Goal: Task Accomplishment & Management: Manage account settings

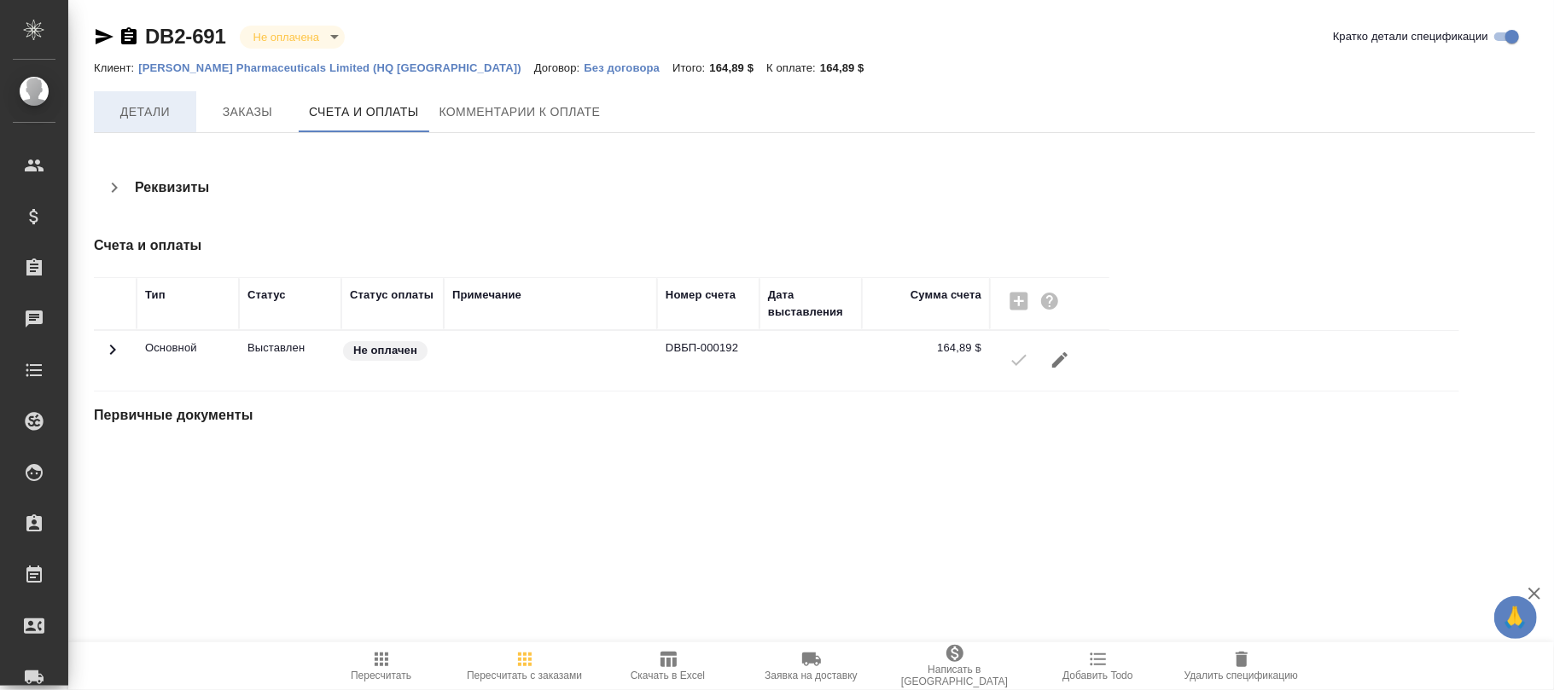
click at [137, 121] on span "Детали" at bounding box center [145, 112] width 82 height 21
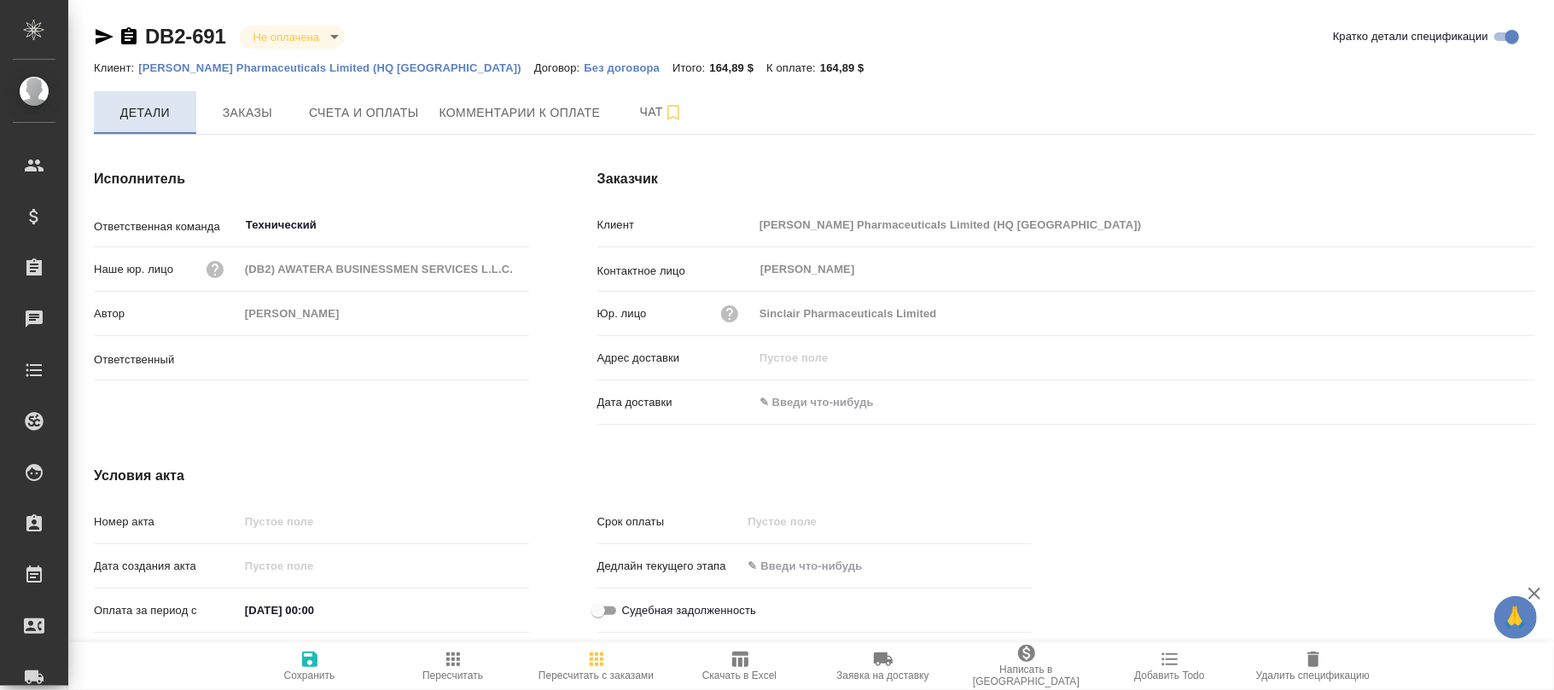
type input "Никифорова Валерия"
click at [142, 107] on span "Детали" at bounding box center [145, 112] width 82 height 21
click at [343, 219] on input "Технический" at bounding box center [355, 225] width 223 height 20
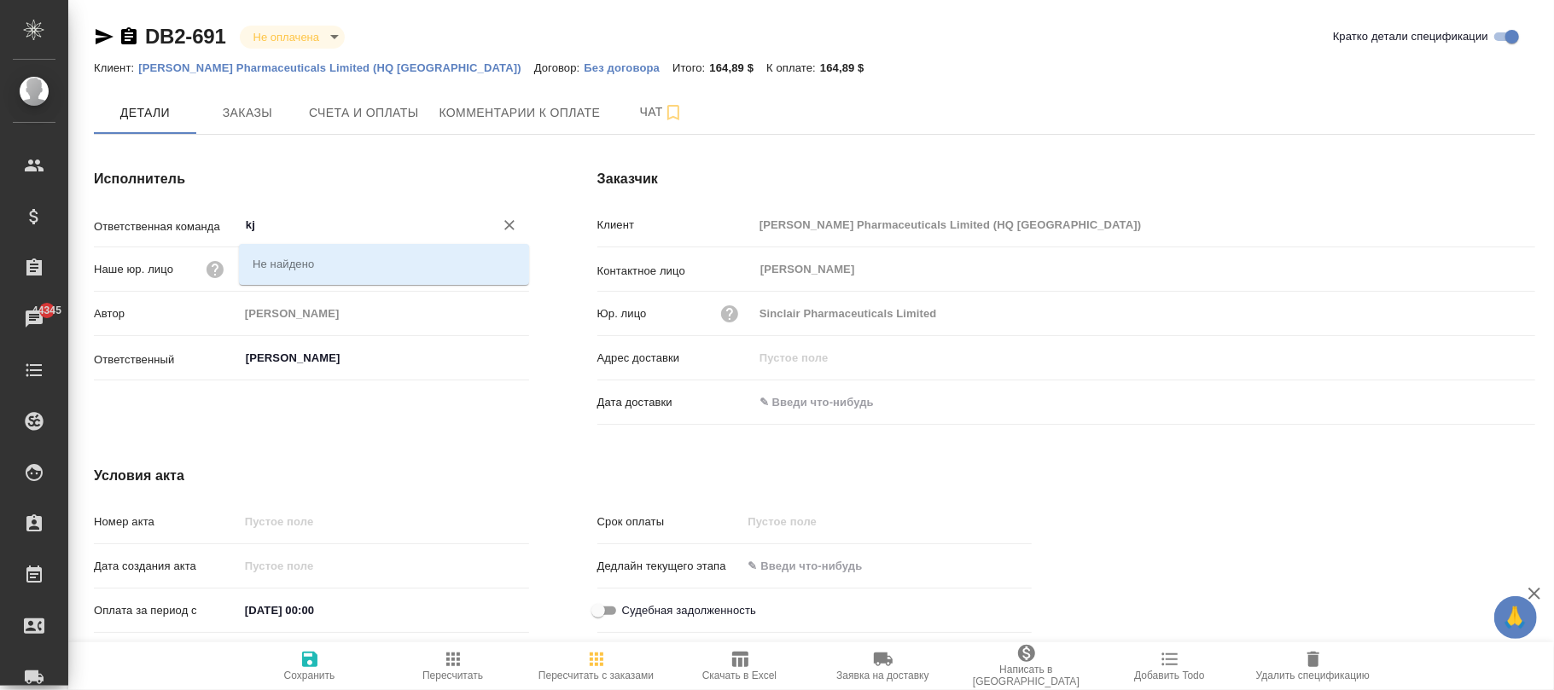
type input "k"
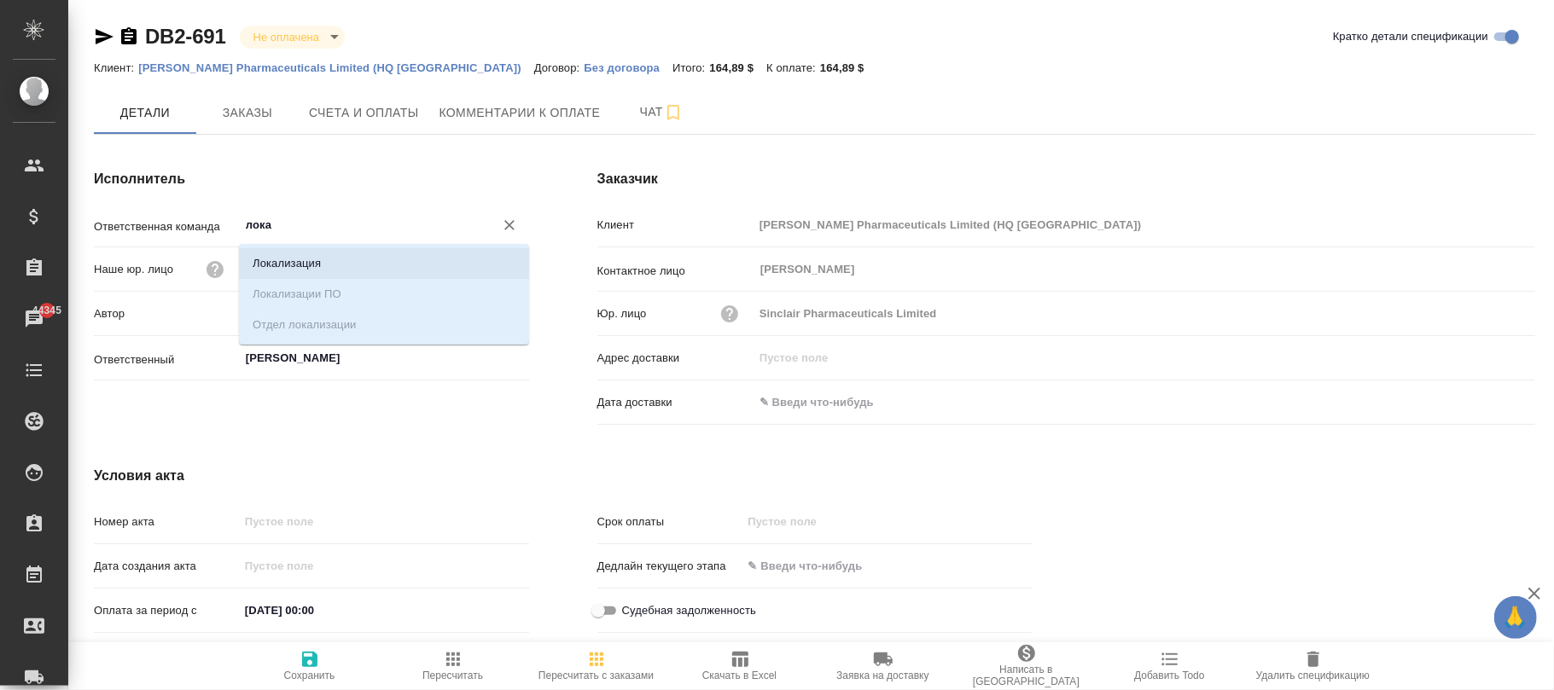
click at [273, 263] on li "Локализация" at bounding box center [384, 263] width 290 height 31
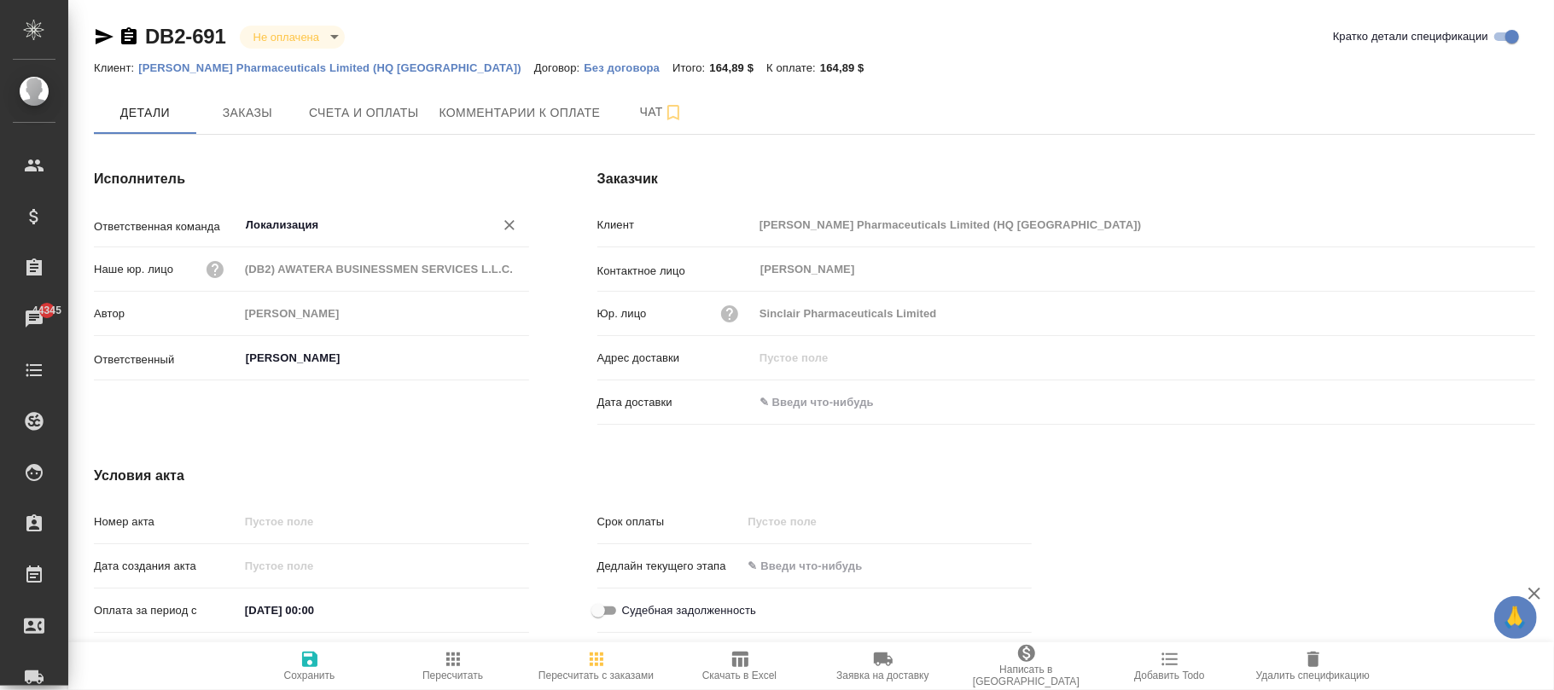
type input "Локализация"
click at [317, 666] on icon "button" at bounding box center [309, 659] width 20 height 20
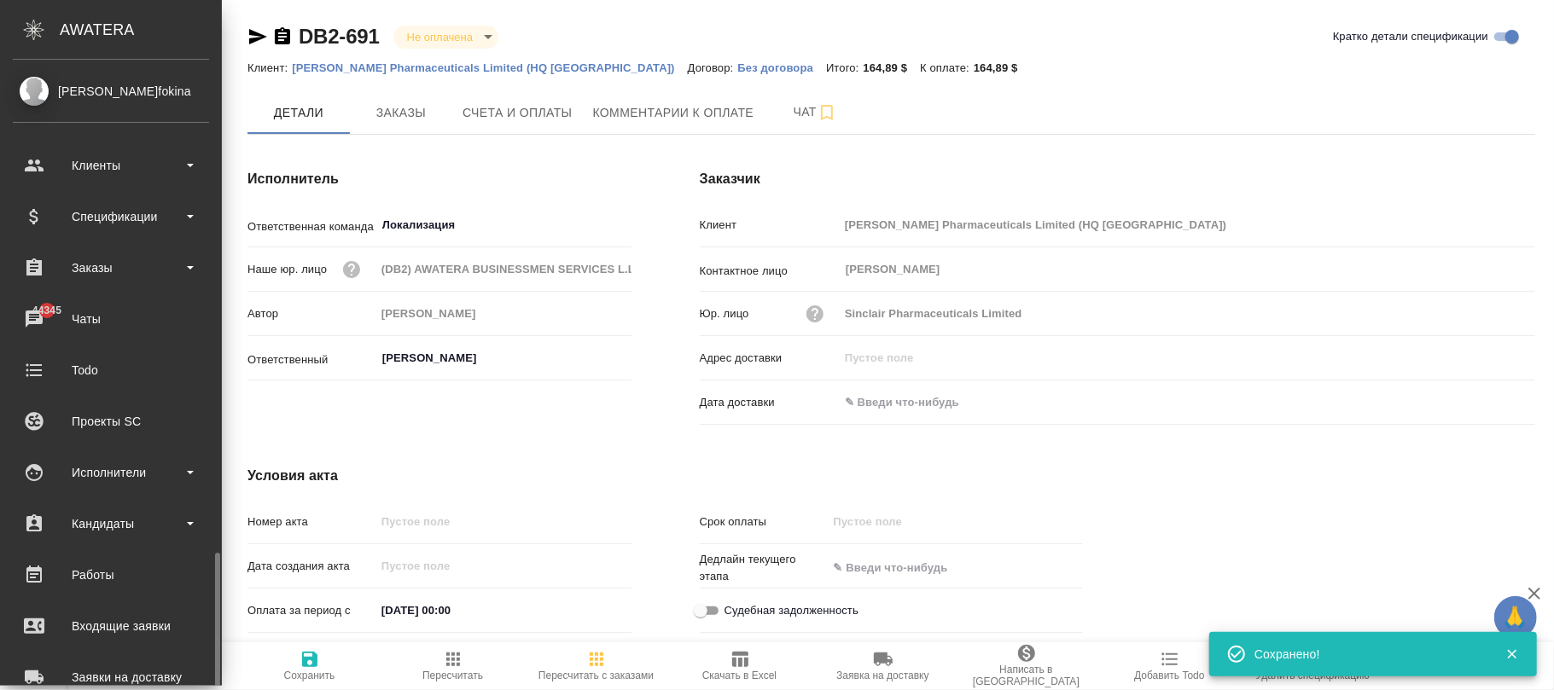
scroll to position [293, 0]
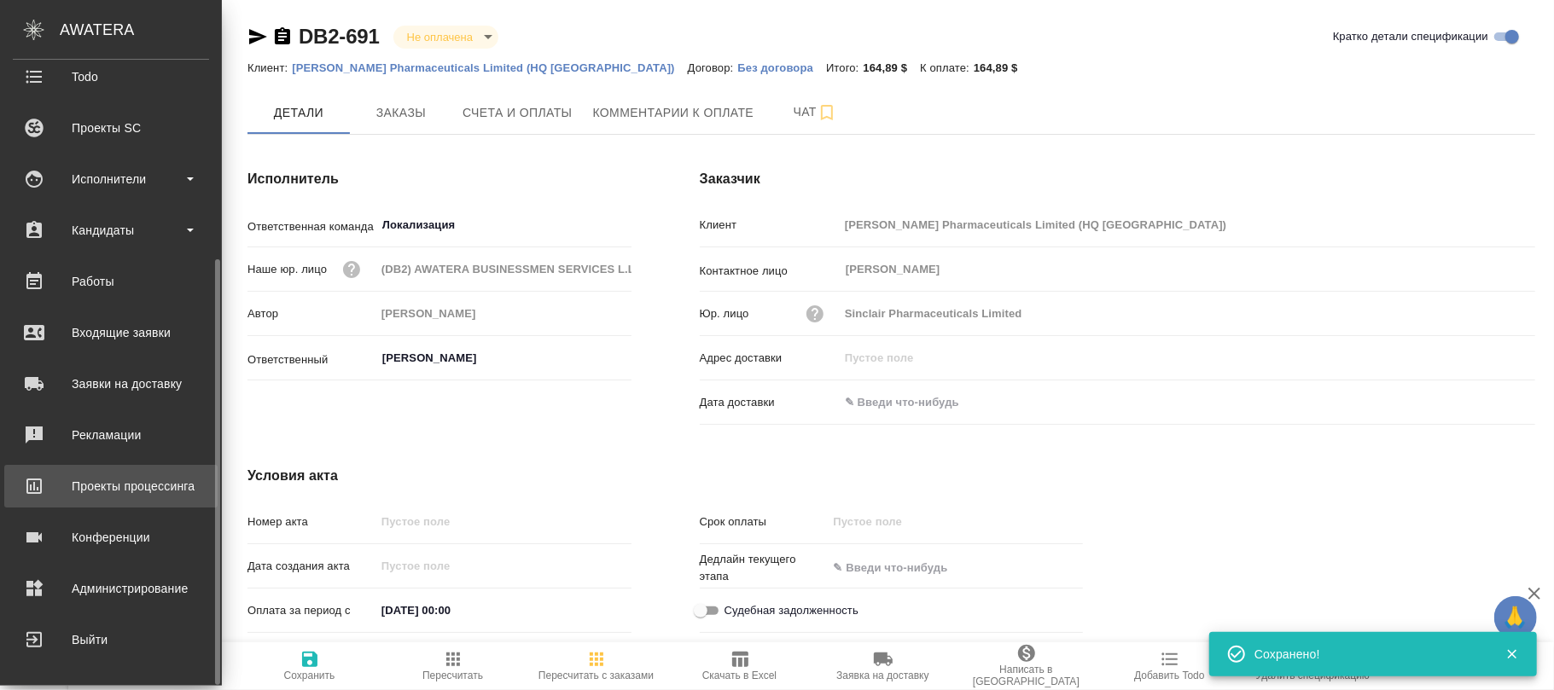
drag, startPoint x: 131, startPoint y: 595, endPoint x: 183, endPoint y: 478, distance: 127.9
click at [131, 595] on div "Администрирование" at bounding box center [111, 589] width 196 height 26
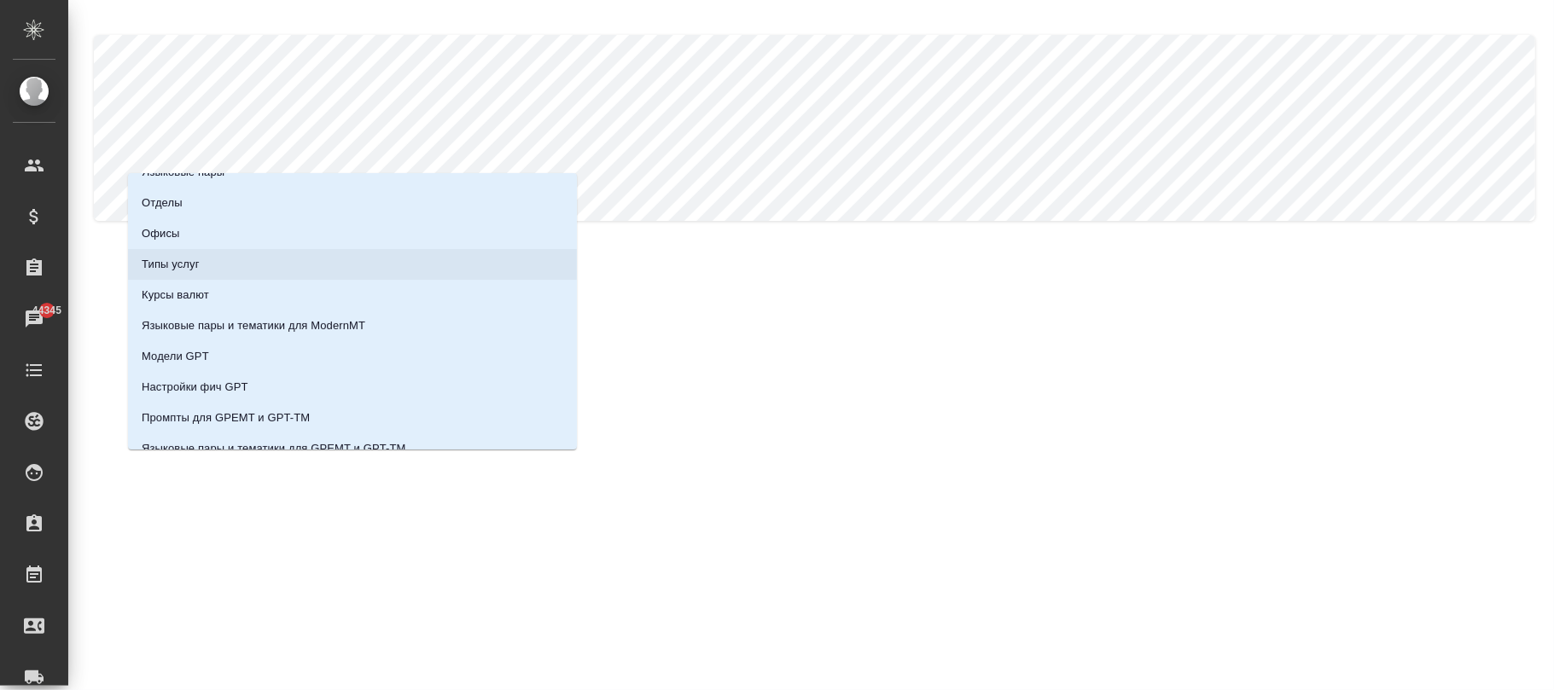
scroll to position [189, 0]
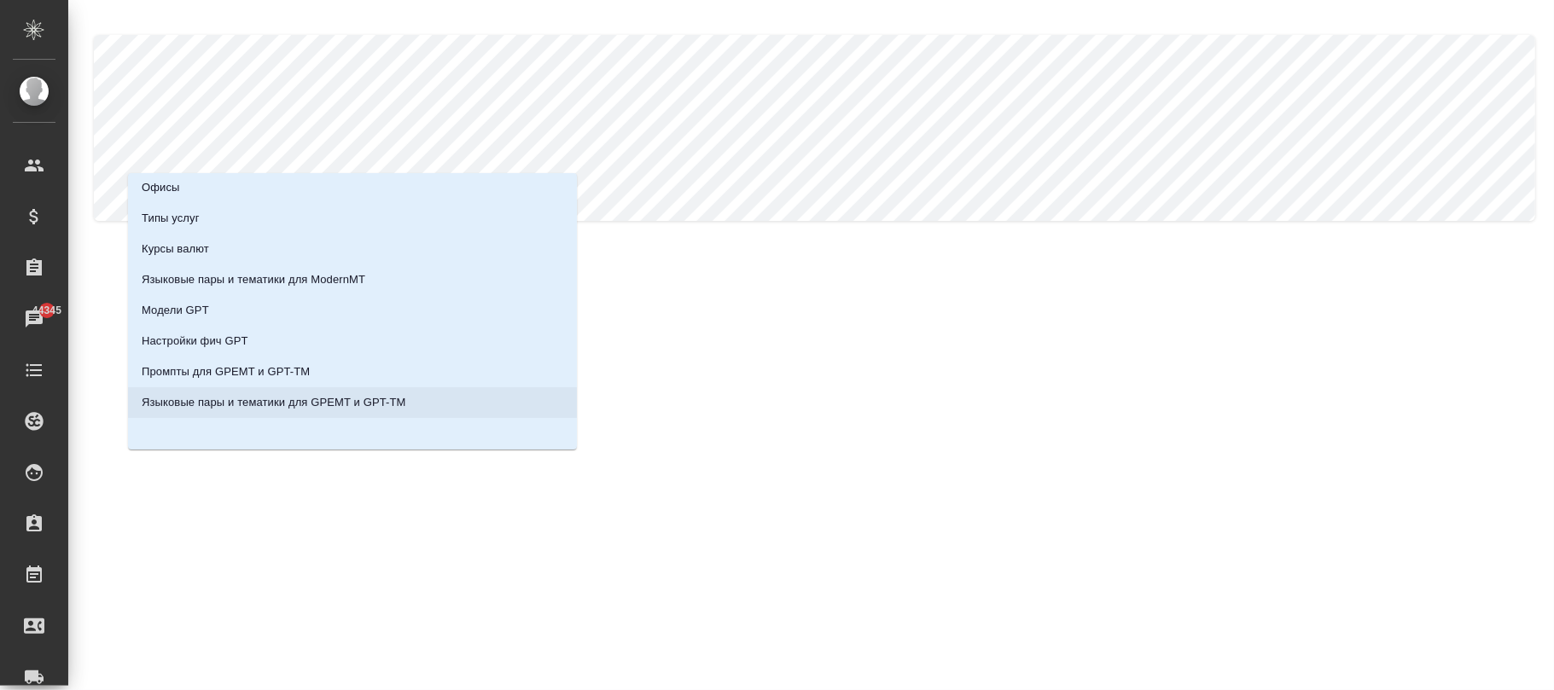
click at [428, 404] on li "Языковые пары и тематики для GPEMT и GPT-TM" at bounding box center [352, 402] width 449 height 31
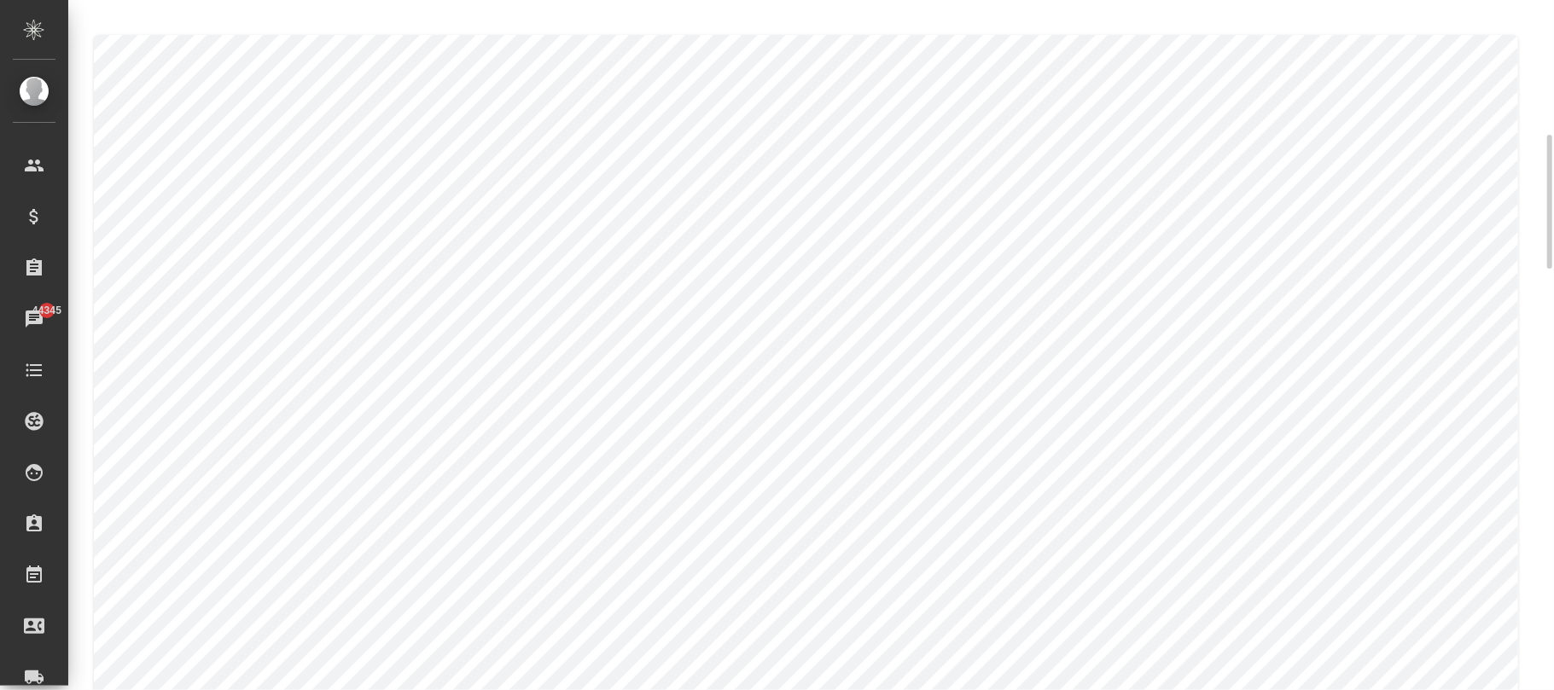
scroll to position [113, 0]
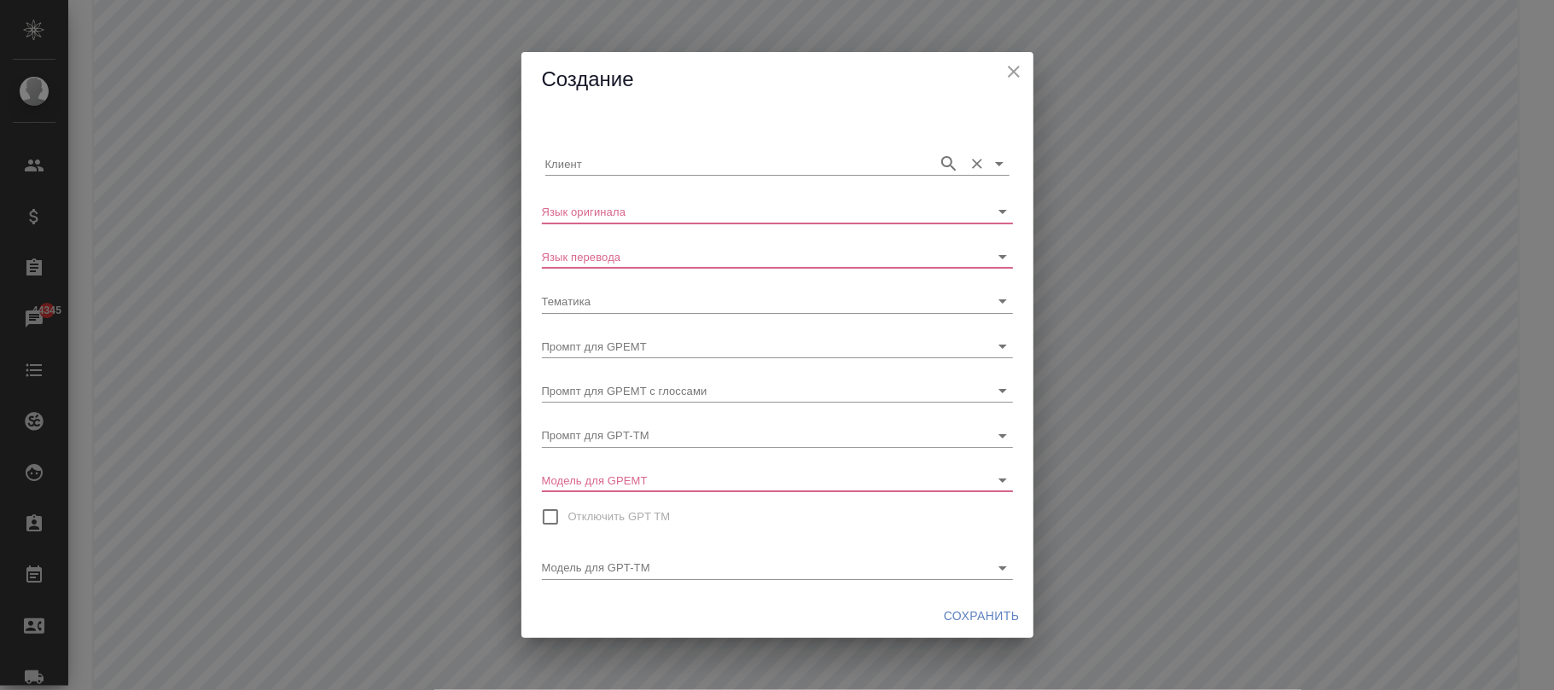
click at [626, 171] on input "Клиент" at bounding box center [737, 163] width 384 height 23
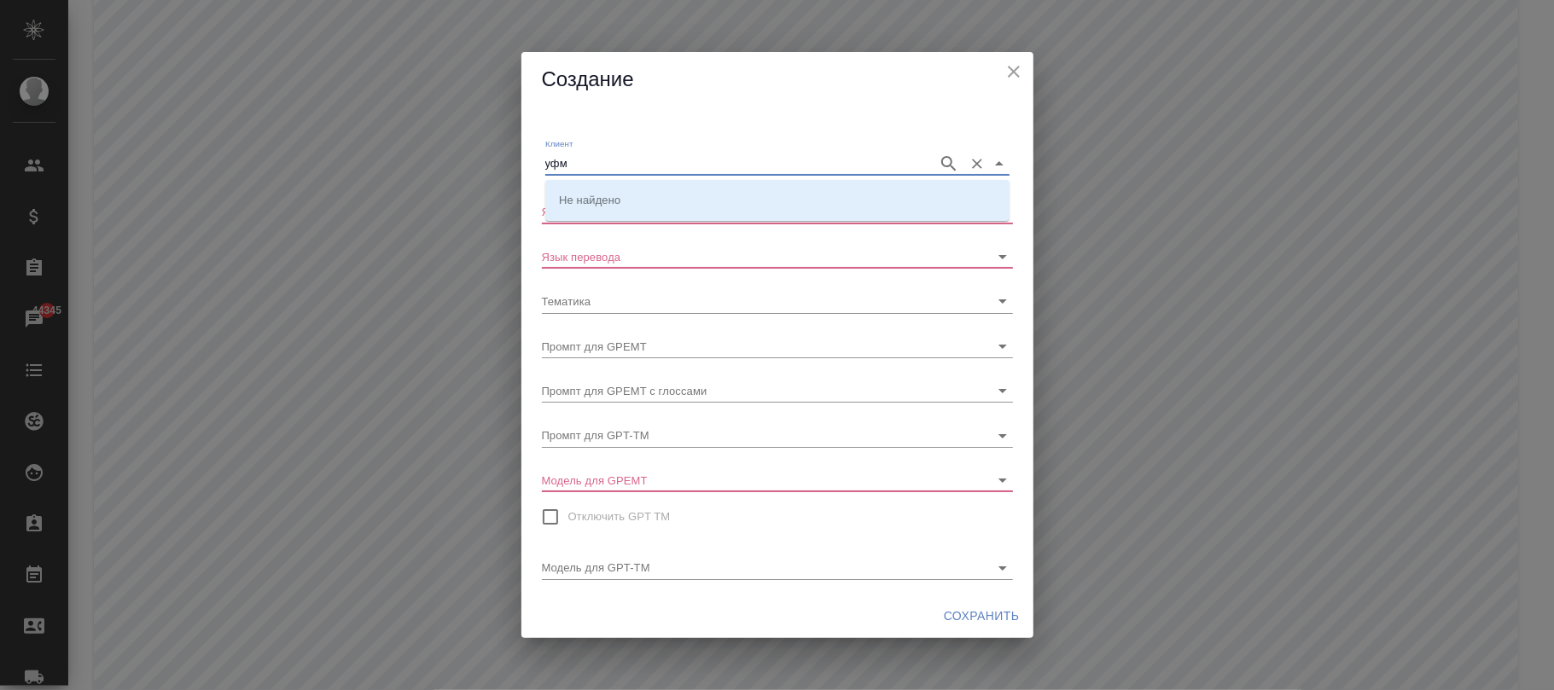
type input "уфмс"
click at [942, 165] on icon "button" at bounding box center [948, 164] width 20 height 20
type input "уфс"
click at [938, 158] on icon "button" at bounding box center [948, 164] width 20 height 20
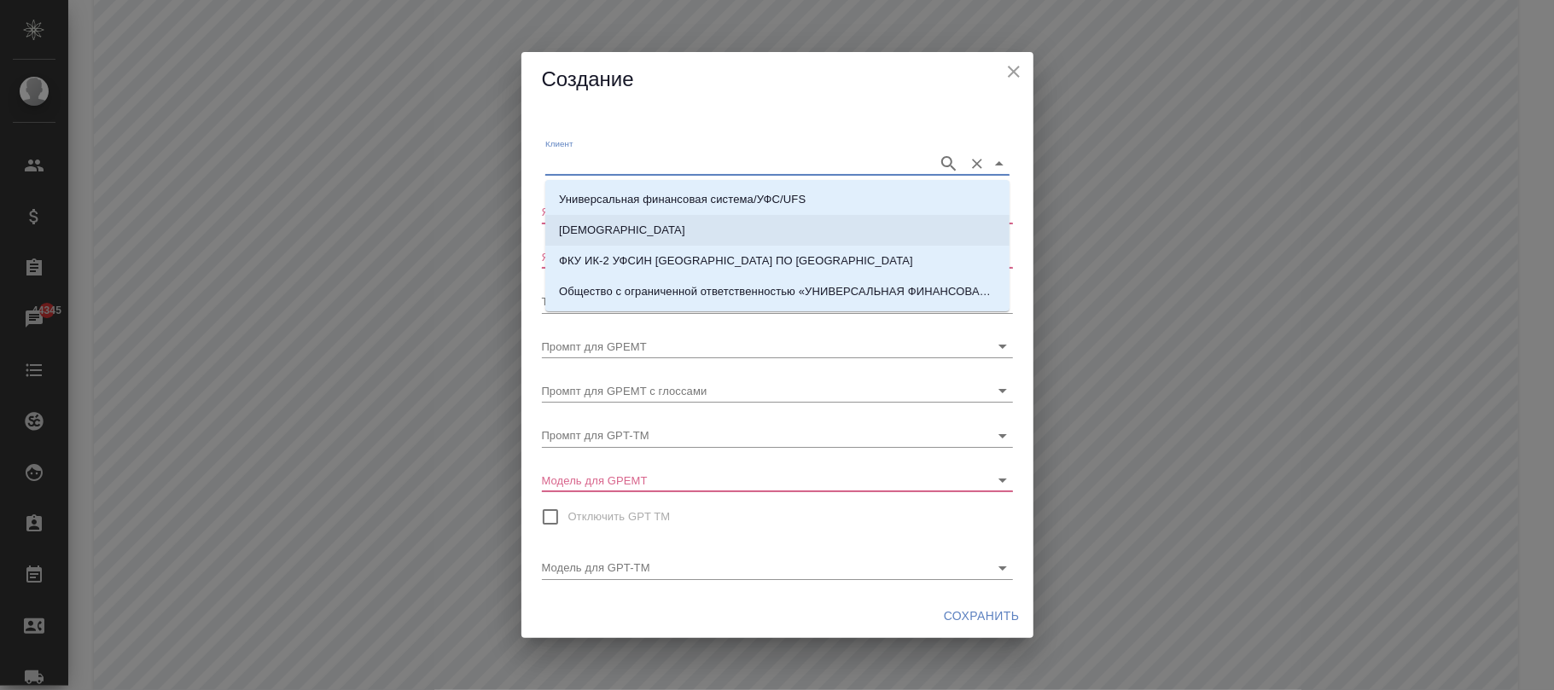
click at [690, 223] on li "[DEMOGRAPHIC_DATA]" at bounding box center [777, 230] width 464 height 31
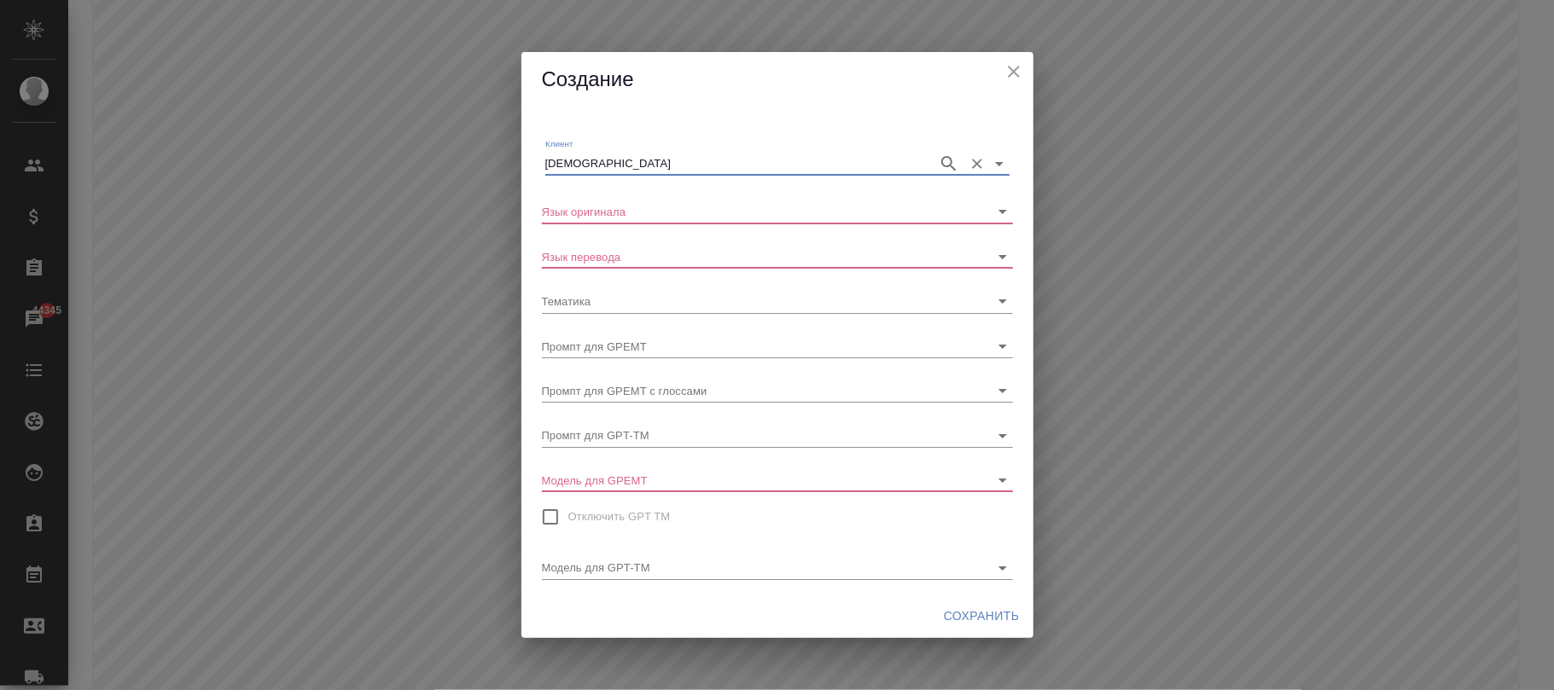
type input "[DEMOGRAPHIC_DATA]"
drag, startPoint x: 558, startPoint y: 193, endPoint x: 567, endPoint y: 218, distance: 27.3
click at [558, 192] on div "Язык оригинала" at bounding box center [777, 205] width 471 height 38
click at [567, 218] on input "Язык оригинала" at bounding box center [750, 211] width 416 height 23
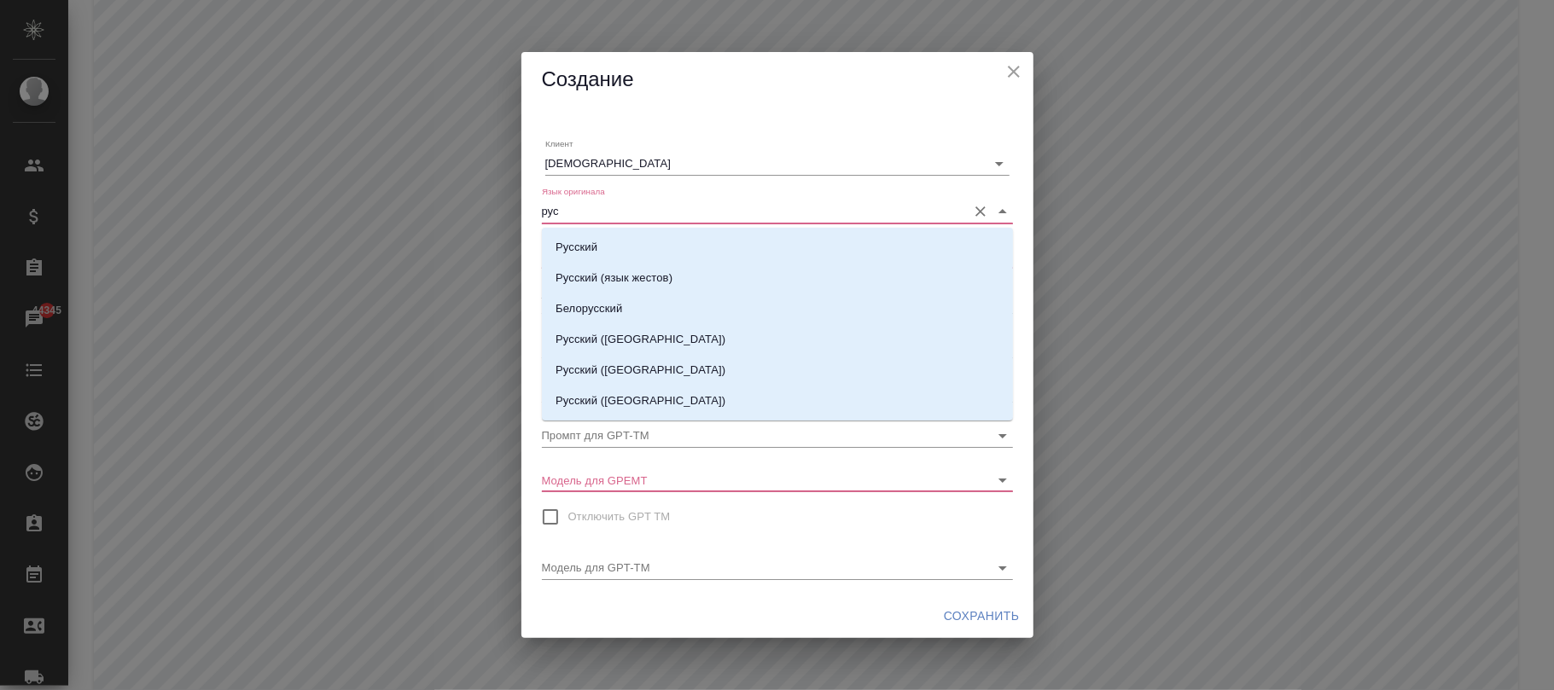
click at [588, 246] on p "Русский" at bounding box center [576, 247] width 42 height 17
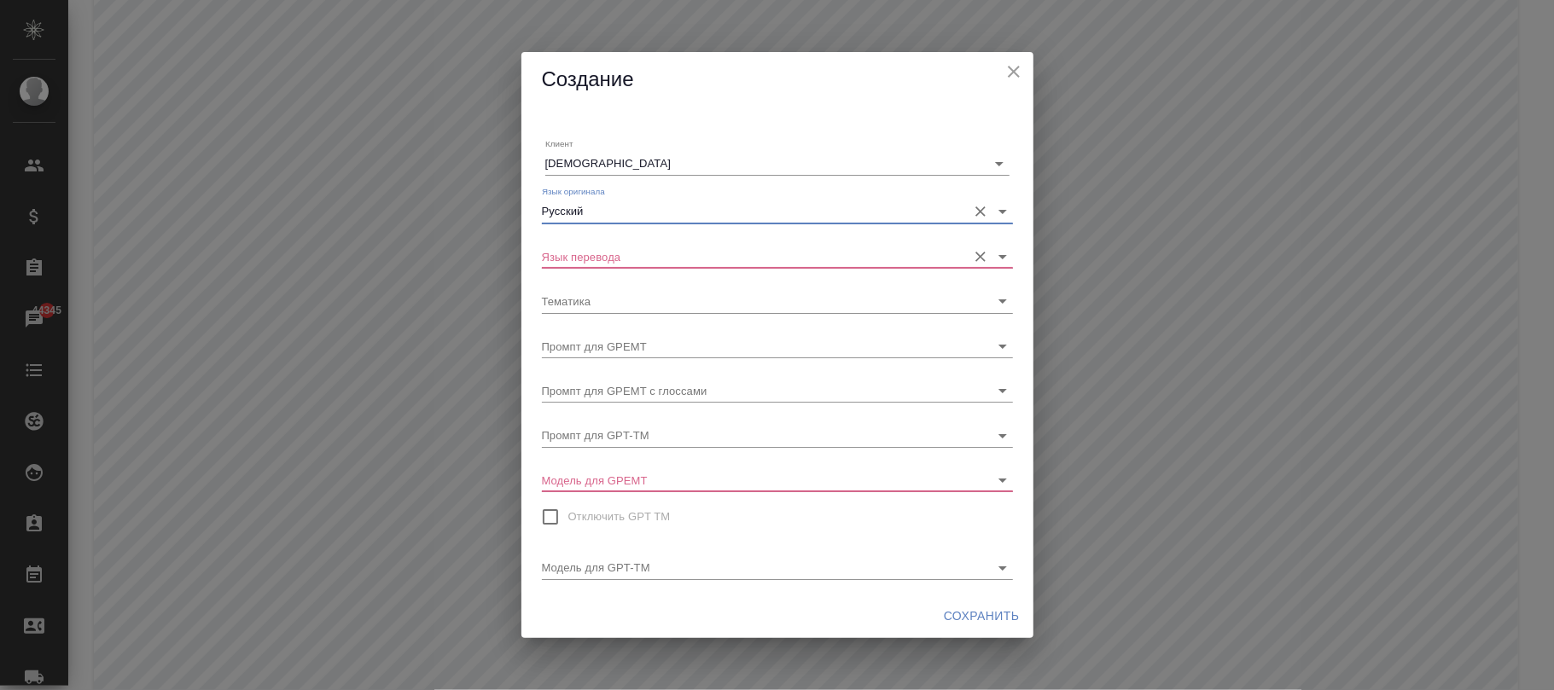
type input "Русский"
click at [570, 256] on input "Язык перевода" at bounding box center [750, 256] width 416 height 23
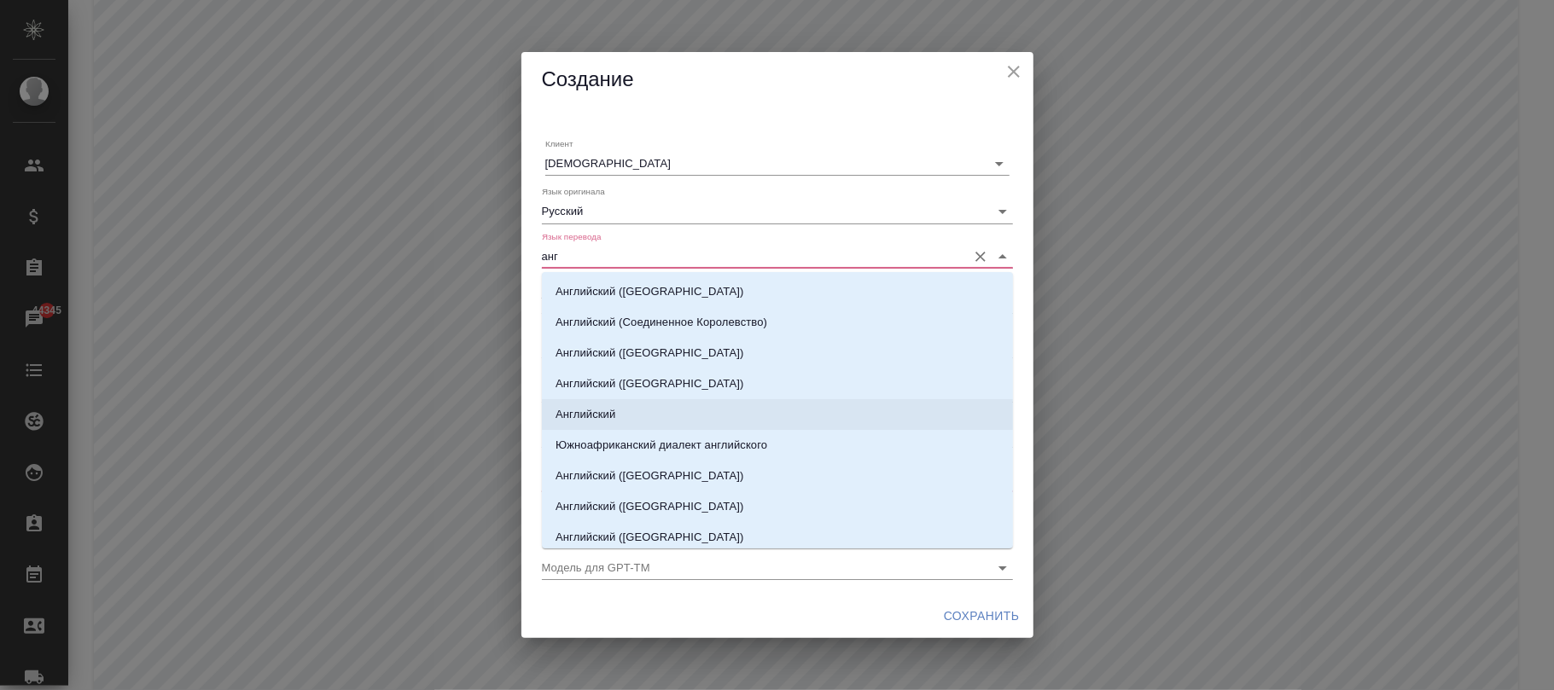
drag, startPoint x: 599, startPoint y: 407, endPoint x: 642, endPoint y: 399, distance: 43.3
click at [597, 407] on p "Английский" at bounding box center [585, 414] width 60 height 17
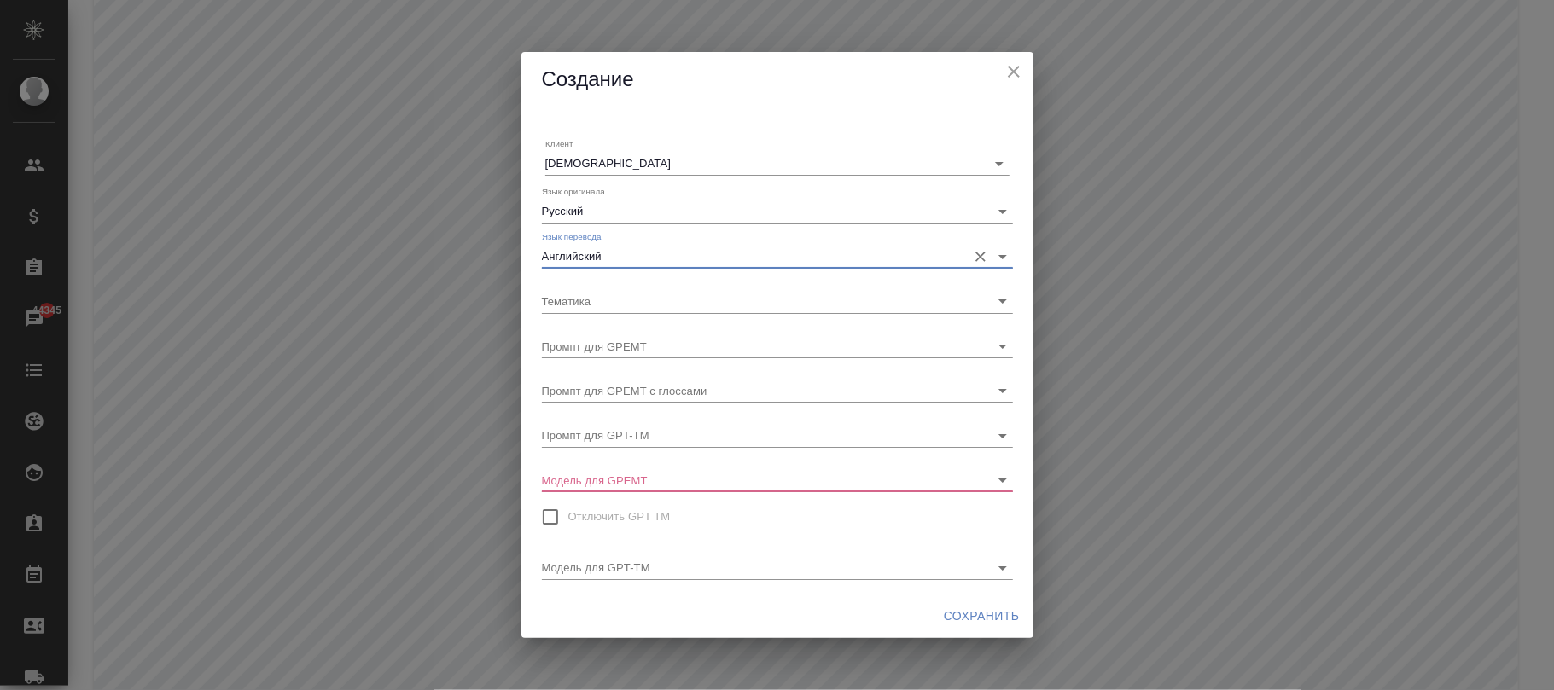
type input "Английский"
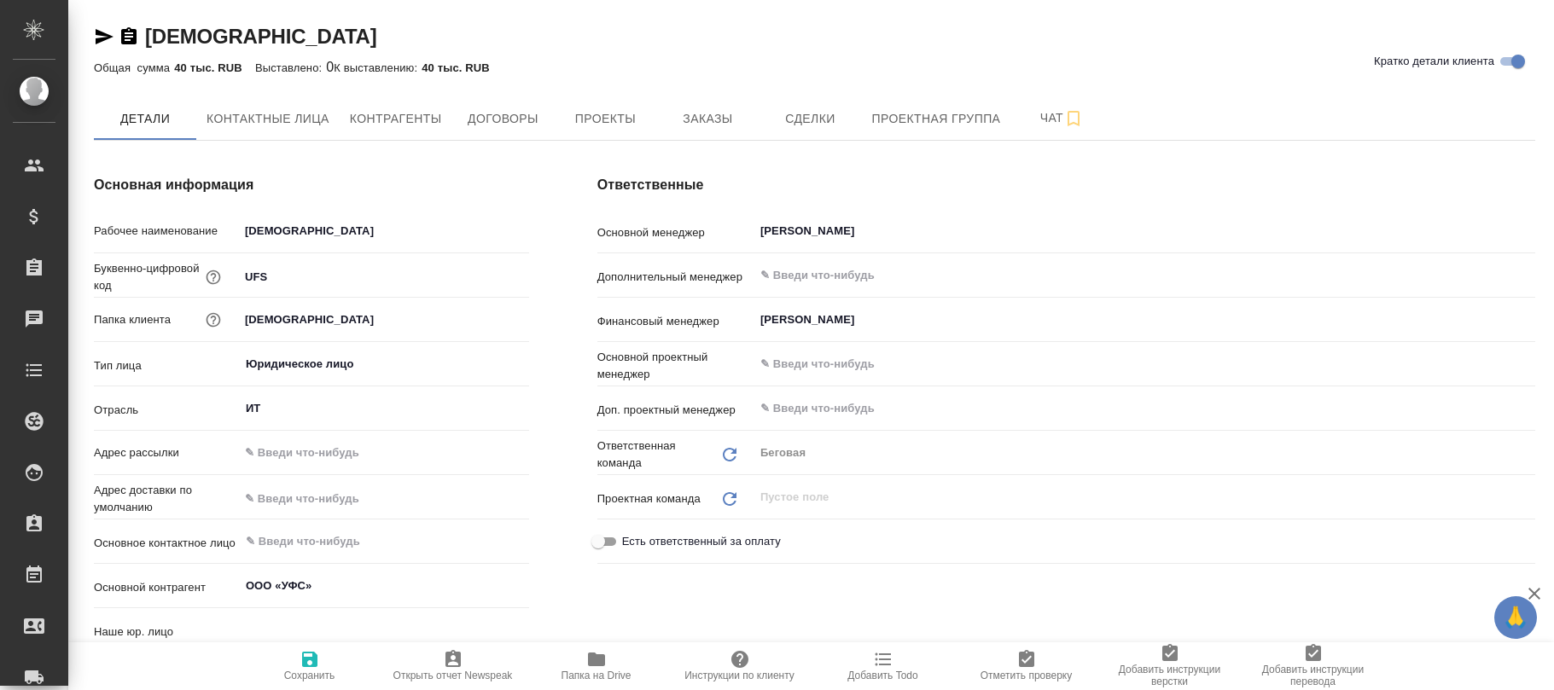
type input "(AU) Общество с ограниченной ответственностью "АЛС""
type textarea "x"
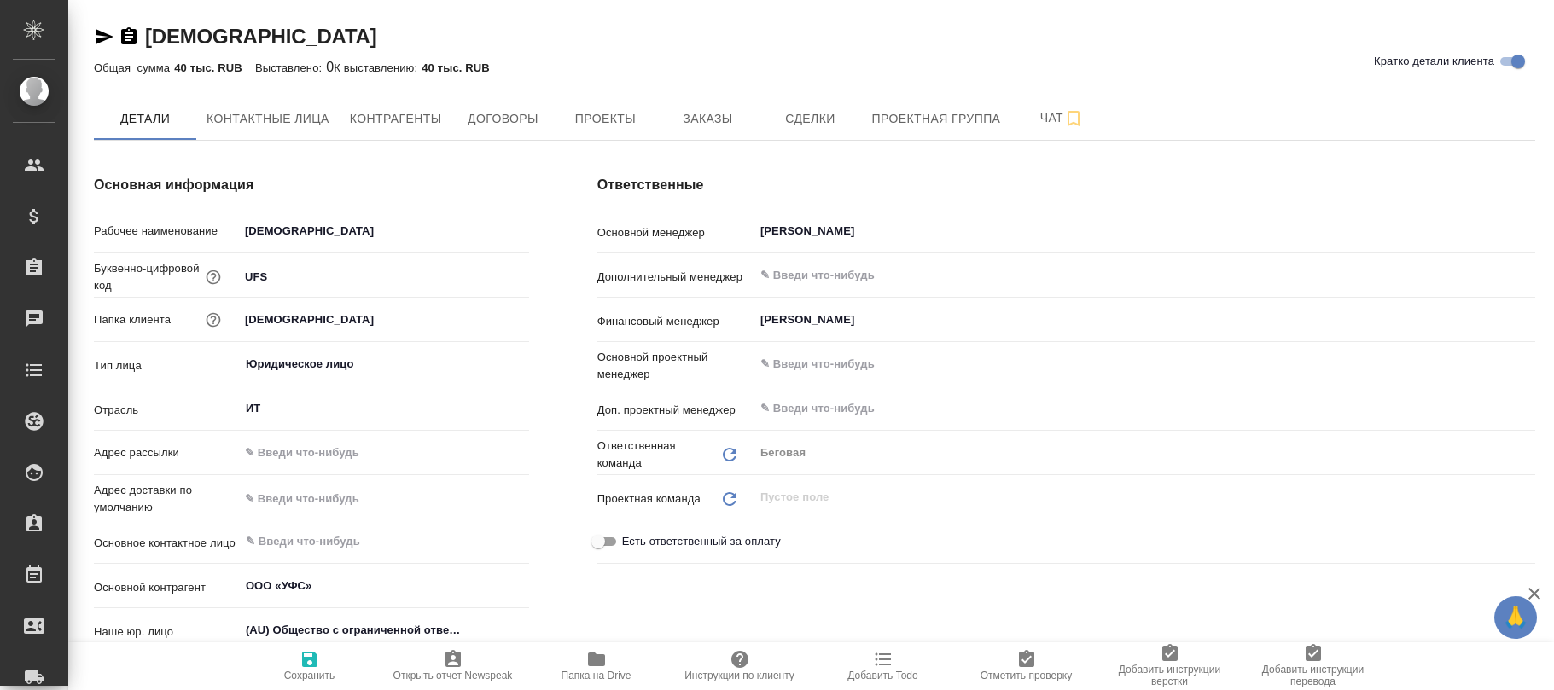
type textarea "x"
click at [614, 114] on span "Проекты" at bounding box center [605, 118] width 82 height 21
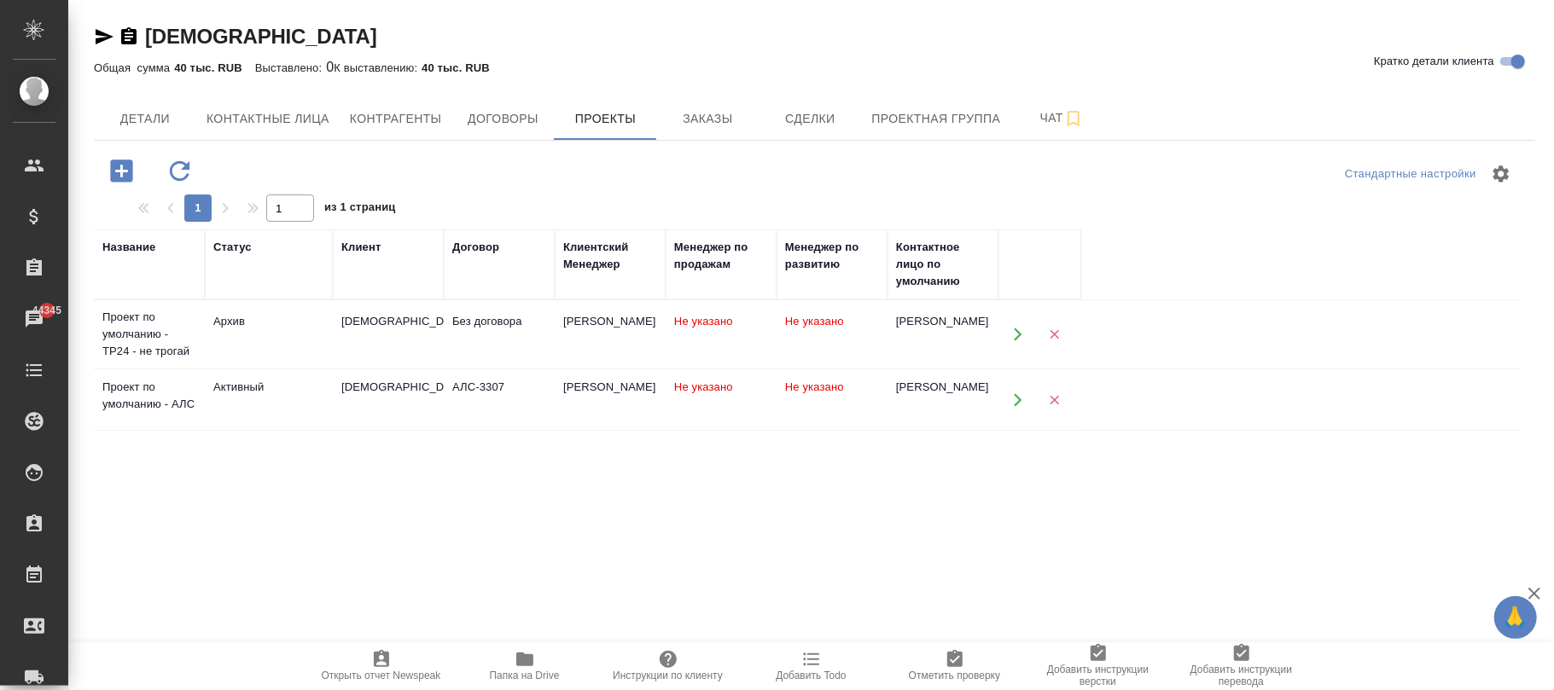
click at [411, 386] on div "[DEMOGRAPHIC_DATA]" at bounding box center [388, 387] width 94 height 17
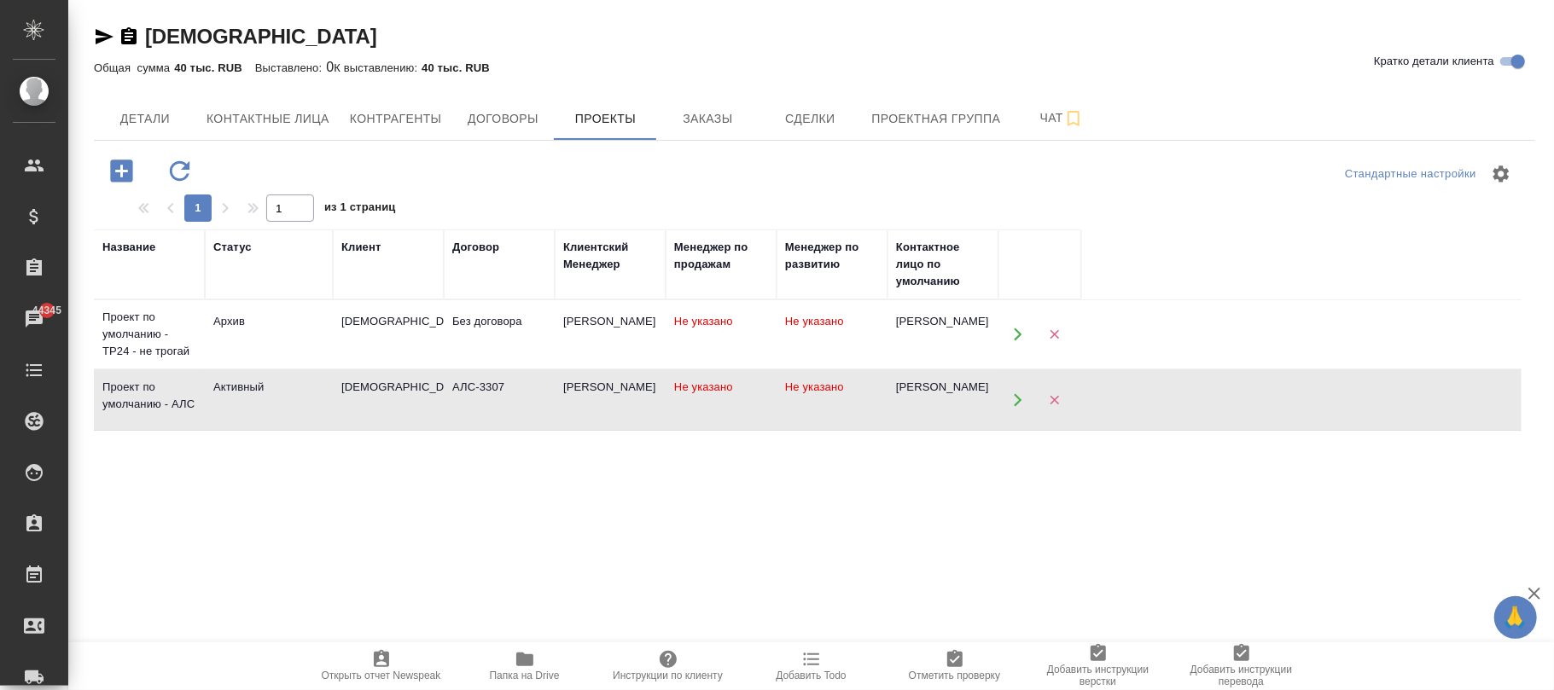
click at [507, 325] on div "Без договора" at bounding box center [499, 321] width 94 height 17
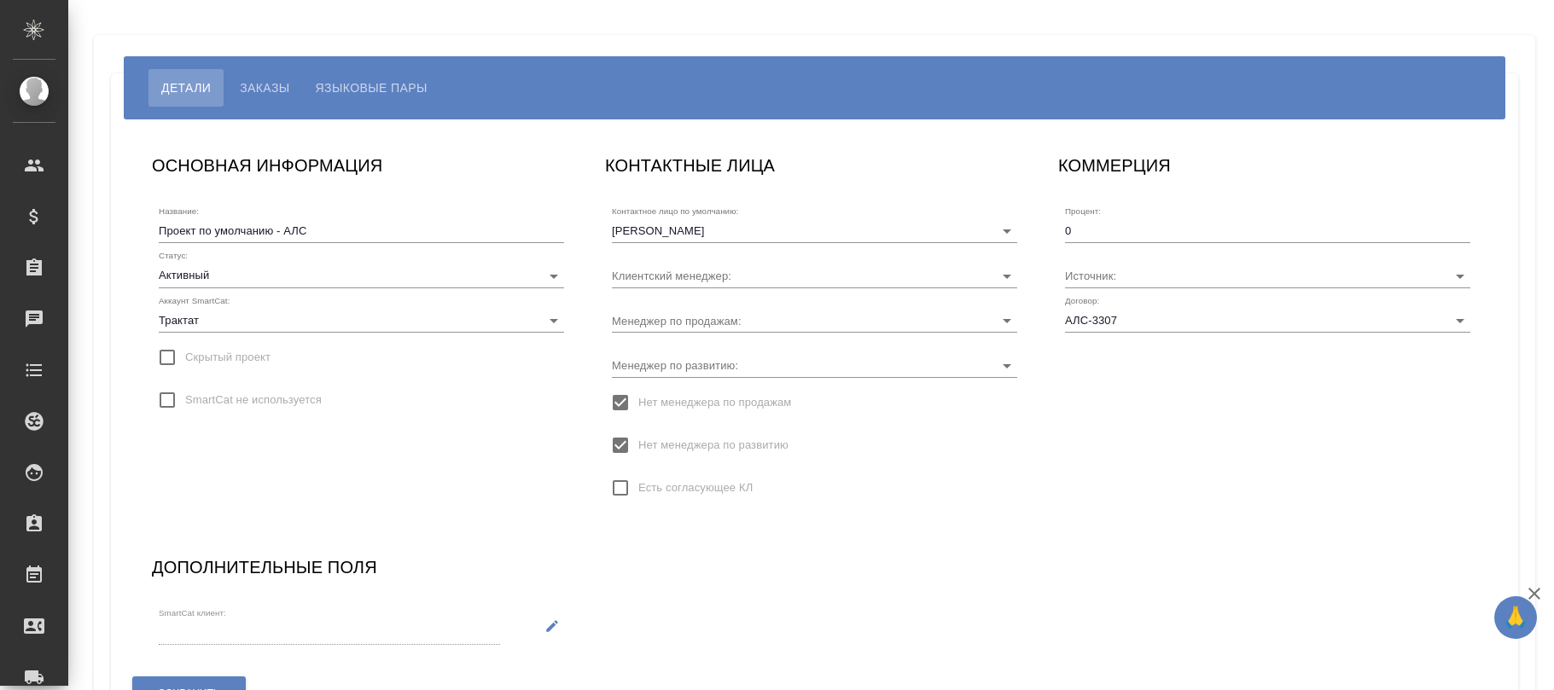
type input "Буранаева Карина"
click at [390, 96] on span "Языковые пары" at bounding box center [372, 88] width 112 height 20
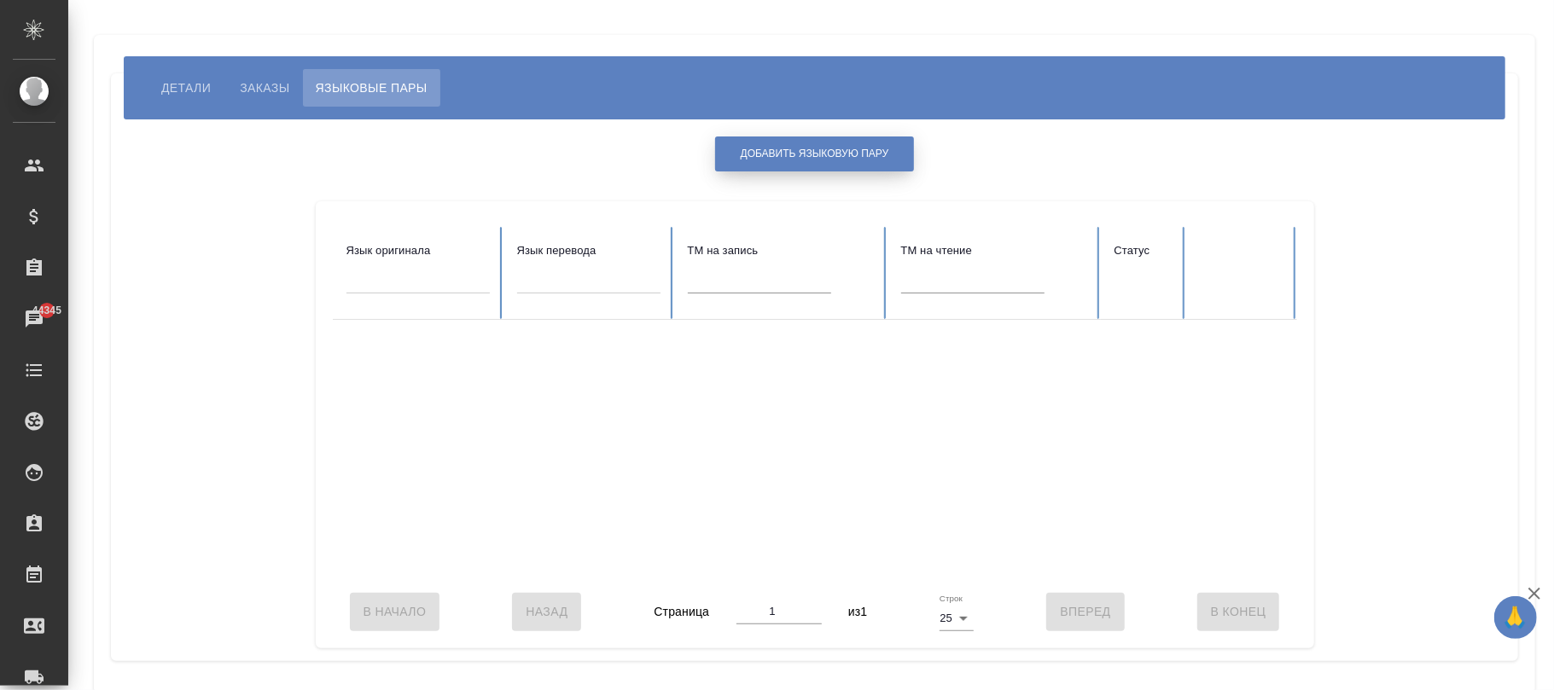
click at [824, 154] on span "Добавить языковую пару" at bounding box center [815, 154] width 148 height 15
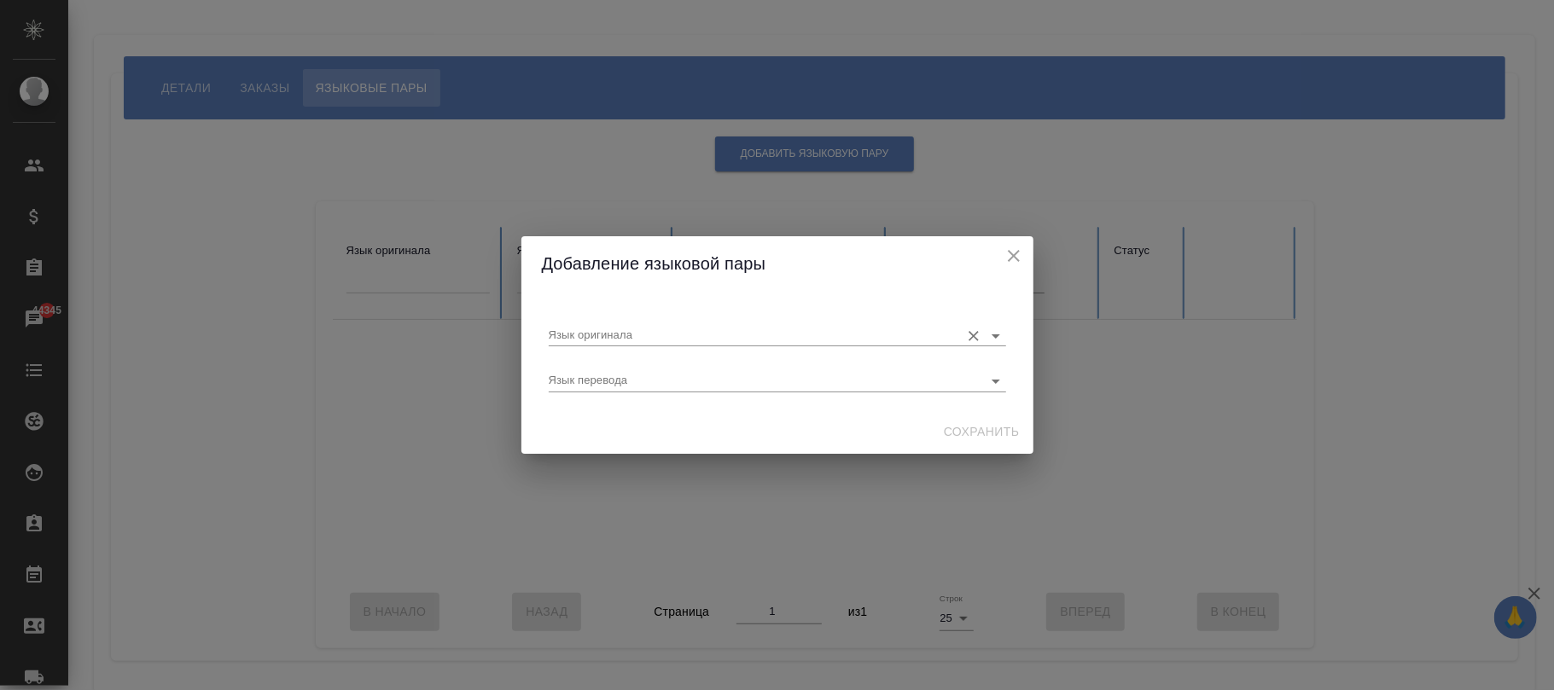
click at [721, 331] on input "Язык оригинала" at bounding box center [750, 335] width 403 height 20
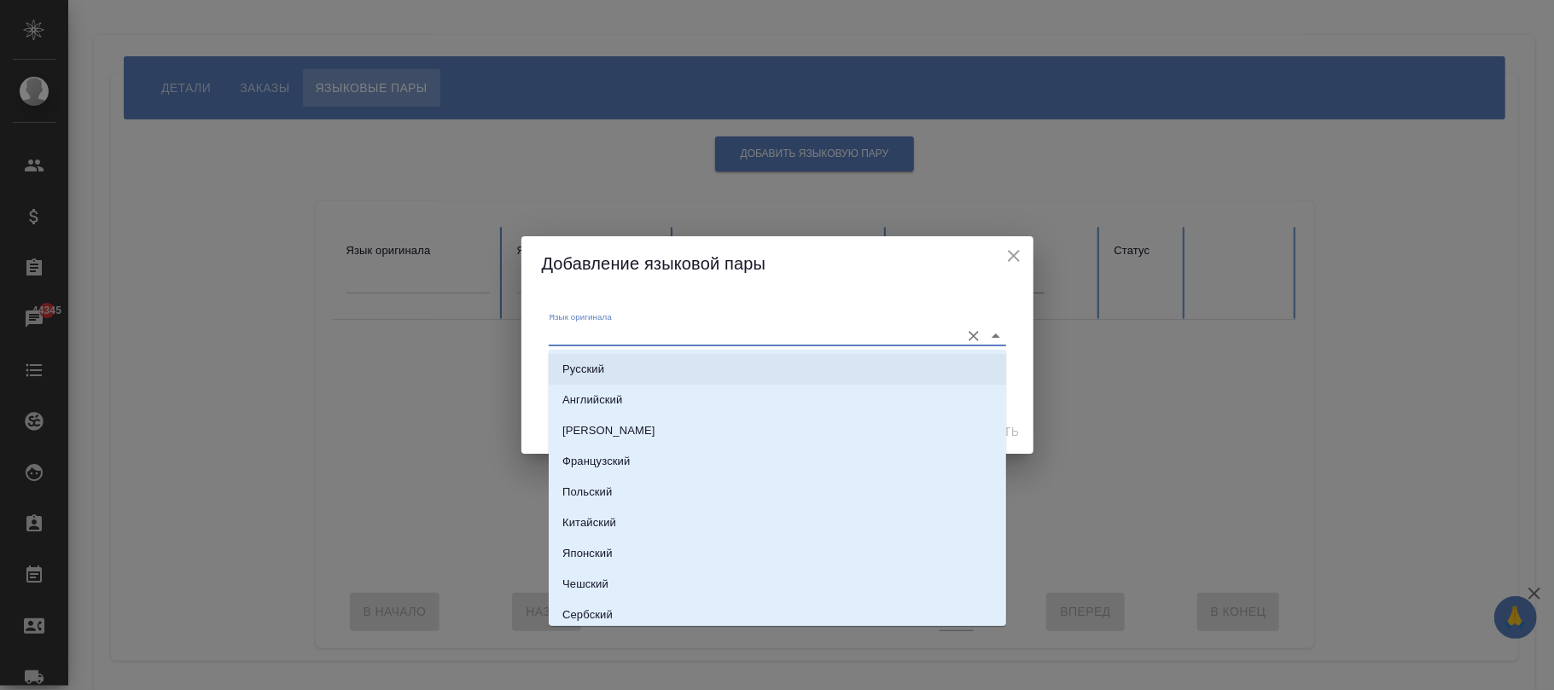
click at [691, 373] on li "Русский" at bounding box center [777, 369] width 457 height 31
type input "Русский"
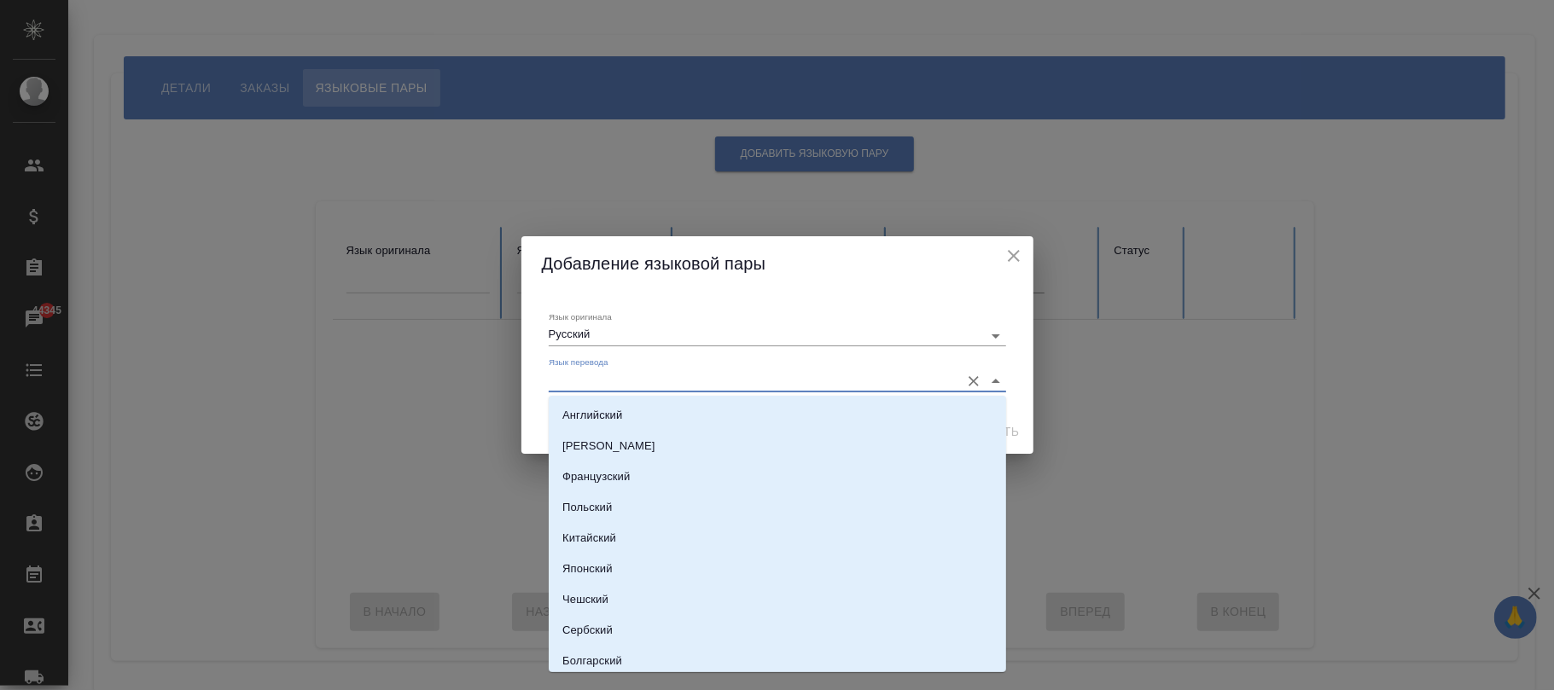
click at [687, 389] on input "Язык перевода" at bounding box center [750, 380] width 403 height 20
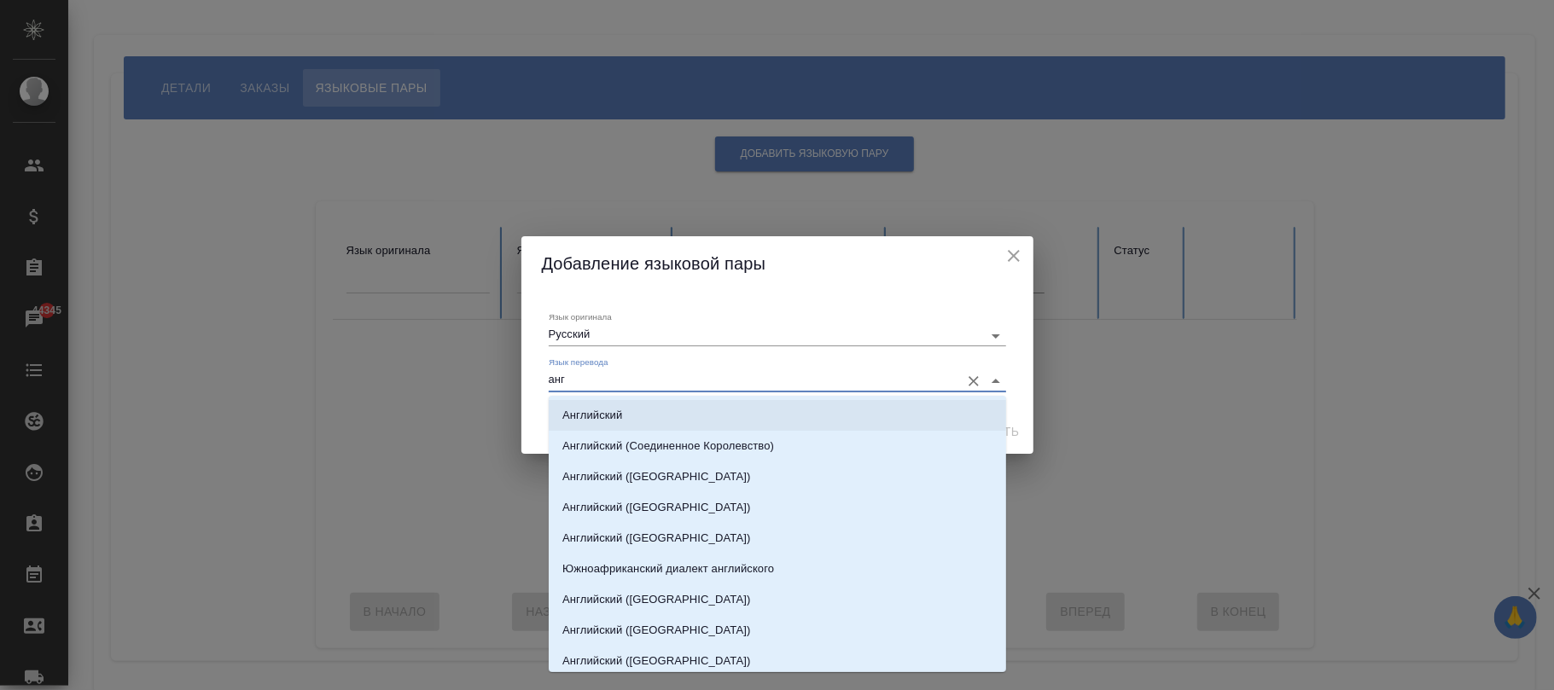
click at [686, 410] on li "Английский" at bounding box center [777, 415] width 457 height 31
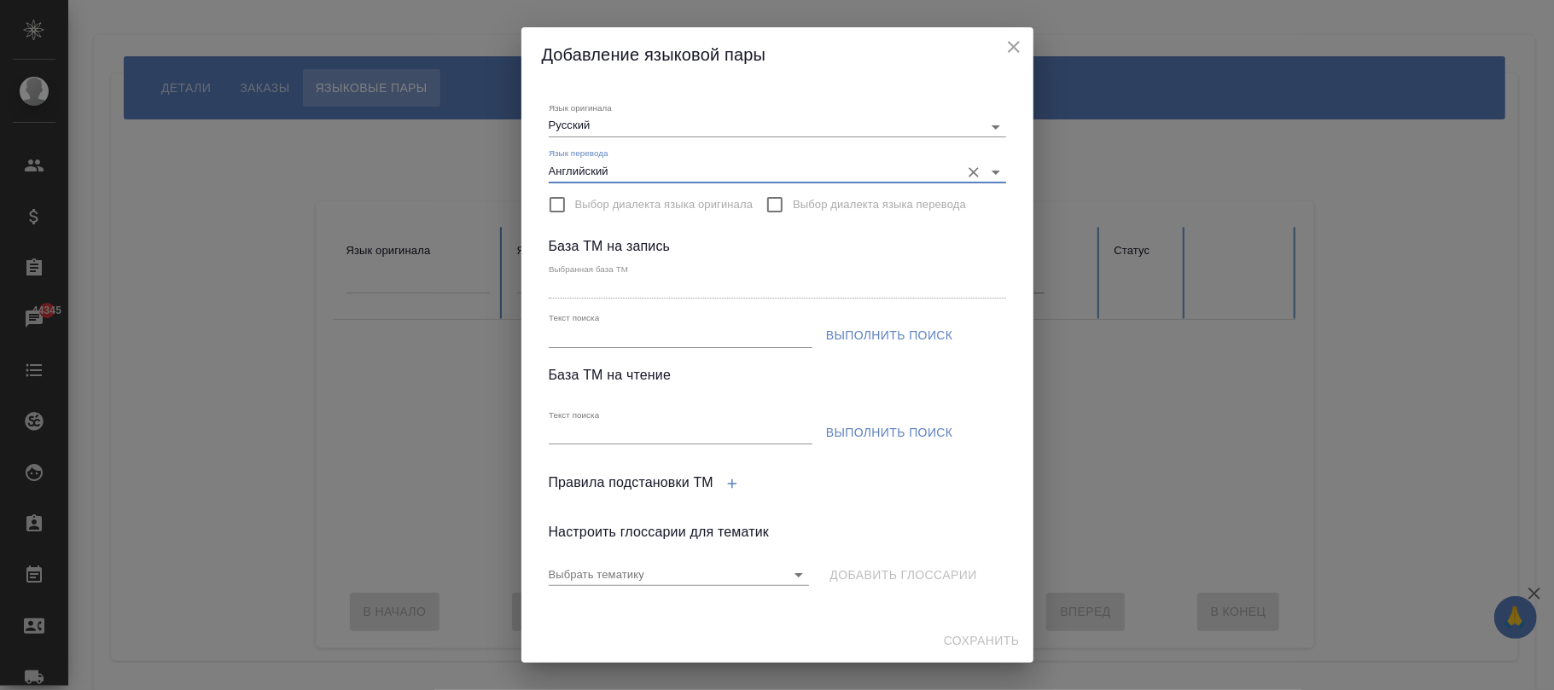
type input "Английский"
click at [609, 341] on input "Текст поиска" at bounding box center [681, 336] width 264 height 21
click at [872, 338] on span "Выполнить поиск" at bounding box center [889, 335] width 127 height 21
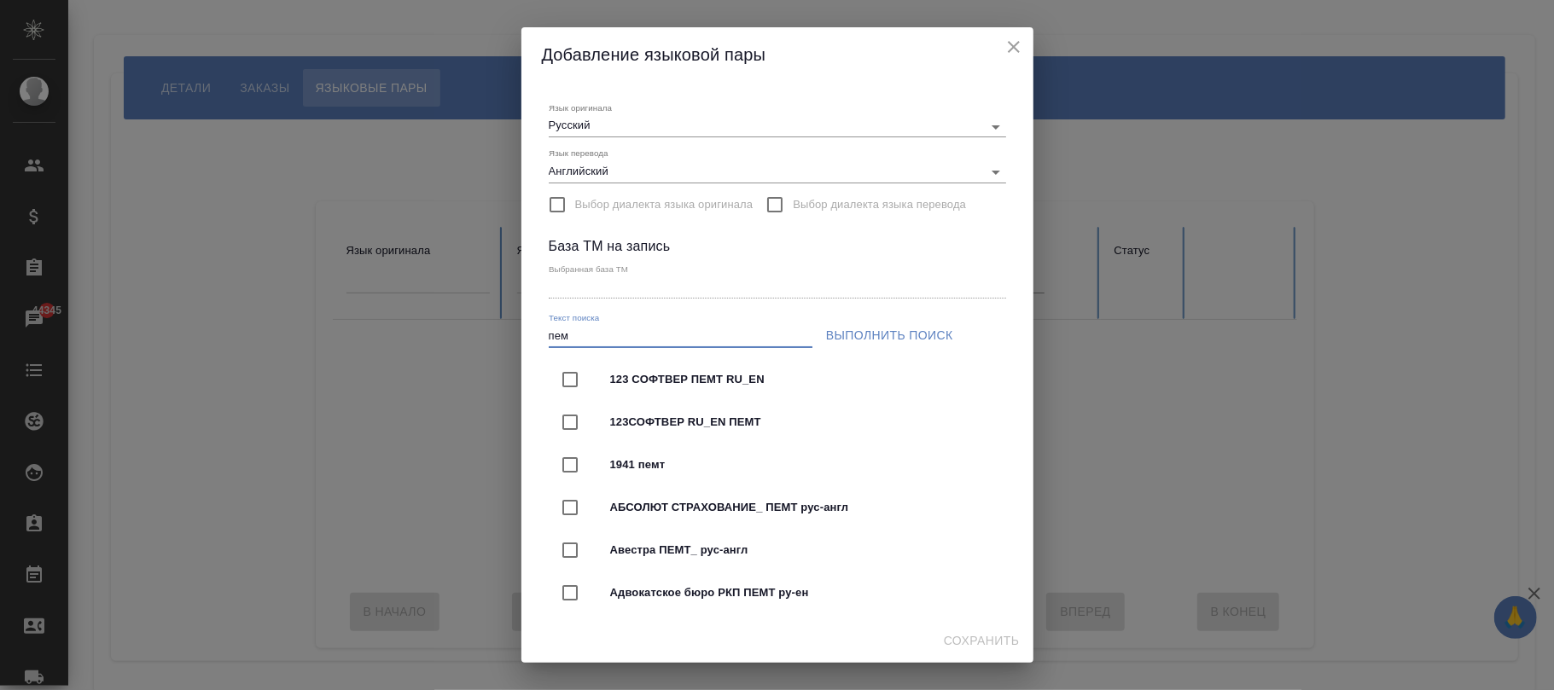
drag, startPoint x: 601, startPoint y: 338, endPoint x: 458, endPoint y: 324, distance: 144.0
click at [383, 335] on div "Добавление языковой пары Язык оригинала Русский Язык перевода Английский Выбор …" at bounding box center [777, 345] width 1554 height 690
paste input "ЕМТ УФС"
click at [874, 332] on span "Выполнить поиск" at bounding box center [889, 335] width 127 height 21
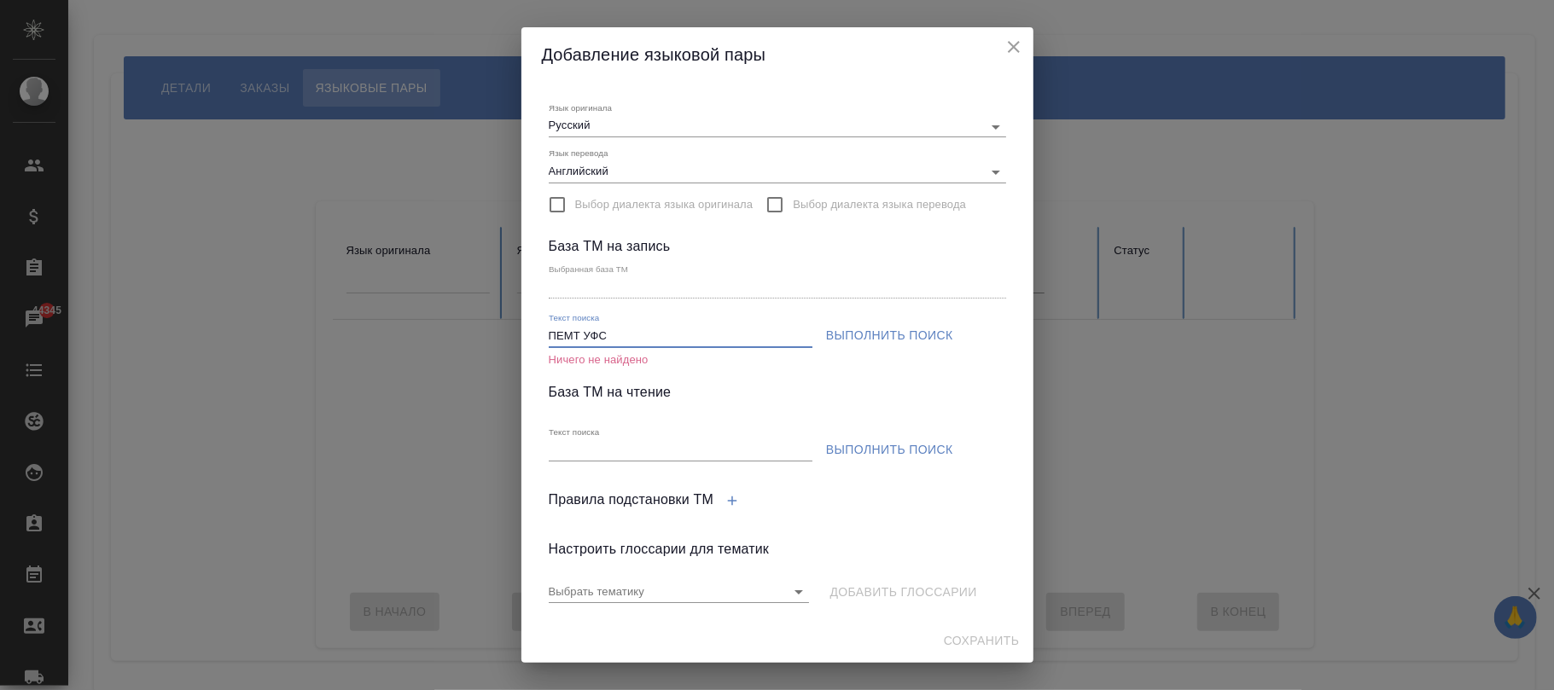
click at [638, 332] on input "ПЕМТ УФС" at bounding box center [681, 336] width 264 height 21
type input "ПЕМТ"
click at [888, 328] on span "Выполнить поиск" at bounding box center [889, 335] width 127 height 21
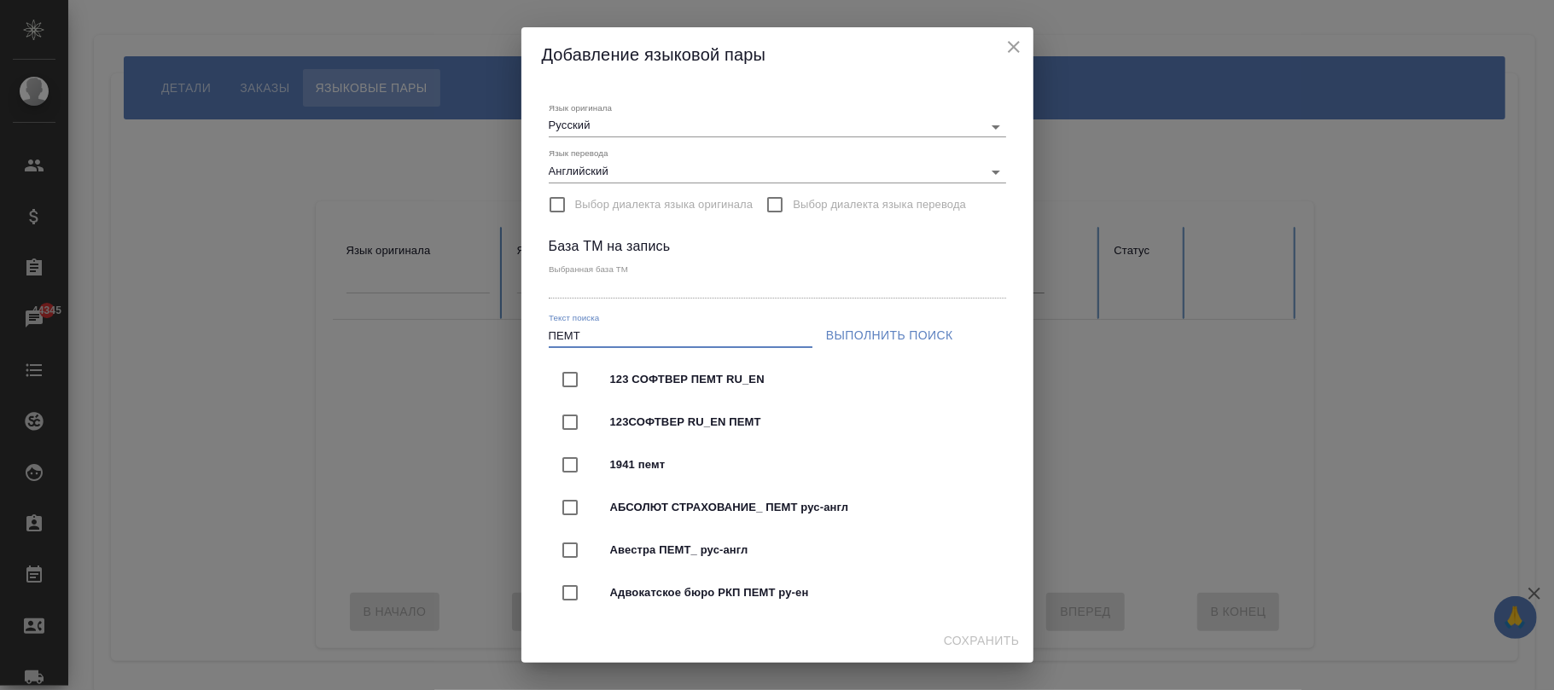
drag, startPoint x: 619, startPoint y: 332, endPoint x: 407, endPoint y: 342, distance: 211.8
click at [407, 342] on div "Добавление языковой пары Язык оригинала Русский Язык перевода Английский Выбор …" at bounding box center [777, 345] width 1554 height 690
paste input "ПЕМТ УФС"
drag, startPoint x: 584, startPoint y: 329, endPoint x: 447, endPoint y: 329, distance: 136.5
click at [447, 329] on div "Добавление языковой пары Язык оригинала Русский Язык перевода Английский Выбор …" at bounding box center [777, 345] width 1554 height 690
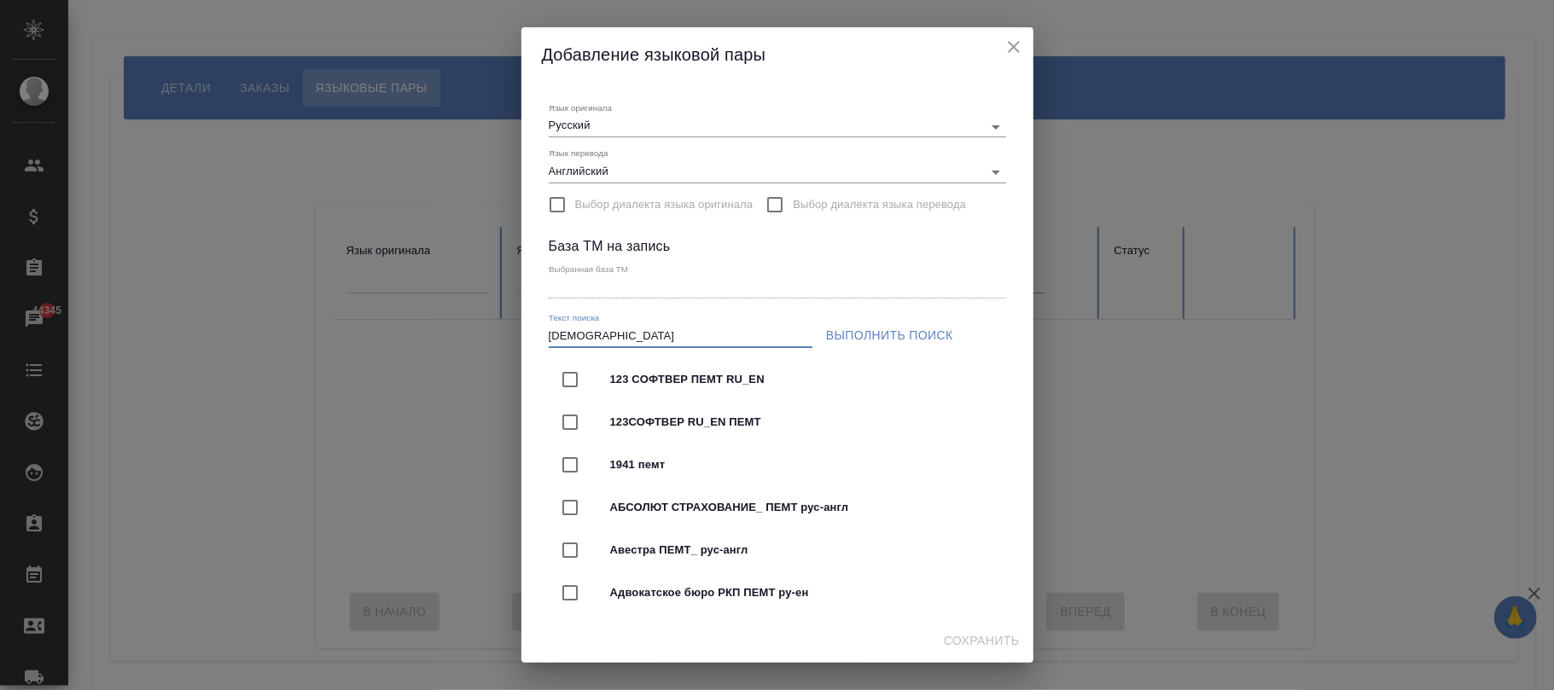
type input "УФС"
click at [892, 336] on span "Выполнить поиск" at bounding box center [889, 335] width 127 height 21
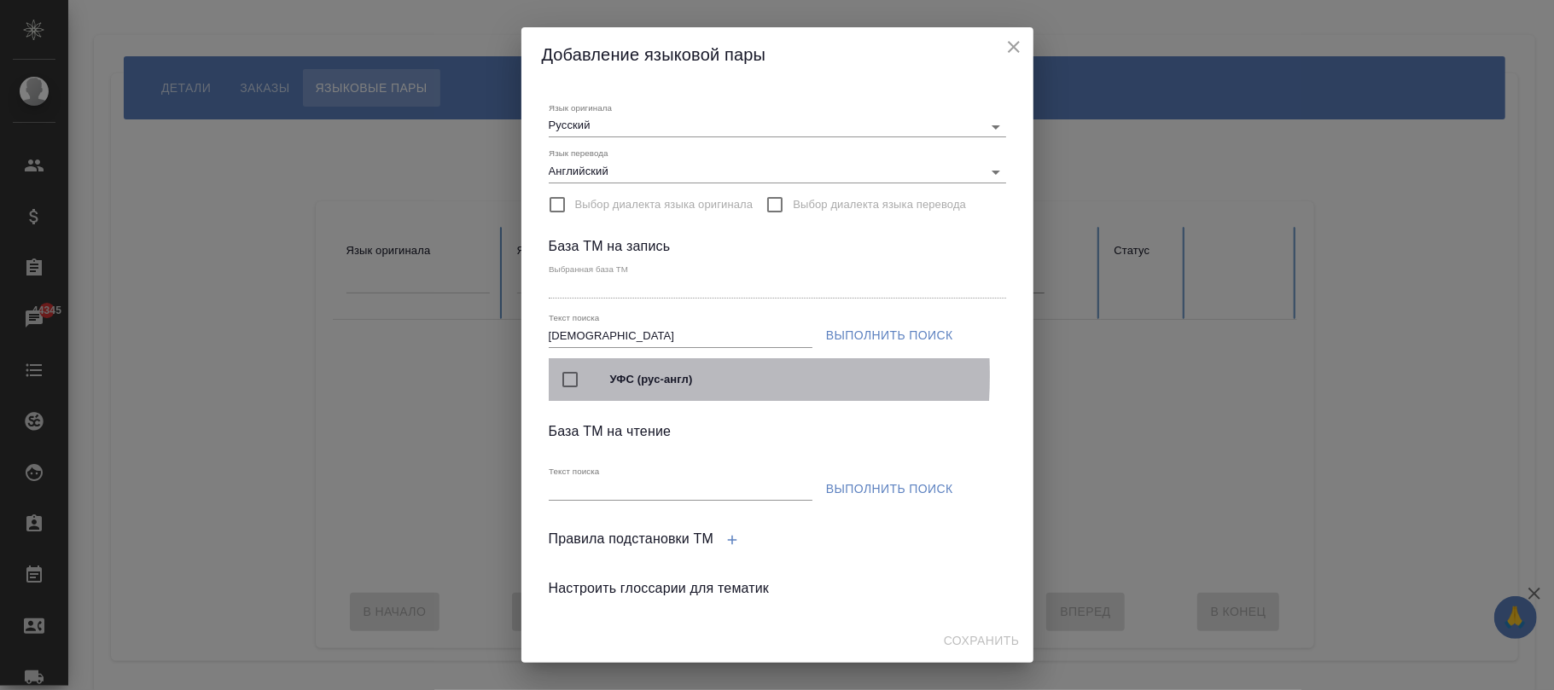
click at [573, 375] on input "checkbox" at bounding box center [570, 380] width 36 height 36
type input "УФС (рус-англ)"
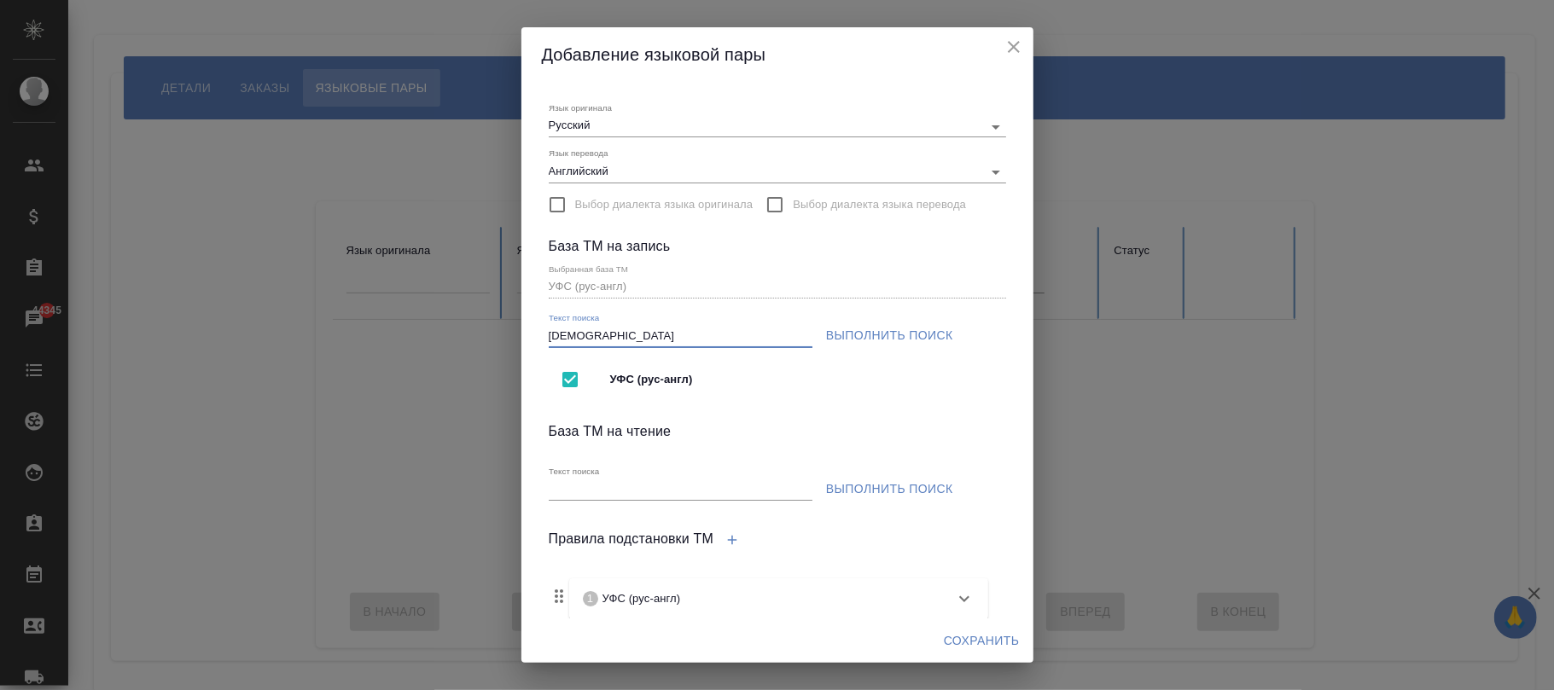
drag, startPoint x: 660, startPoint y: 340, endPoint x: 520, endPoint y: 340, distance: 140.8
click at [520, 340] on div "Добавление языковой пары Язык оригинала Русский Язык перевода Английский Выбор …" at bounding box center [777, 345] width 1554 height 690
click at [572, 379] on input "checkbox" at bounding box center [570, 380] width 36 height 36
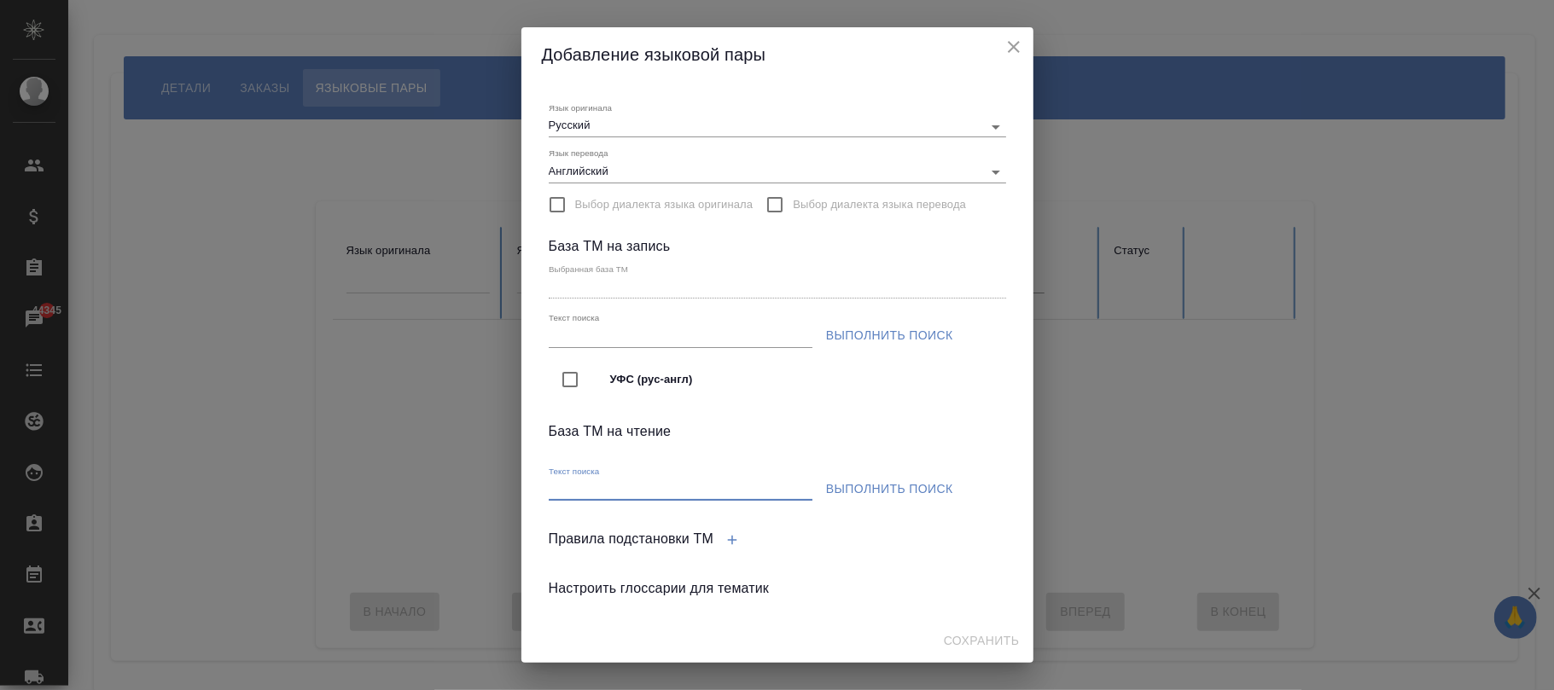
click at [681, 488] on input "Текст поиска" at bounding box center [681, 489] width 264 height 21
paste input "ПЕМТ УФС"
click at [582, 486] on input "ПЕМТ УФС" at bounding box center [681, 489] width 264 height 21
type input "УФС"
click at [894, 476] on button "Выполнить поиск" at bounding box center [889, 490] width 141 height 32
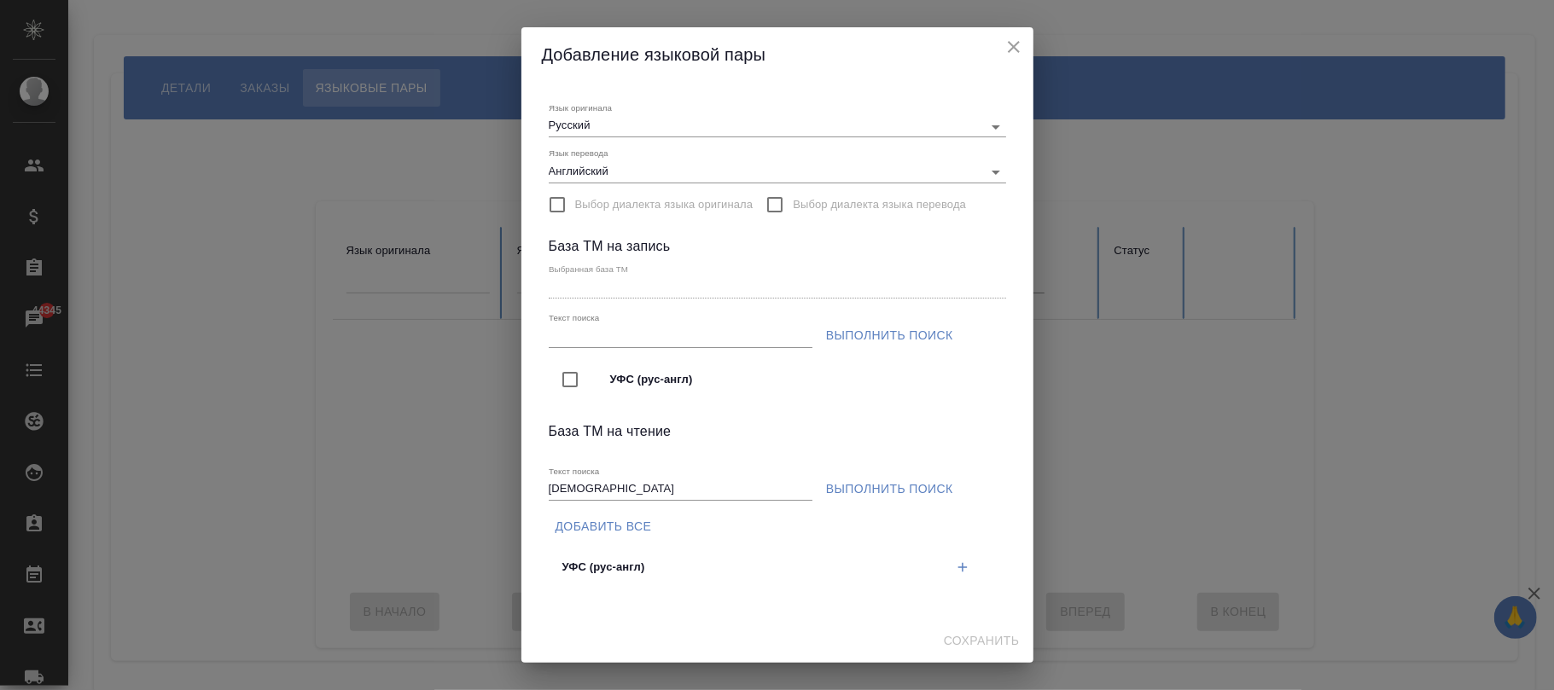
click at [611, 572] on span "УФС (рус-англ)" at bounding box center [753, 567] width 382 height 17
click at [572, 561] on span "УФС (рус-англ)" at bounding box center [753, 567] width 382 height 17
drag, startPoint x: 605, startPoint y: 515, endPoint x: 599, endPoint y: 549, distance: 34.6
click at [591, 555] on ul "Добавить все УФС (рус-англ)" at bounding box center [777, 552] width 457 height 96
click at [626, 567] on span "УФС (рус-англ)" at bounding box center [753, 567] width 382 height 17
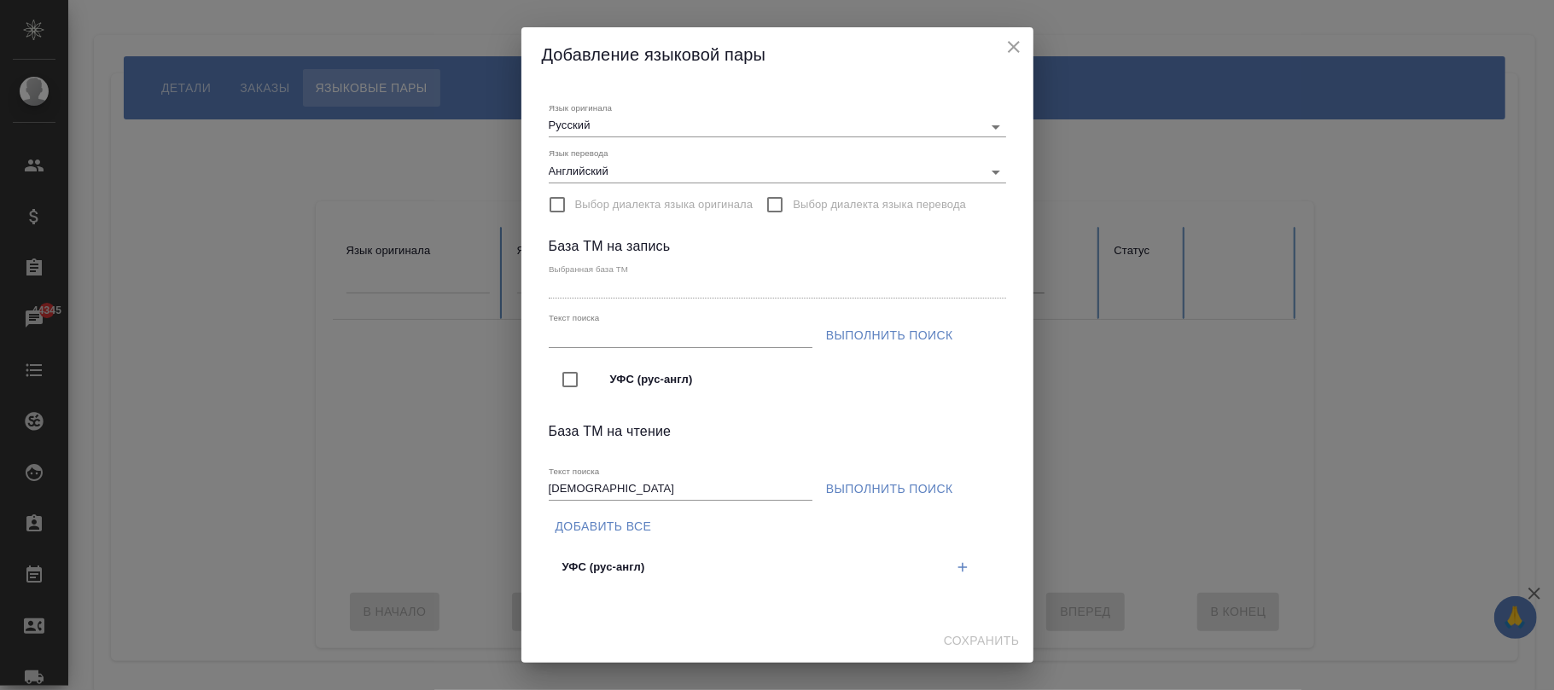
click at [683, 202] on span "Выбор диалекта языка оригинала" at bounding box center [664, 204] width 178 height 17
click at [575, 202] on input "Выбор диалекта языка оригинала" at bounding box center [557, 205] width 36 height 36
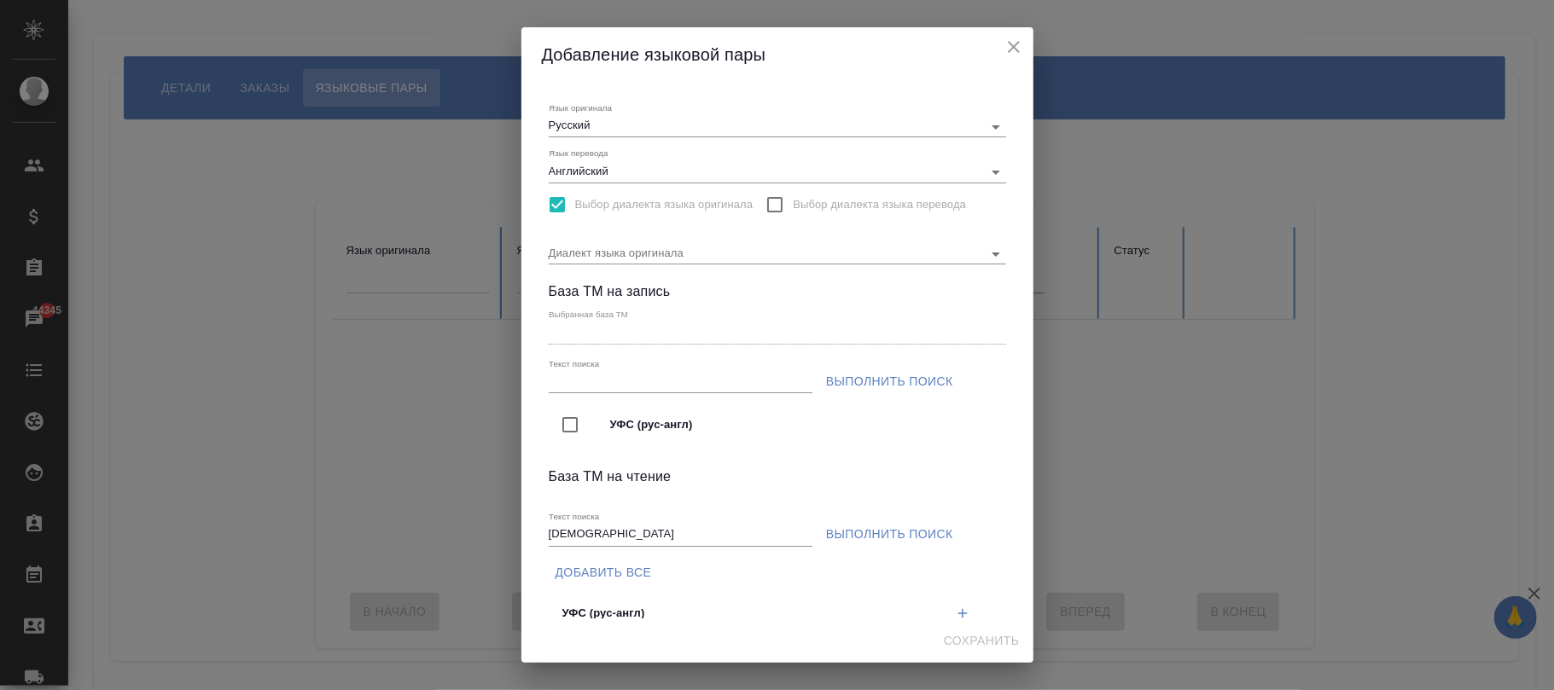
click at [683, 202] on span "Выбор диалекта языка оригинала" at bounding box center [664, 204] width 178 height 17
click at [575, 202] on input "Выбор диалекта языка оригинала" at bounding box center [557, 205] width 36 height 36
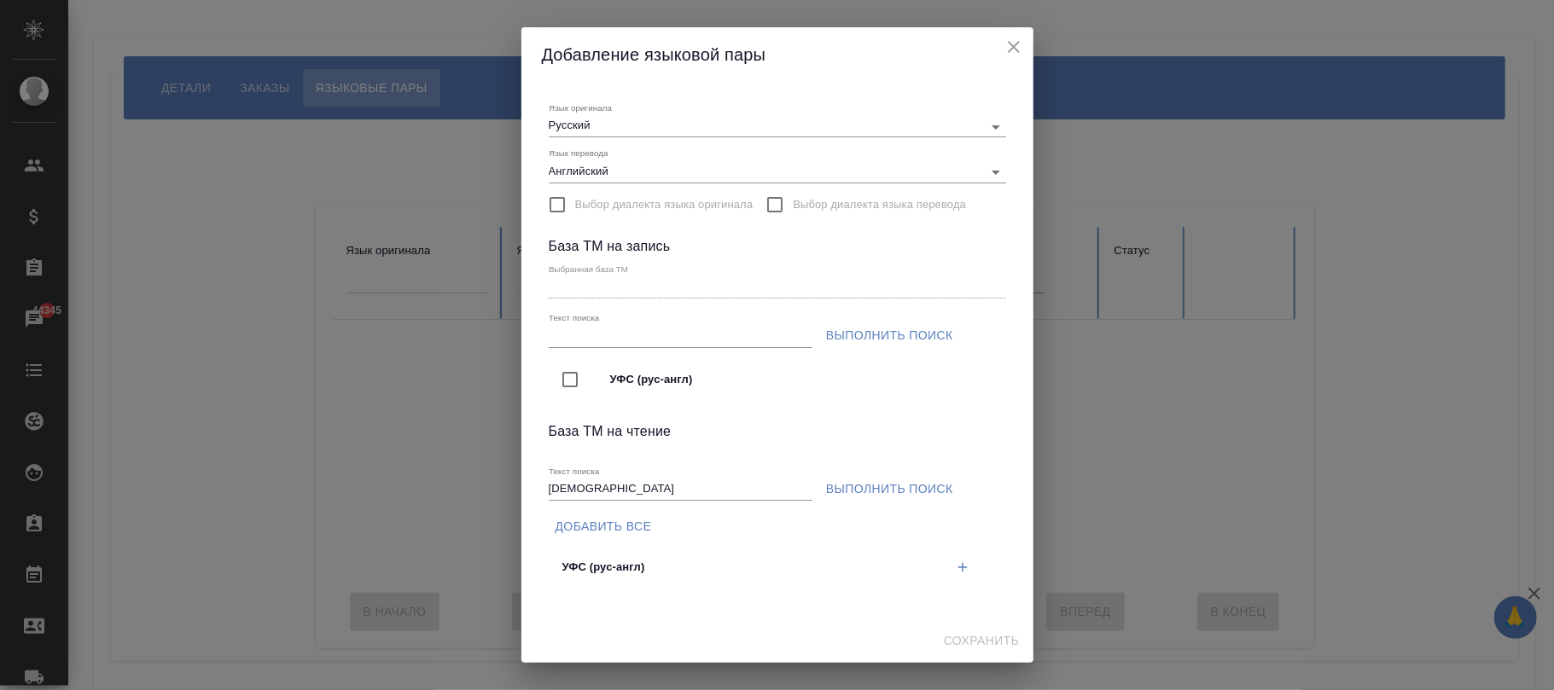
click at [823, 202] on span "Выбор диалекта языка перевода" at bounding box center [879, 204] width 173 height 17
click at [793, 202] on input "Выбор диалекта языка перевода" at bounding box center [775, 205] width 36 height 36
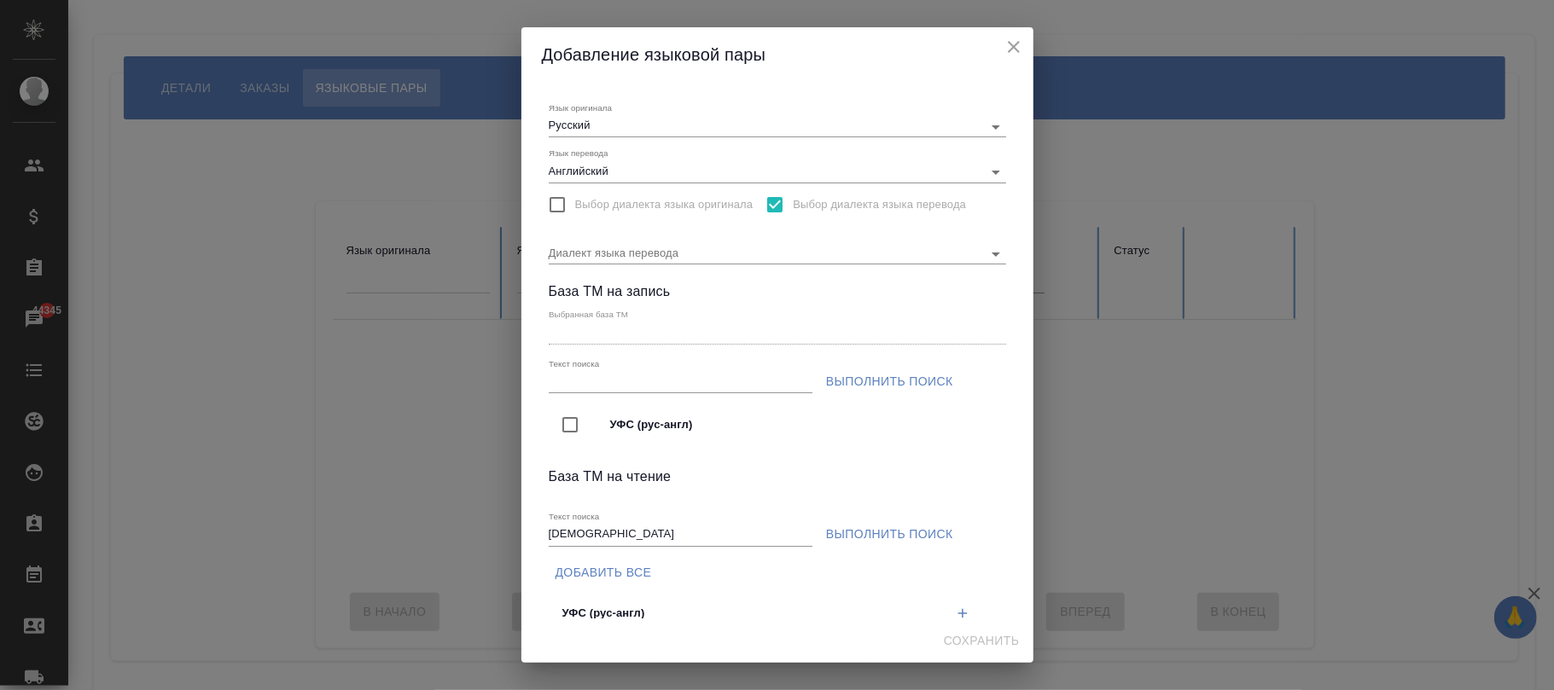
click at [823, 202] on span "Выбор диалекта языка перевода" at bounding box center [879, 204] width 173 height 17
click at [793, 202] on input "Выбор диалекта языка перевода" at bounding box center [775, 205] width 36 height 36
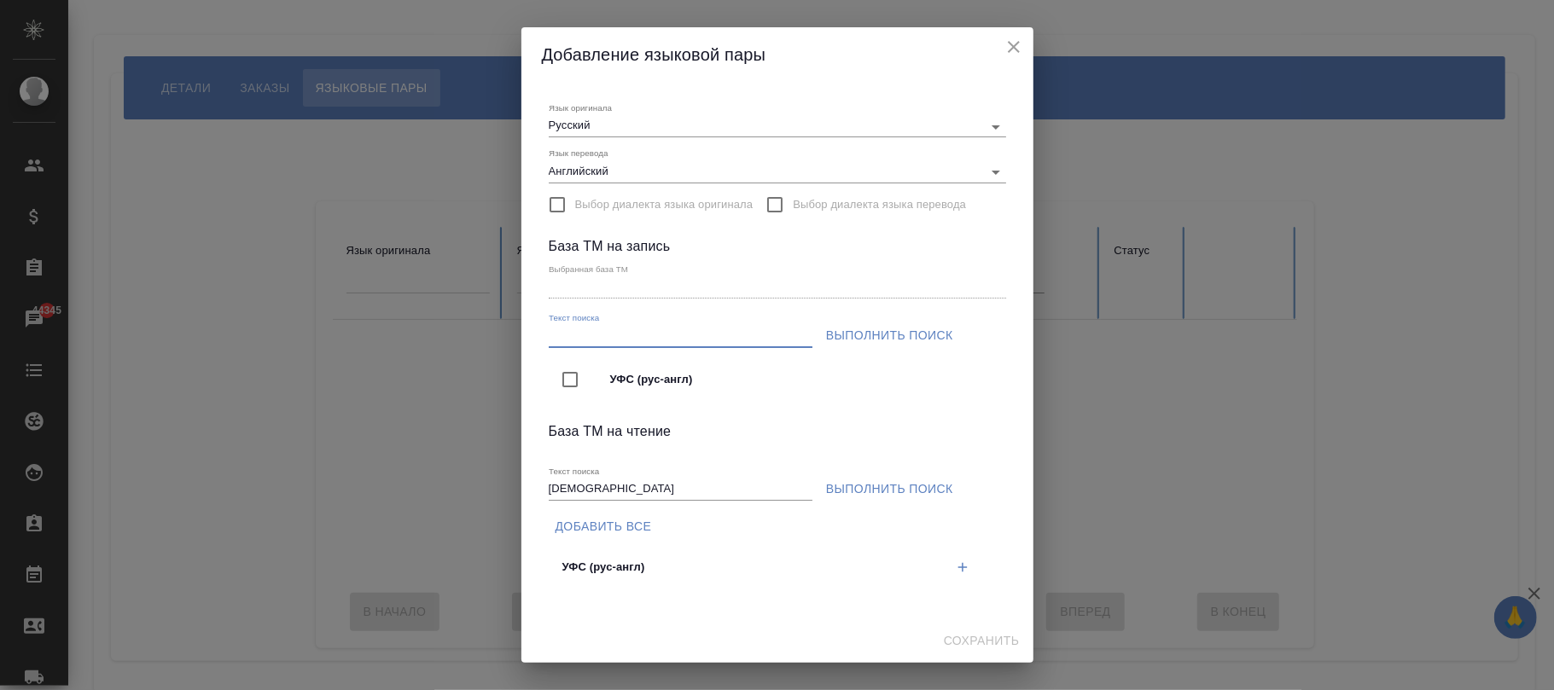
click at [621, 341] on input "Текст поиска" at bounding box center [681, 336] width 264 height 21
type input "пем"
click at [865, 332] on span "Выполнить поиск" at bounding box center [889, 335] width 127 height 21
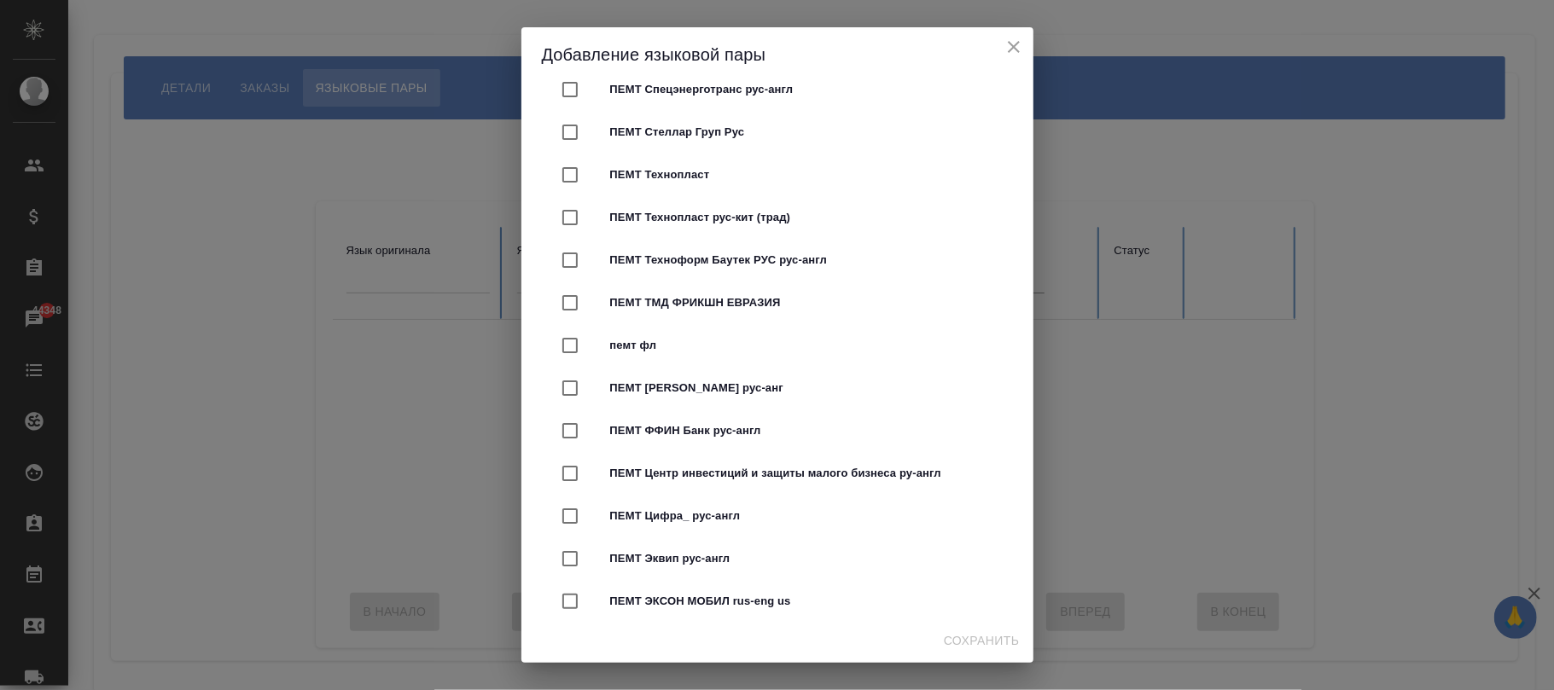
scroll to position [8532, 0]
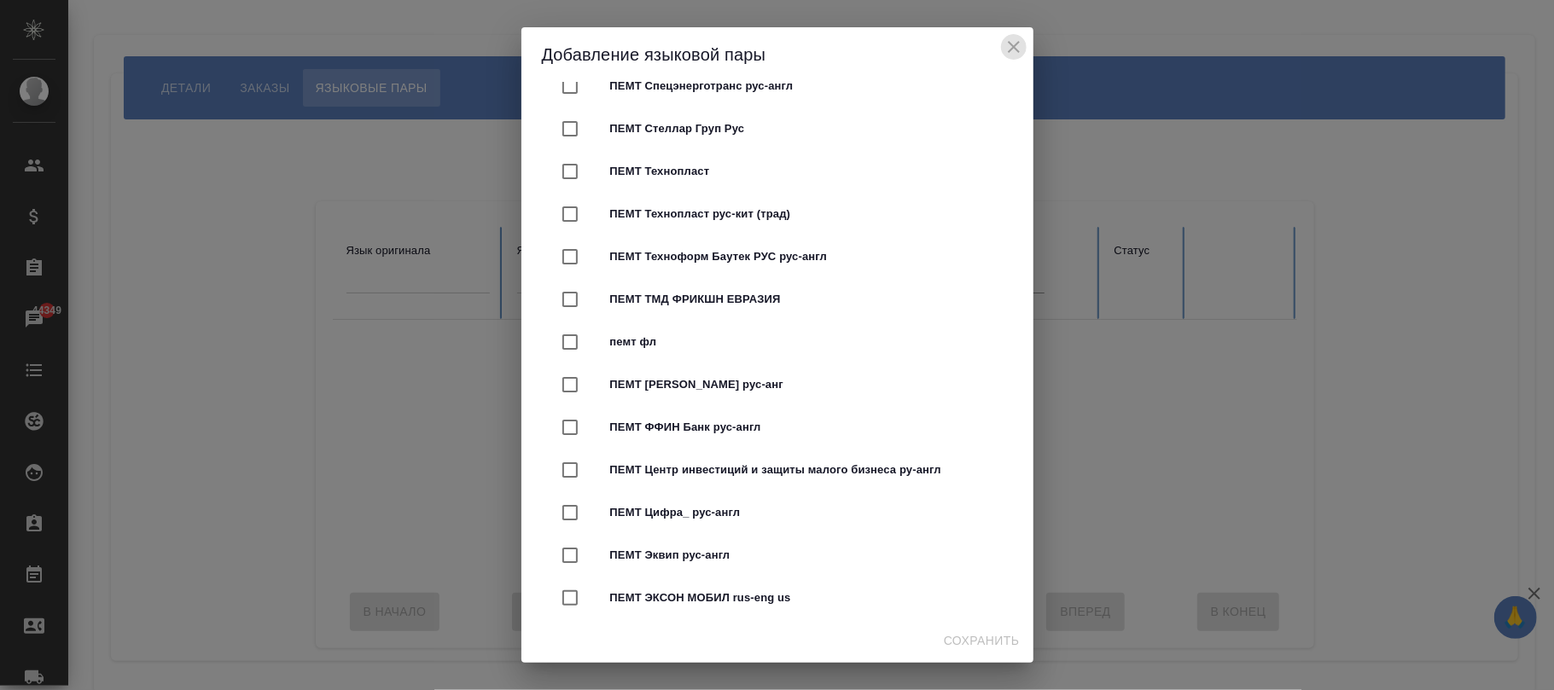
click at [1024, 38] on button "close" at bounding box center [1014, 47] width 26 height 26
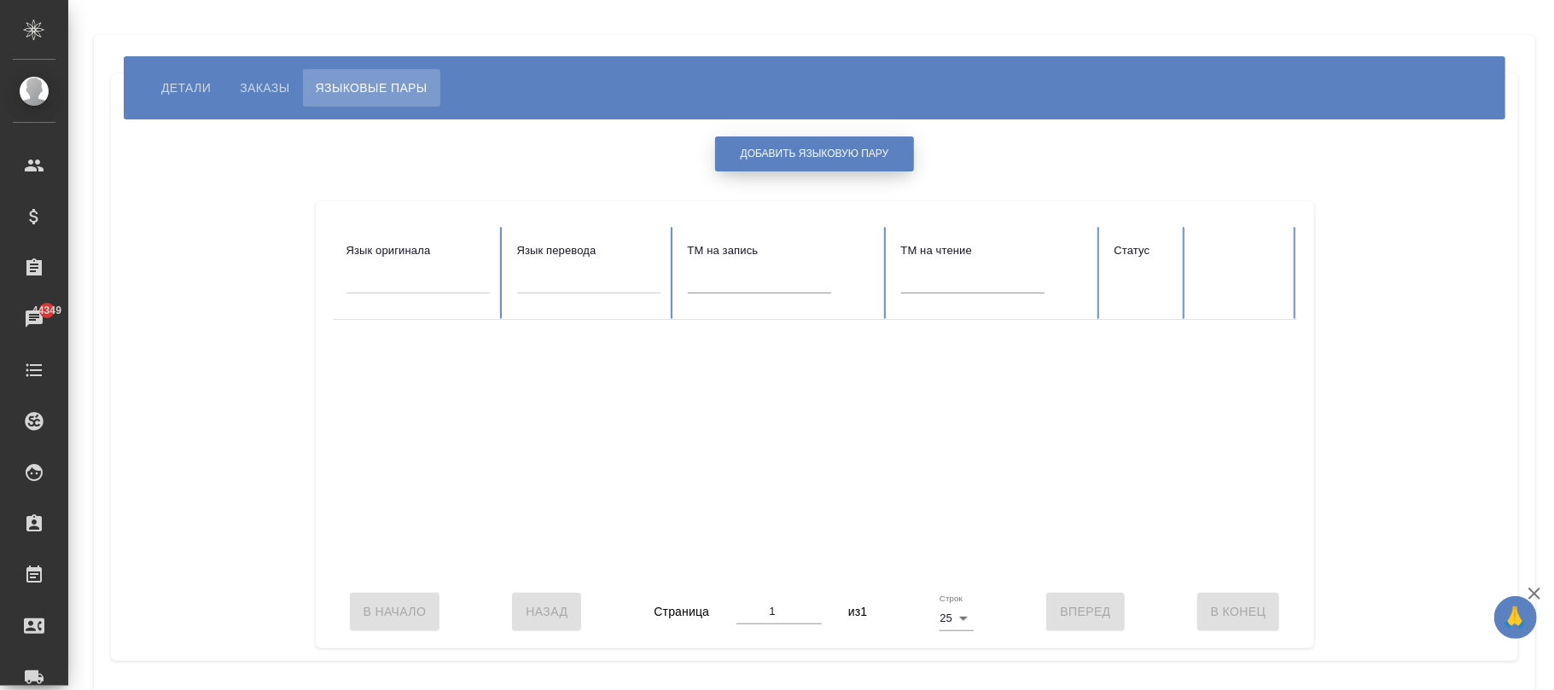
click at [787, 152] on span "Добавить языковую пару" at bounding box center [815, 154] width 148 height 15
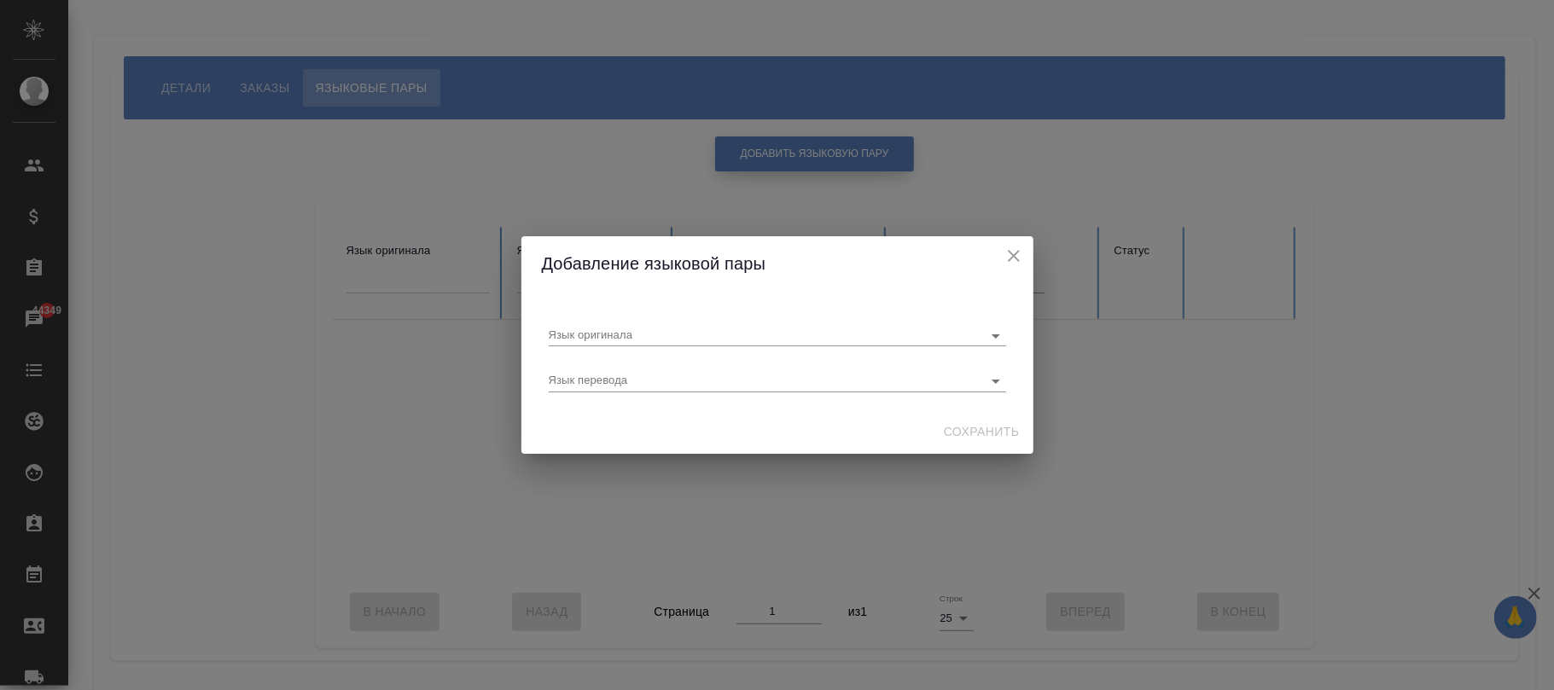
scroll to position [0, 0]
click at [648, 343] on input "Язык оригинала" at bounding box center [750, 335] width 403 height 20
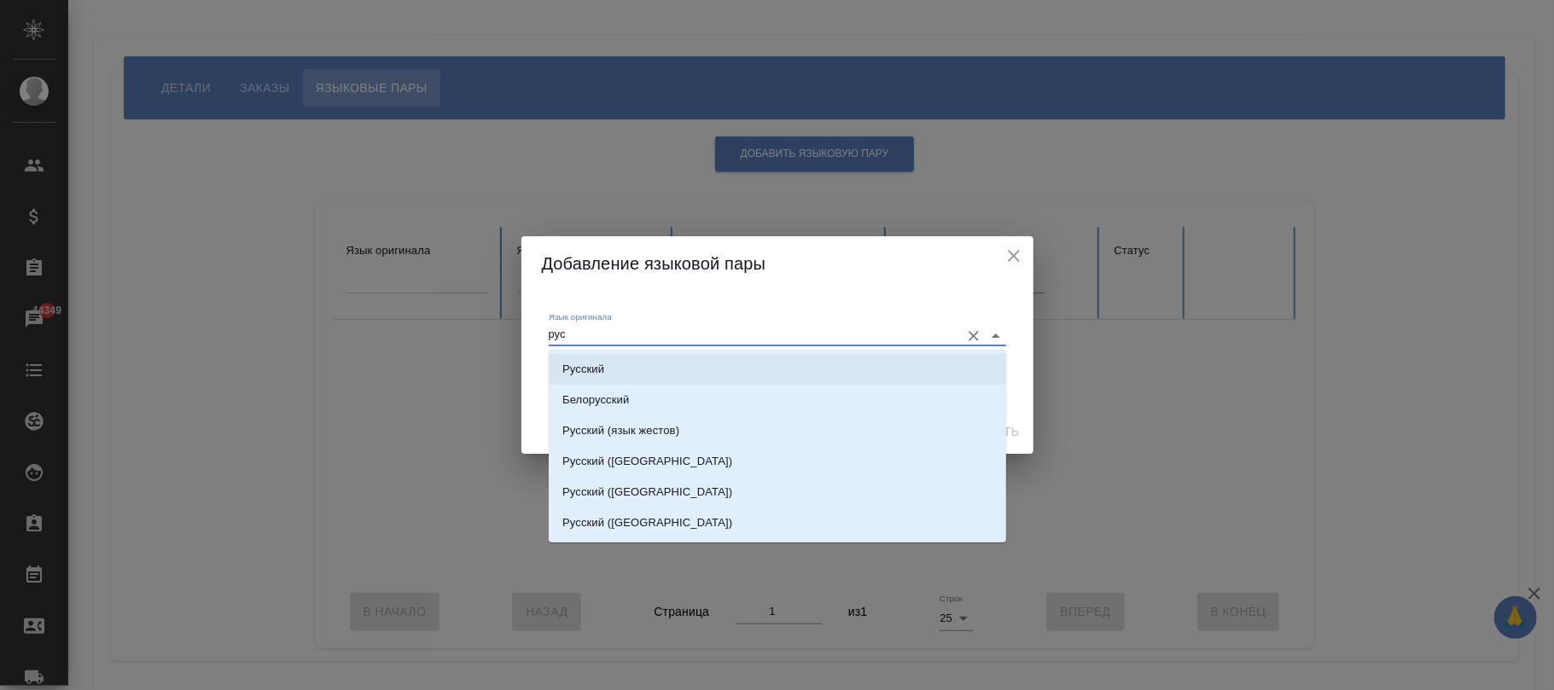
click at [614, 381] on li "Русский" at bounding box center [777, 369] width 457 height 31
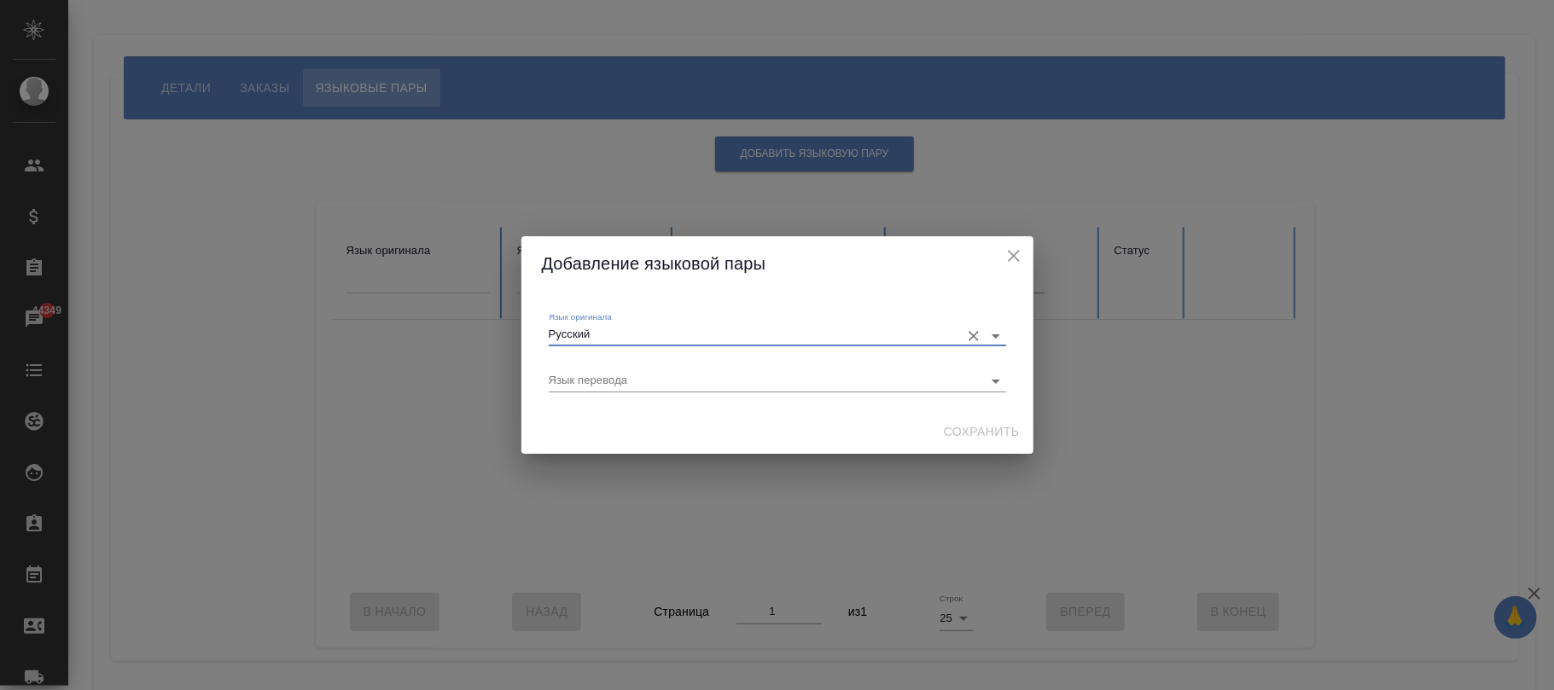
type input "Русский"
drag, startPoint x: 604, startPoint y: 399, endPoint x: 602, endPoint y: 389, distance: 10.4
click at [602, 398] on div "Язык оригинала Русский Язык перевода" at bounding box center [777, 350] width 471 height 105
click at [602, 383] on input "Язык перевода" at bounding box center [750, 380] width 403 height 20
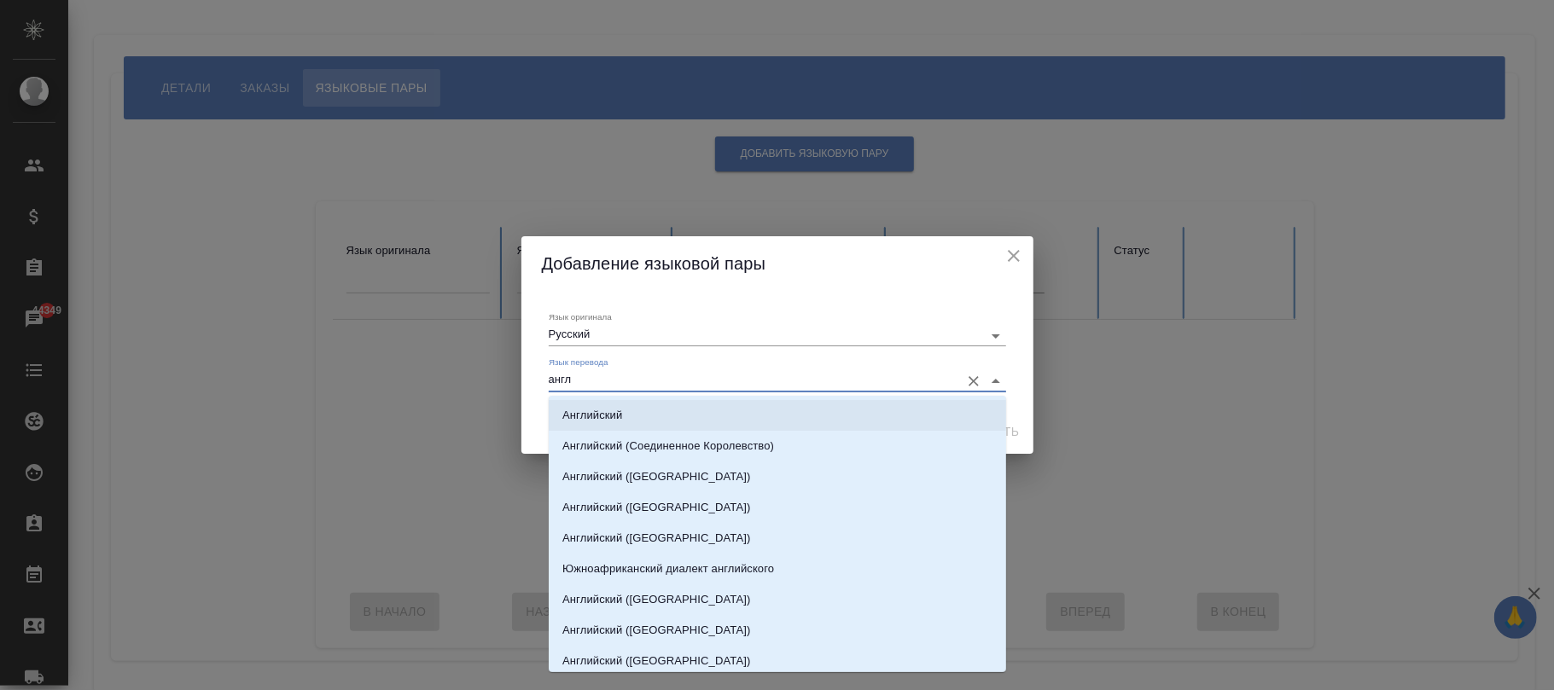
click at [611, 415] on p "Английский" at bounding box center [592, 415] width 60 height 17
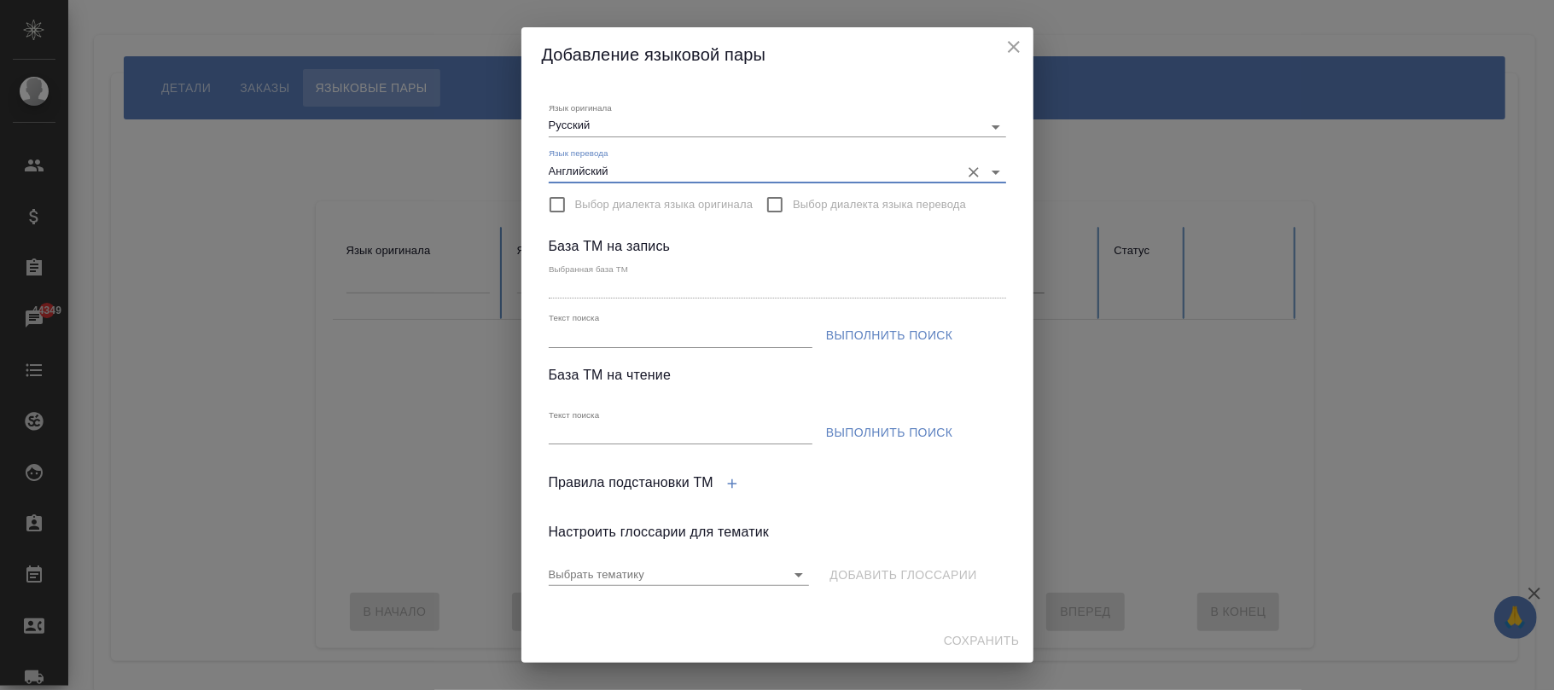
type input "Английский"
click at [642, 440] on input "Текст поиска" at bounding box center [681, 433] width 264 height 21
paste input "Russian, УФС"
click at [882, 441] on span "Выполнить поиск" at bounding box center [889, 432] width 127 height 21
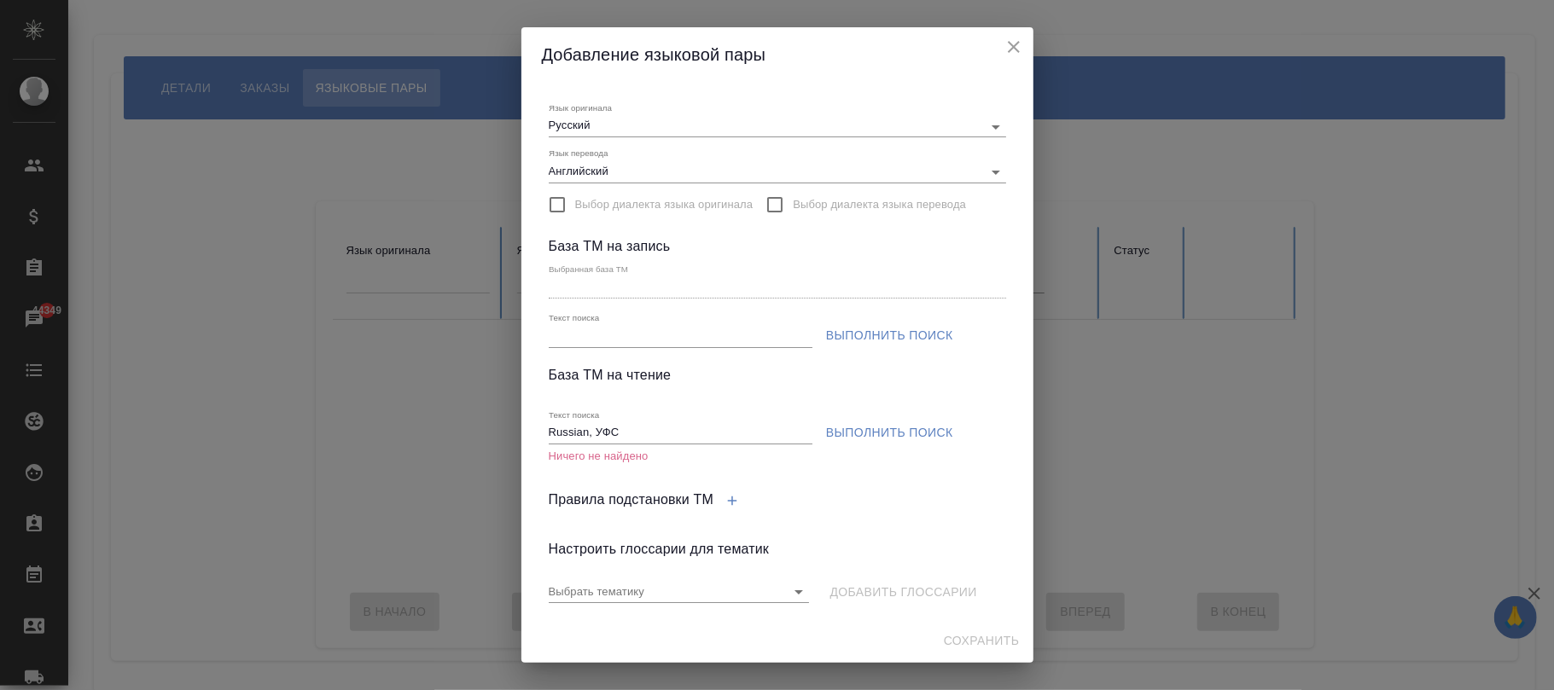
click at [646, 427] on input "Russian, УФС" at bounding box center [681, 433] width 264 height 21
type input "Russian"
click at [875, 427] on span "Выполнить поиск" at bounding box center [889, 432] width 127 height 21
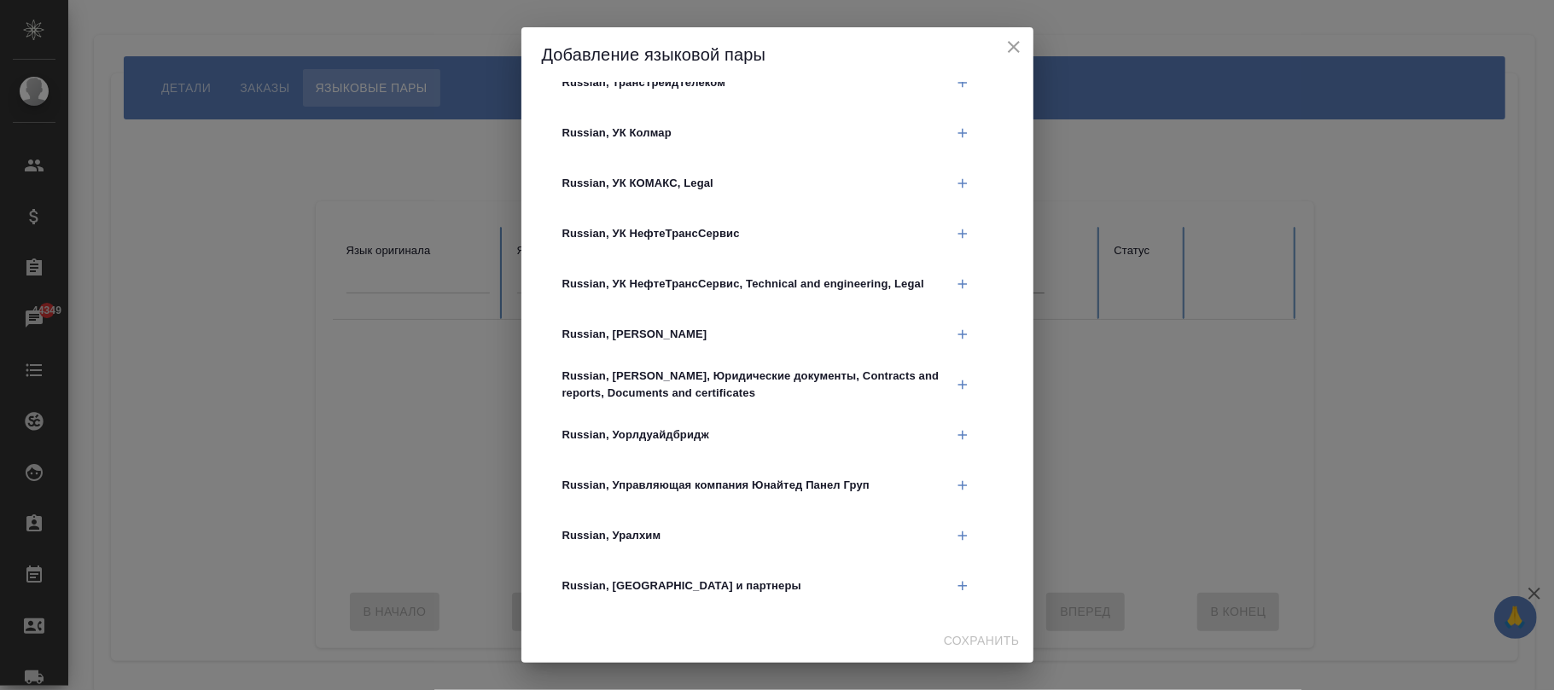
scroll to position [24839, 0]
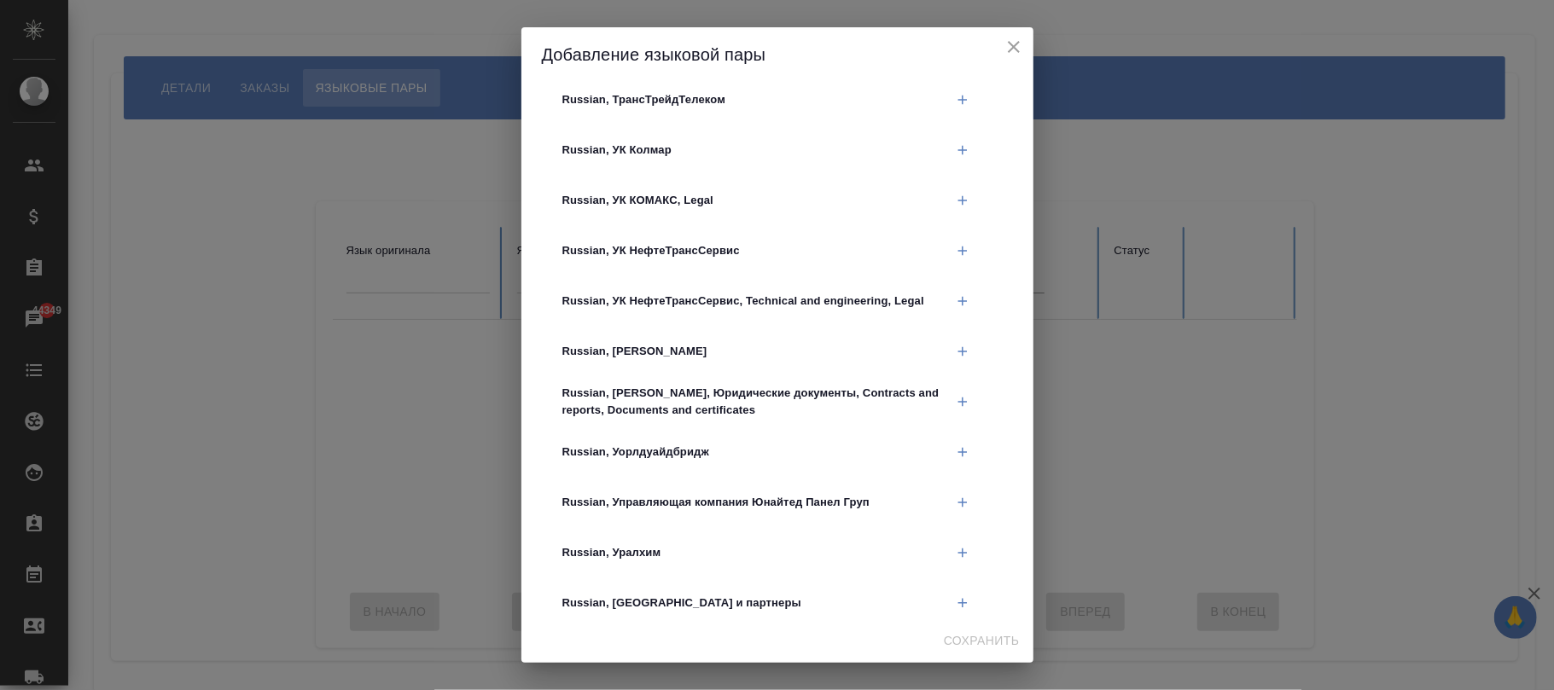
click at [1008, 44] on icon "close" at bounding box center [1013, 47] width 20 height 20
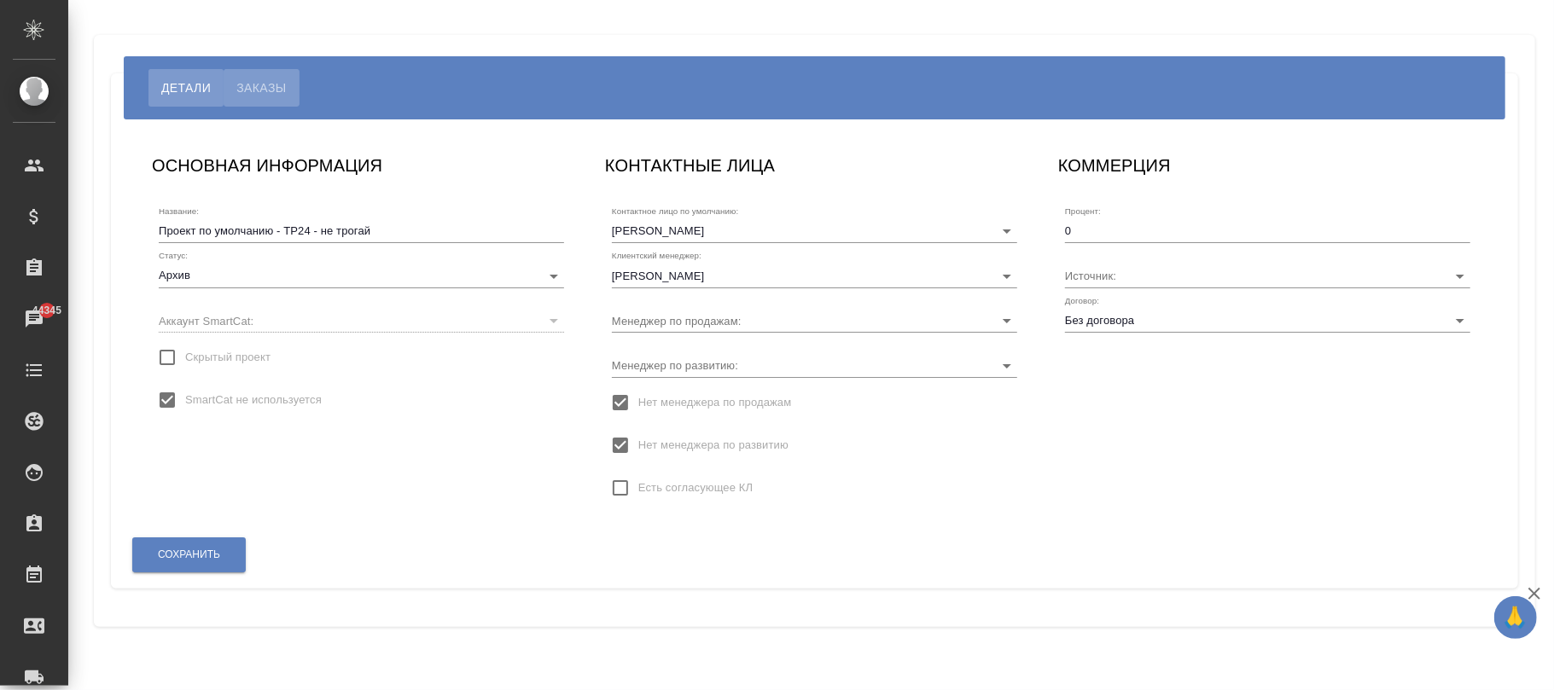
click at [271, 87] on span "Заказы" at bounding box center [260, 88] width 49 height 20
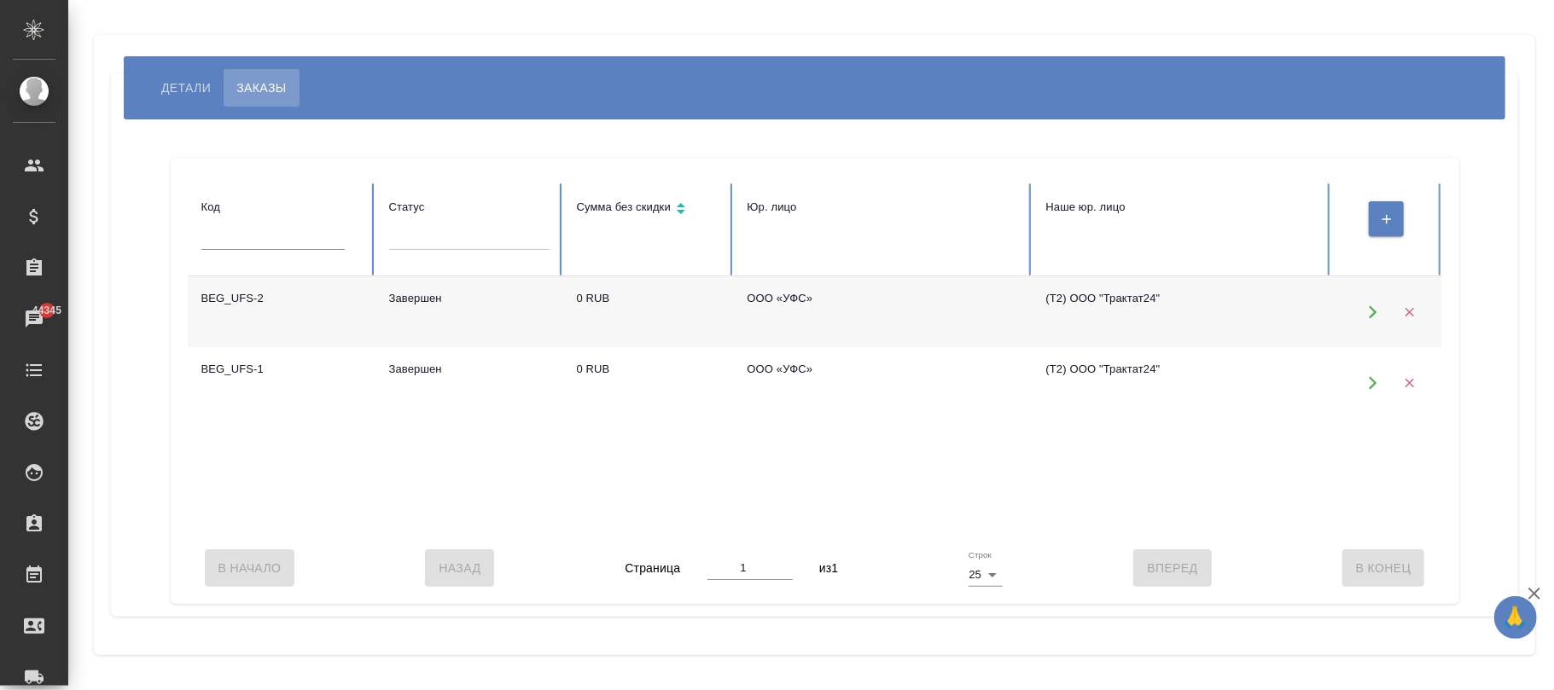
click at [178, 86] on span "Детали" at bounding box center [185, 88] width 49 height 20
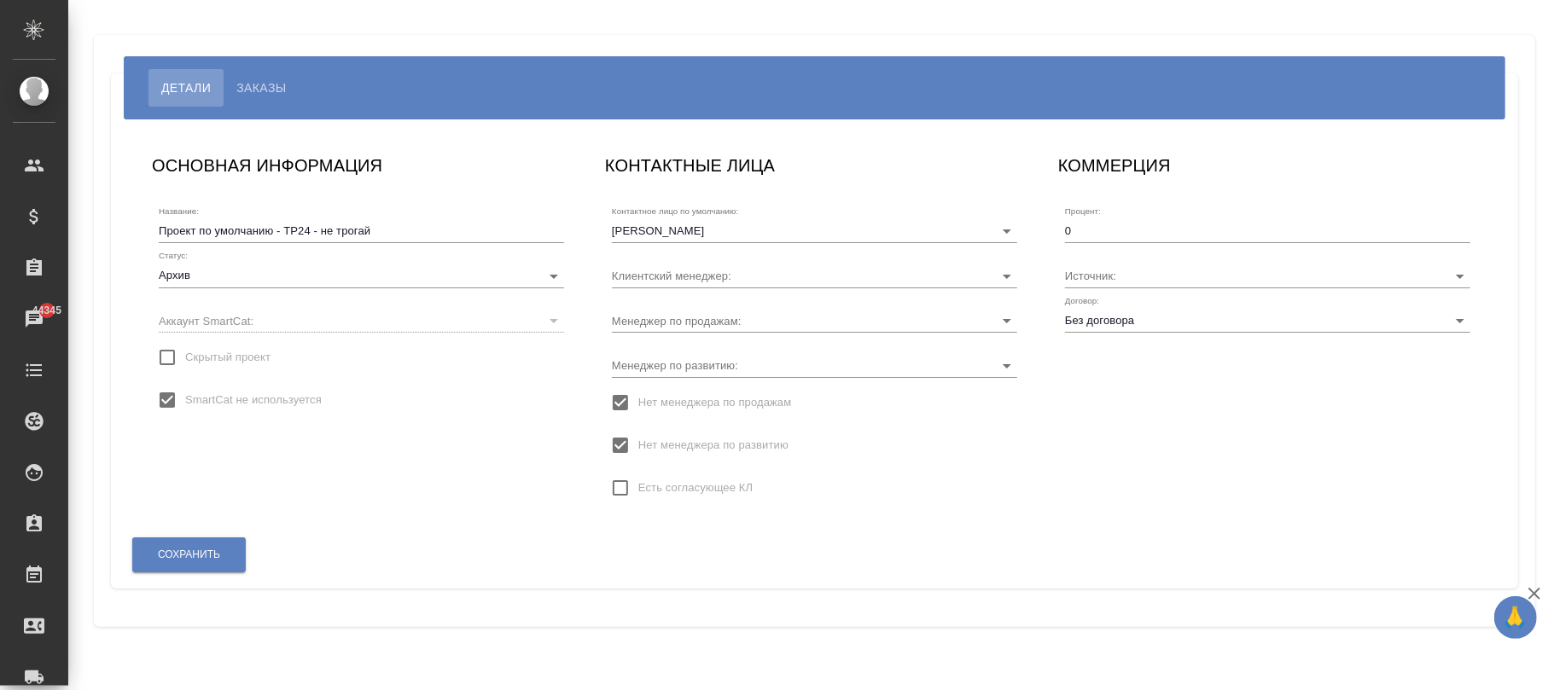
type input "Власова Елена"
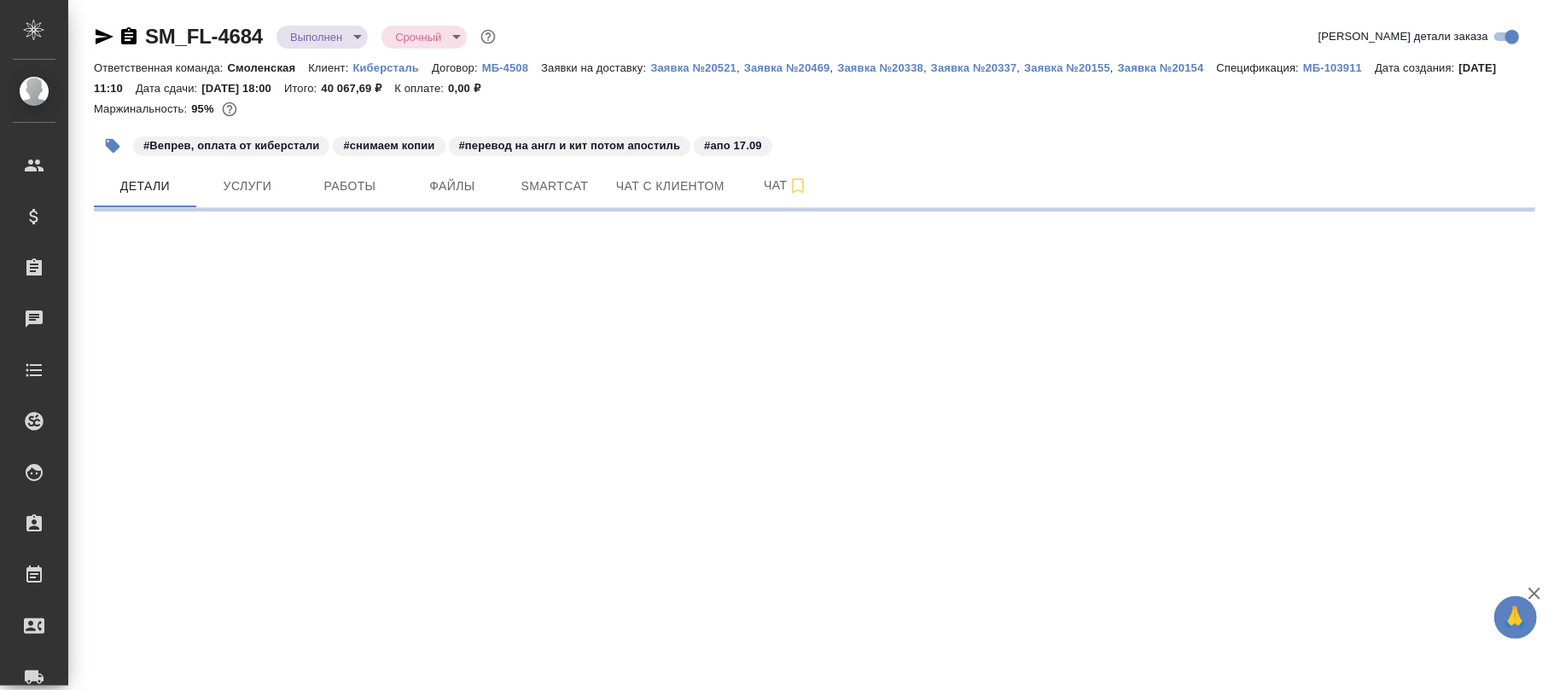
select select "RU"
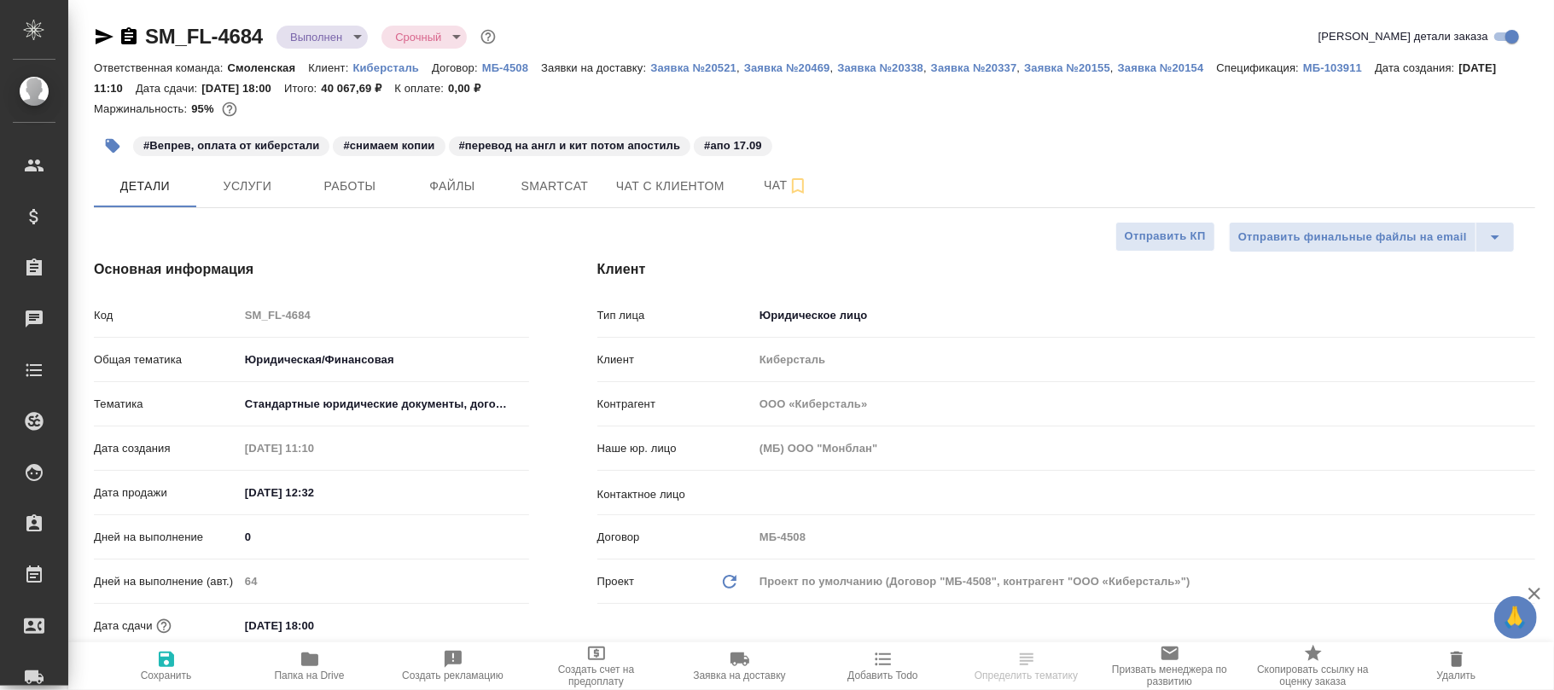
type textarea "x"
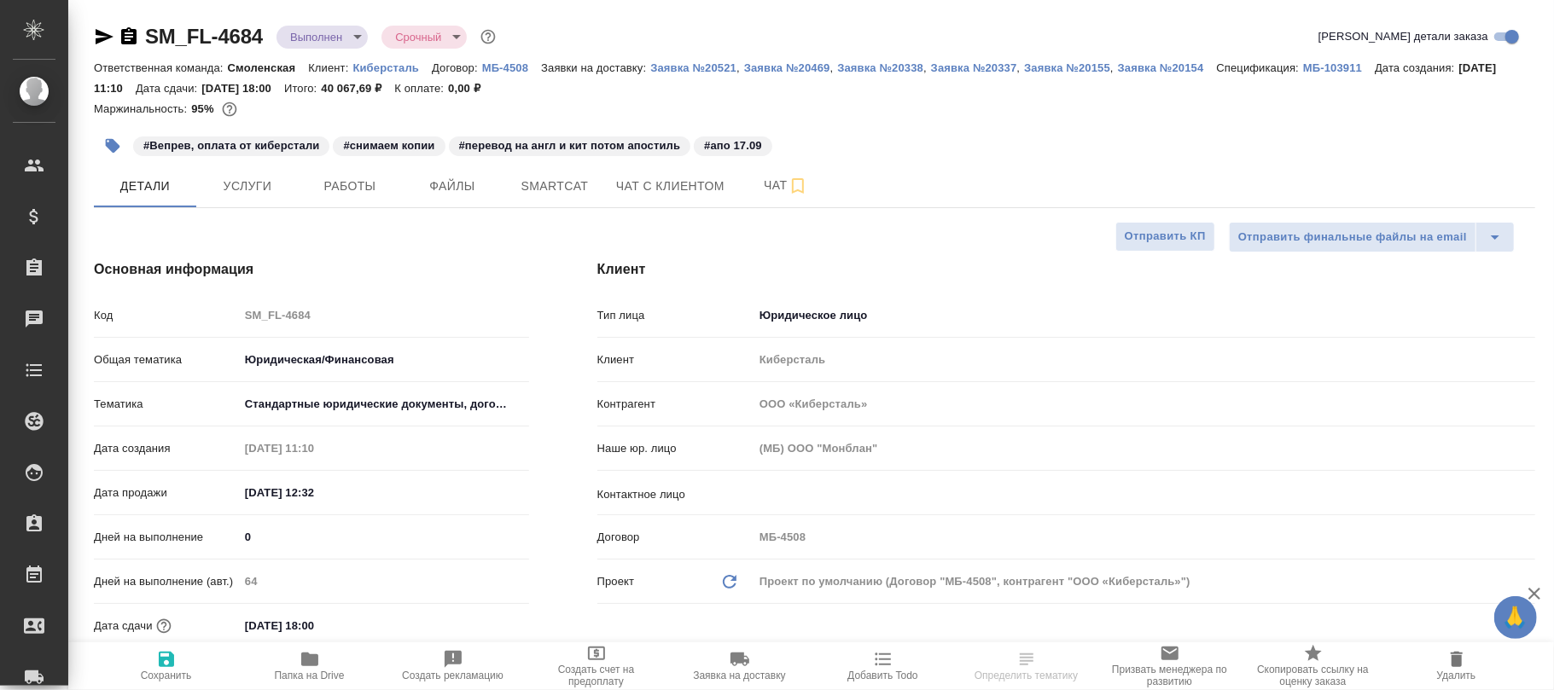
type textarea "x"
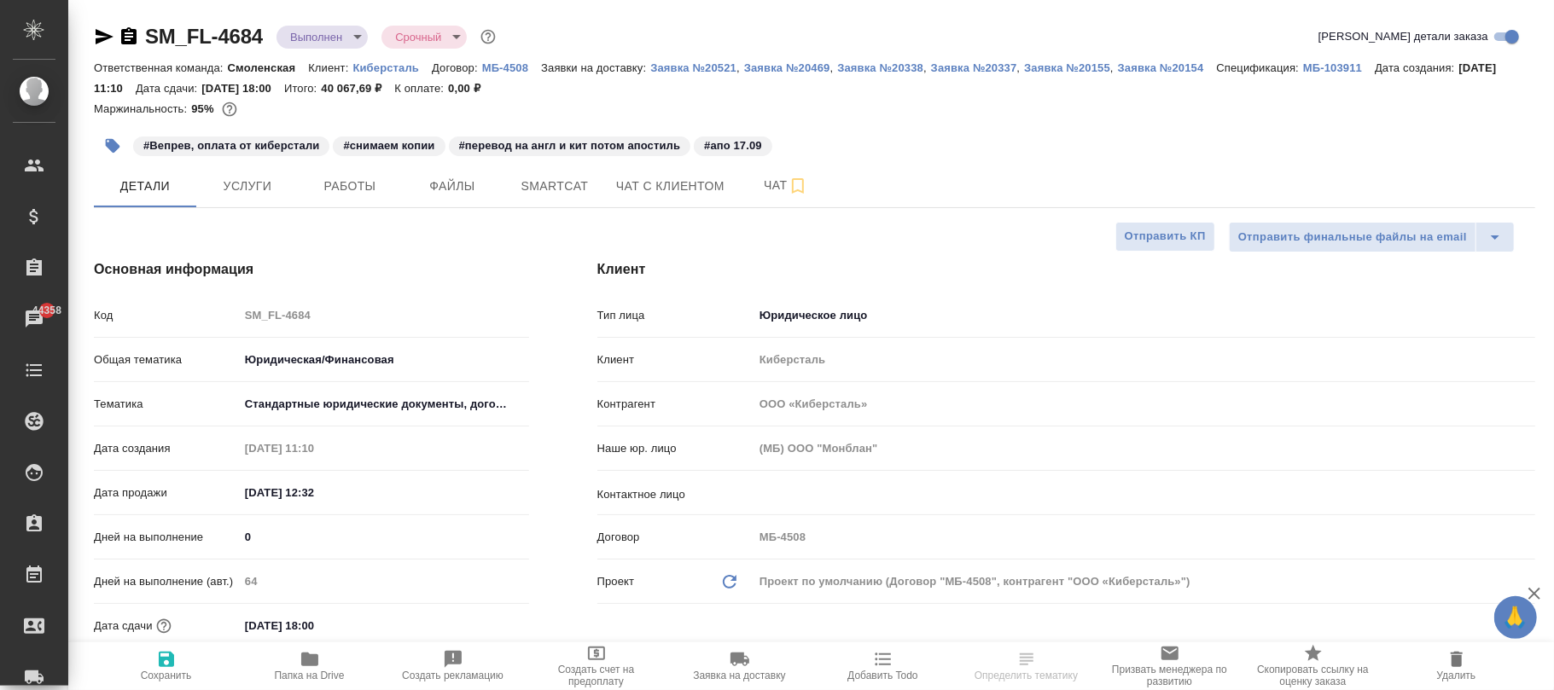
type textarea "x"
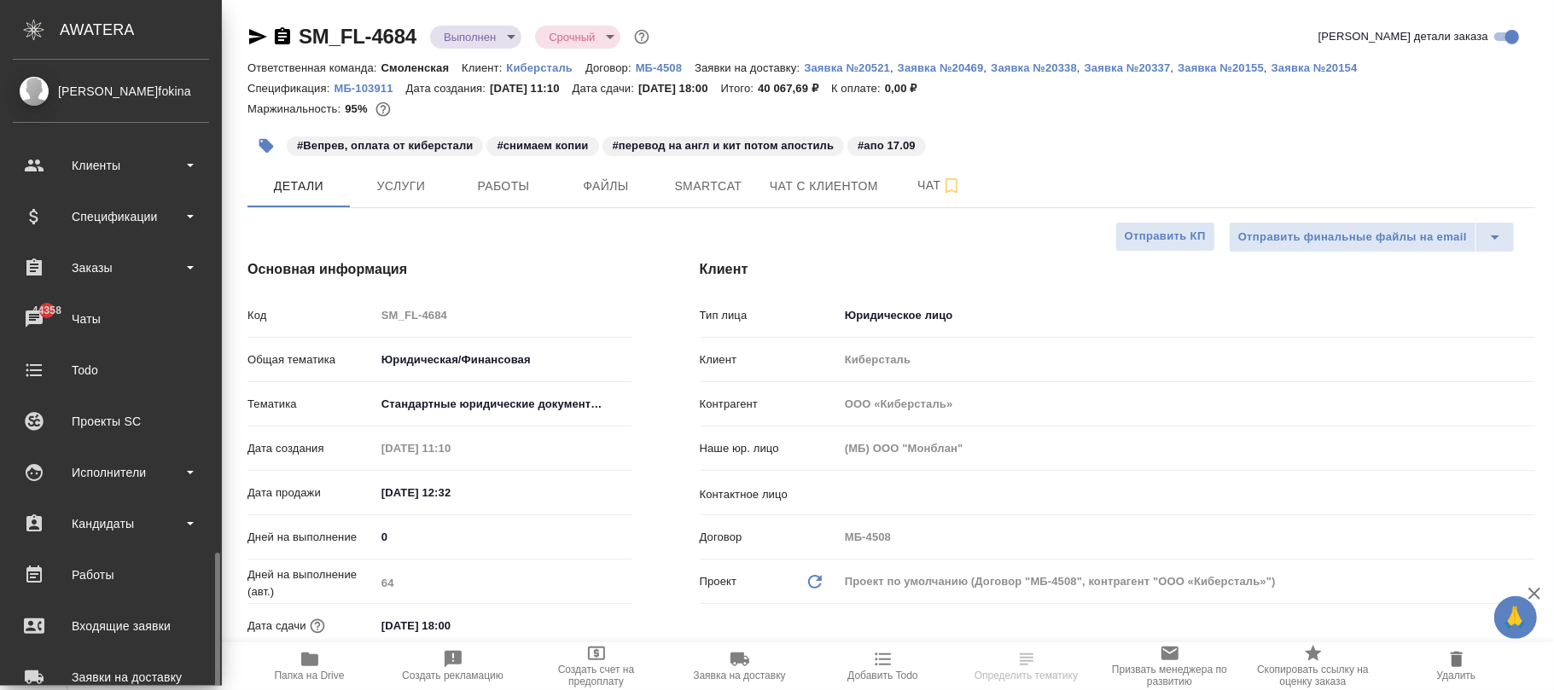
scroll to position [293, 0]
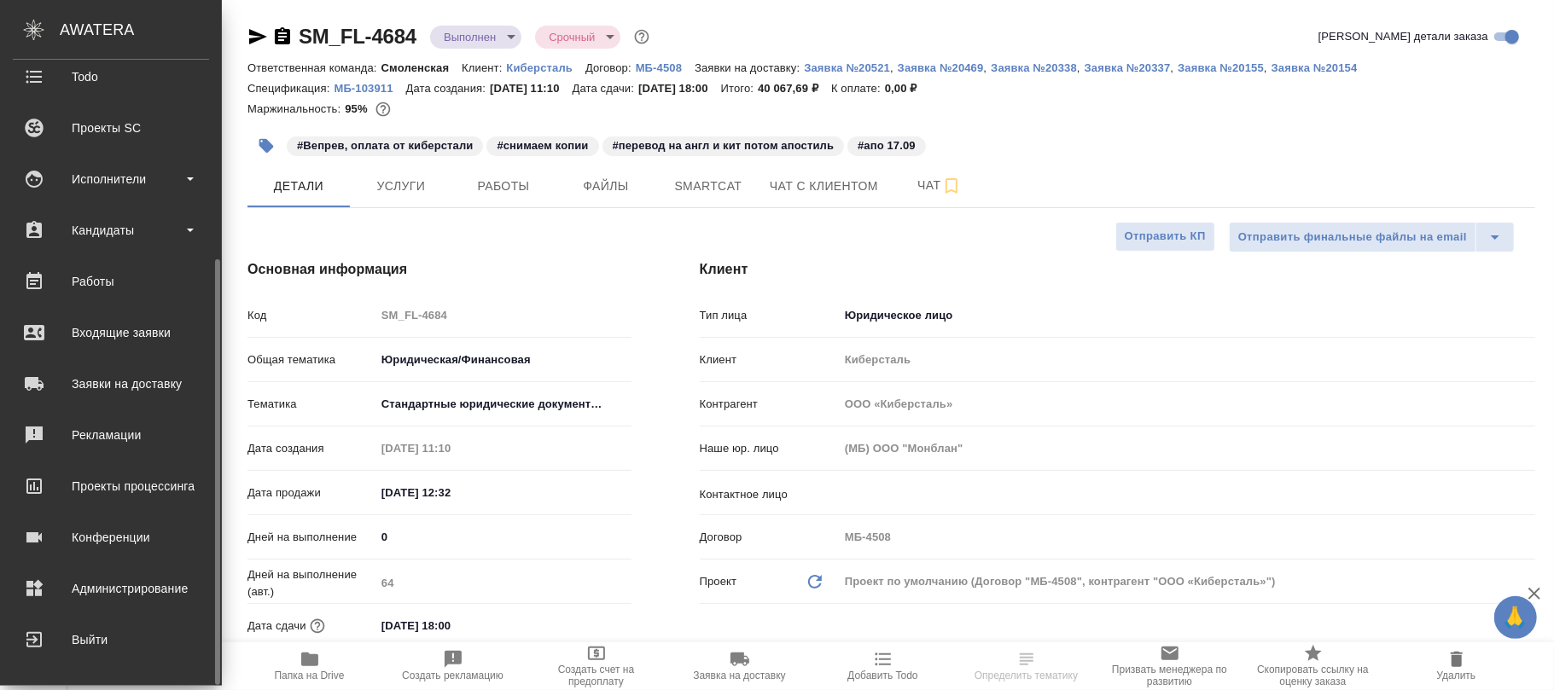
type textarea "x"
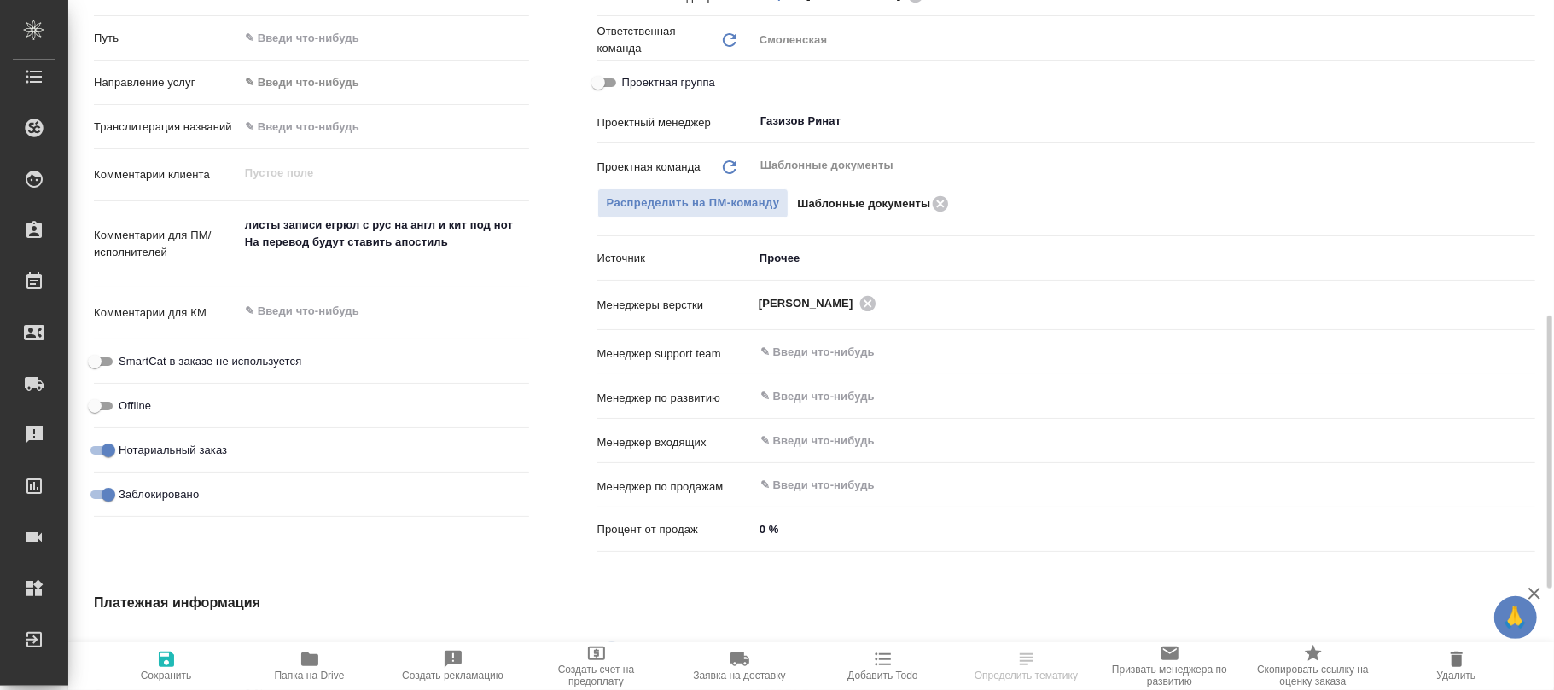
click at [103, 499] on div ".cls-1 fill:#fff; AWATERA [PERSON_NAME]fokina Клиенты Спецификации Заказы 44358…" at bounding box center [777, 345] width 1554 height 690
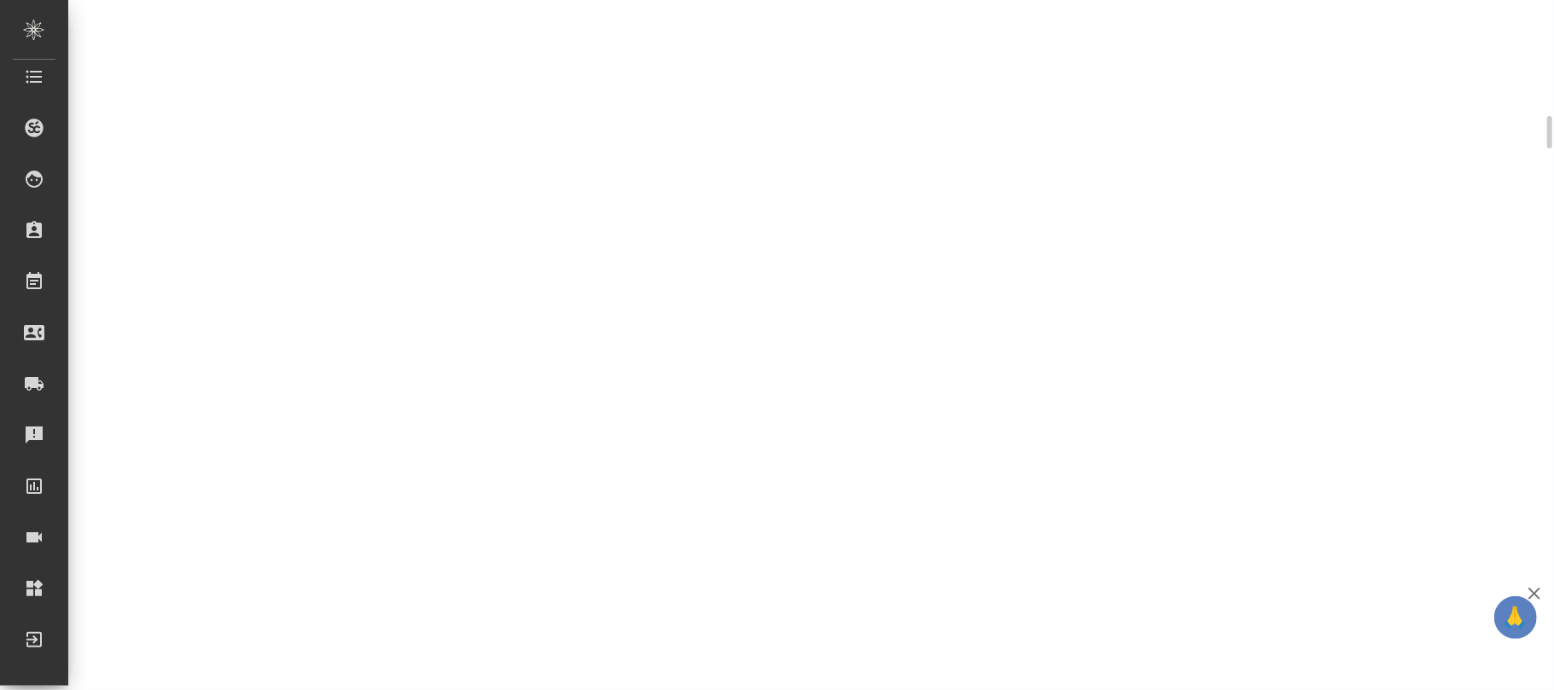
select select "RU"
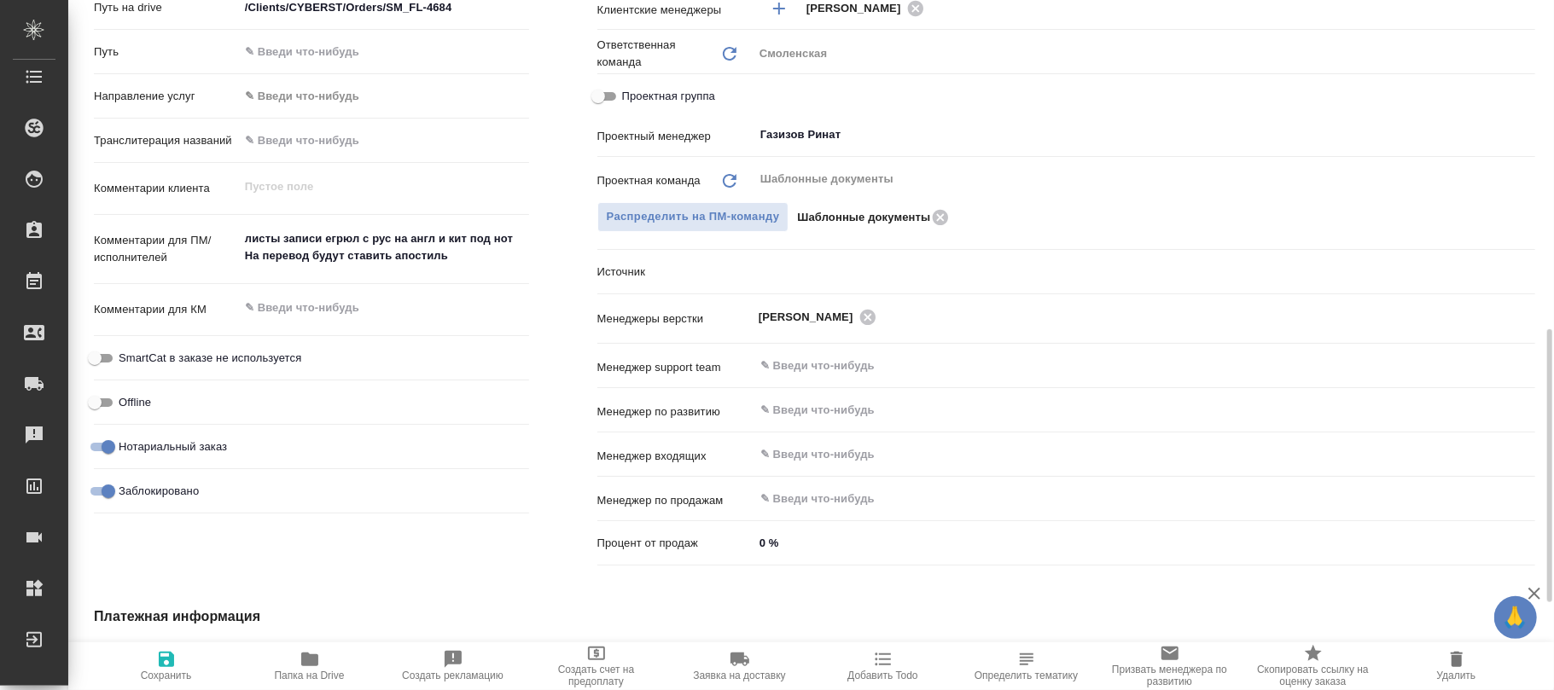
type textarea "x"
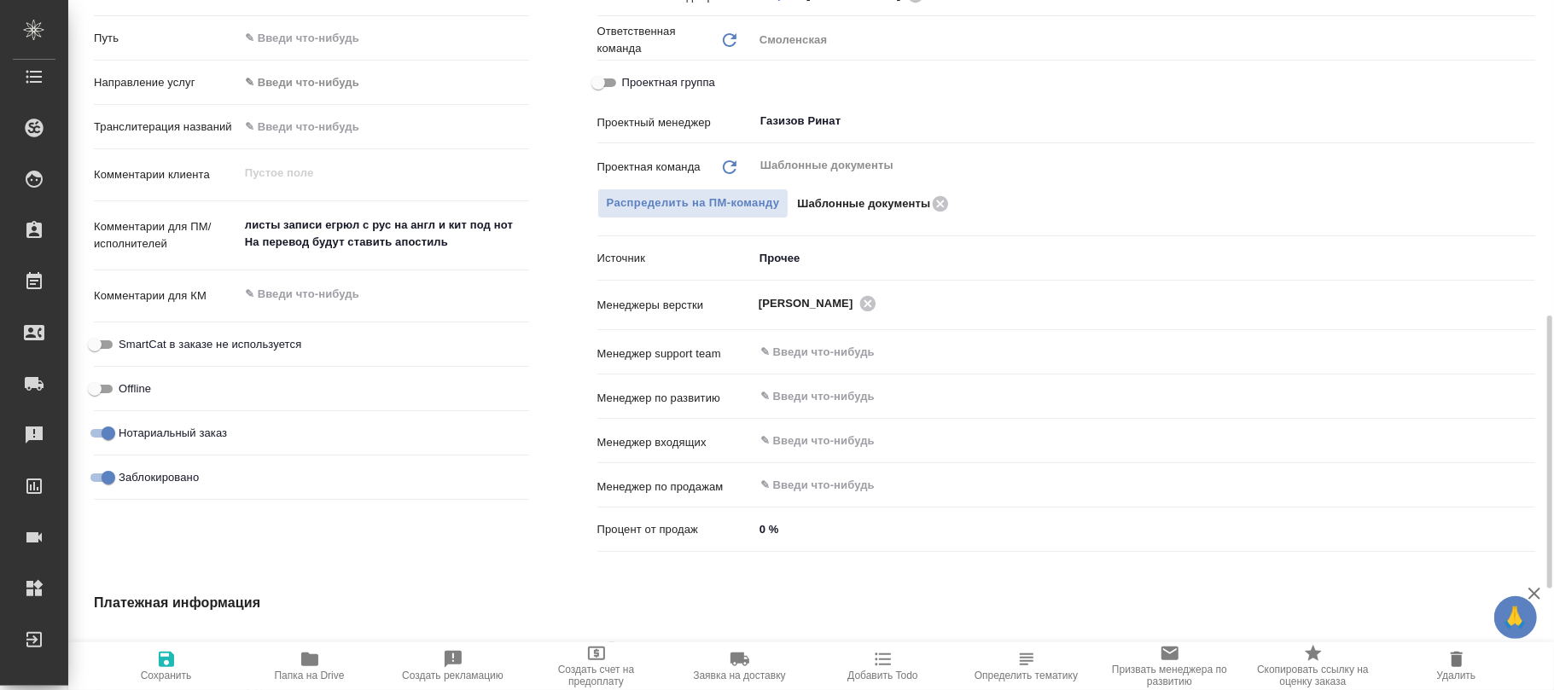
click at [103, 474] on input "Заблокировано" at bounding box center [108, 478] width 61 height 20
checkbox input "false"
type textarea "x"
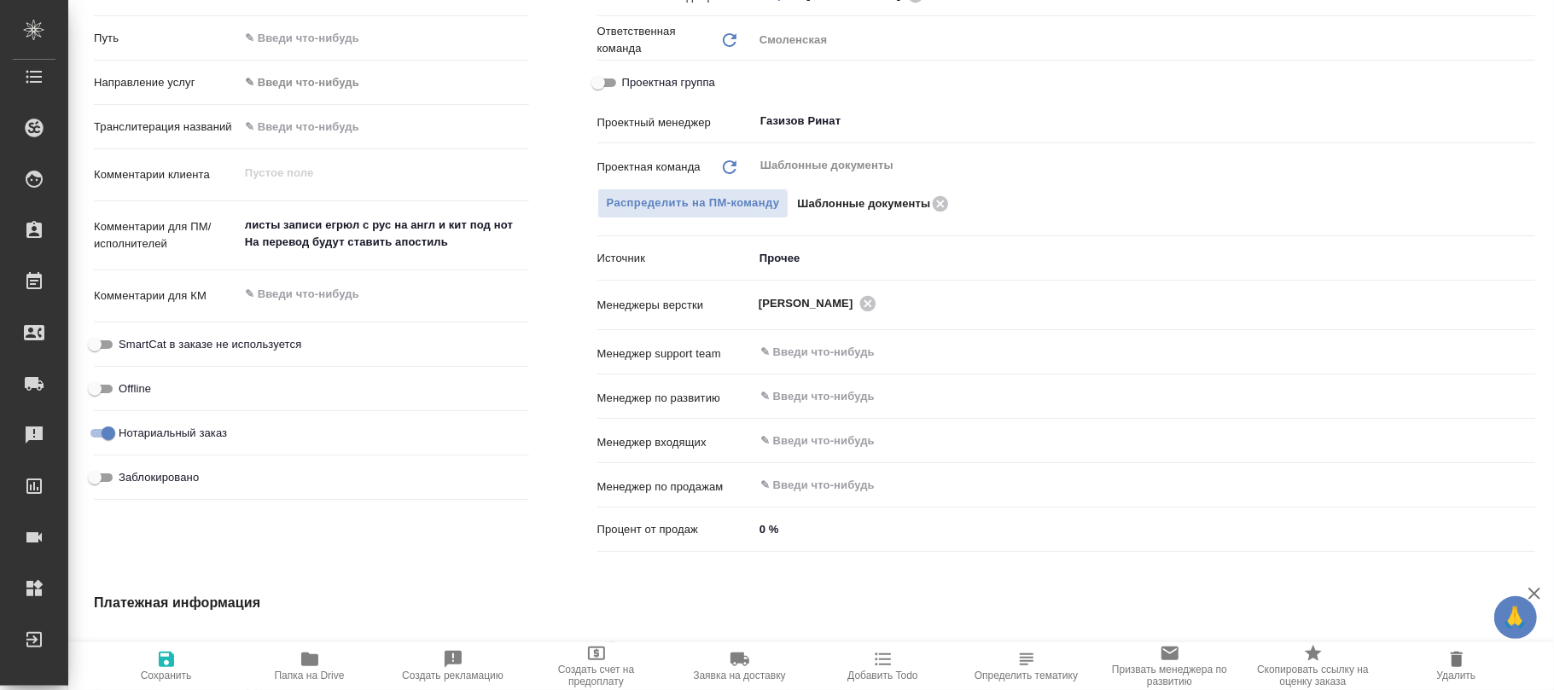
drag, startPoint x: 159, startPoint y: 660, endPoint x: 424, endPoint y: 594, distance: 273.5
click at [159, 662] on icon "button" at bounding box center [166, 659] width 15 height 15
type textarea "x"
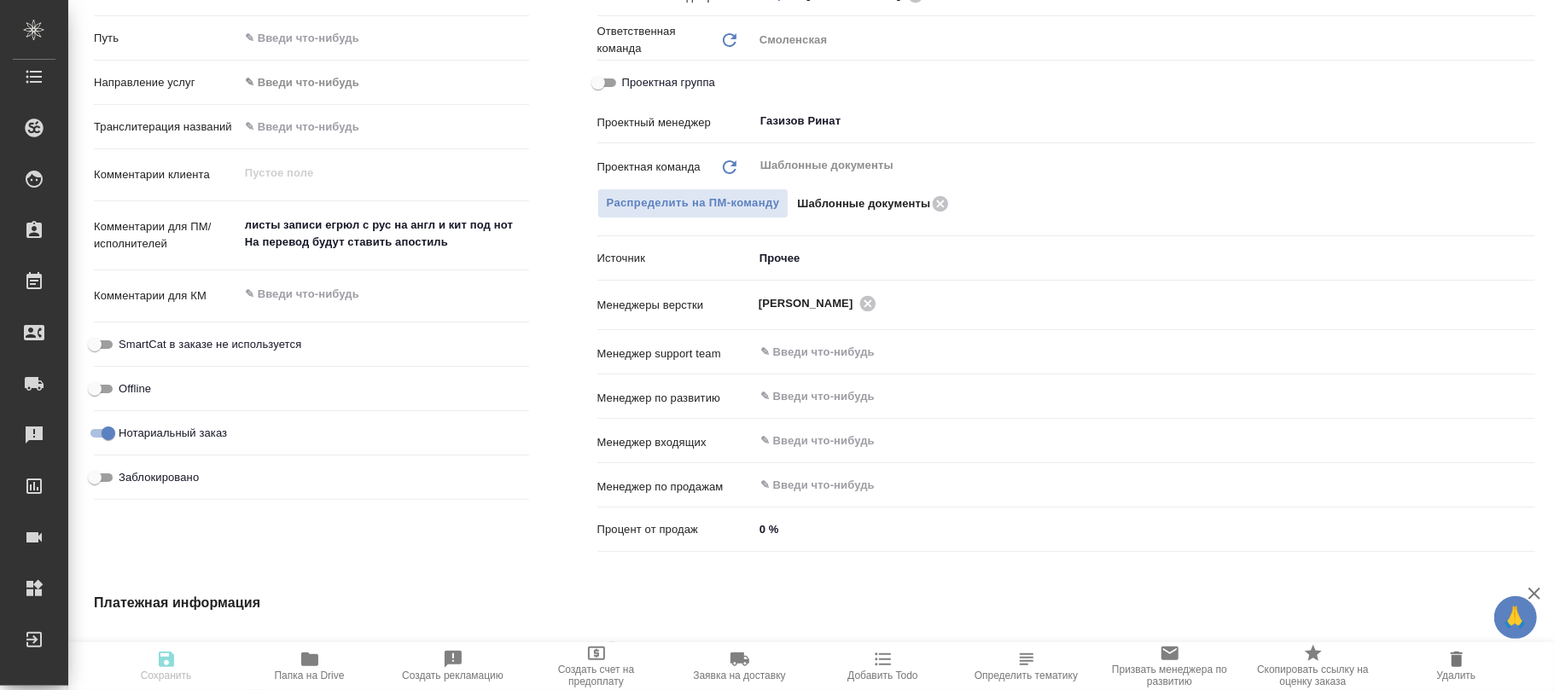
type textarea "x"
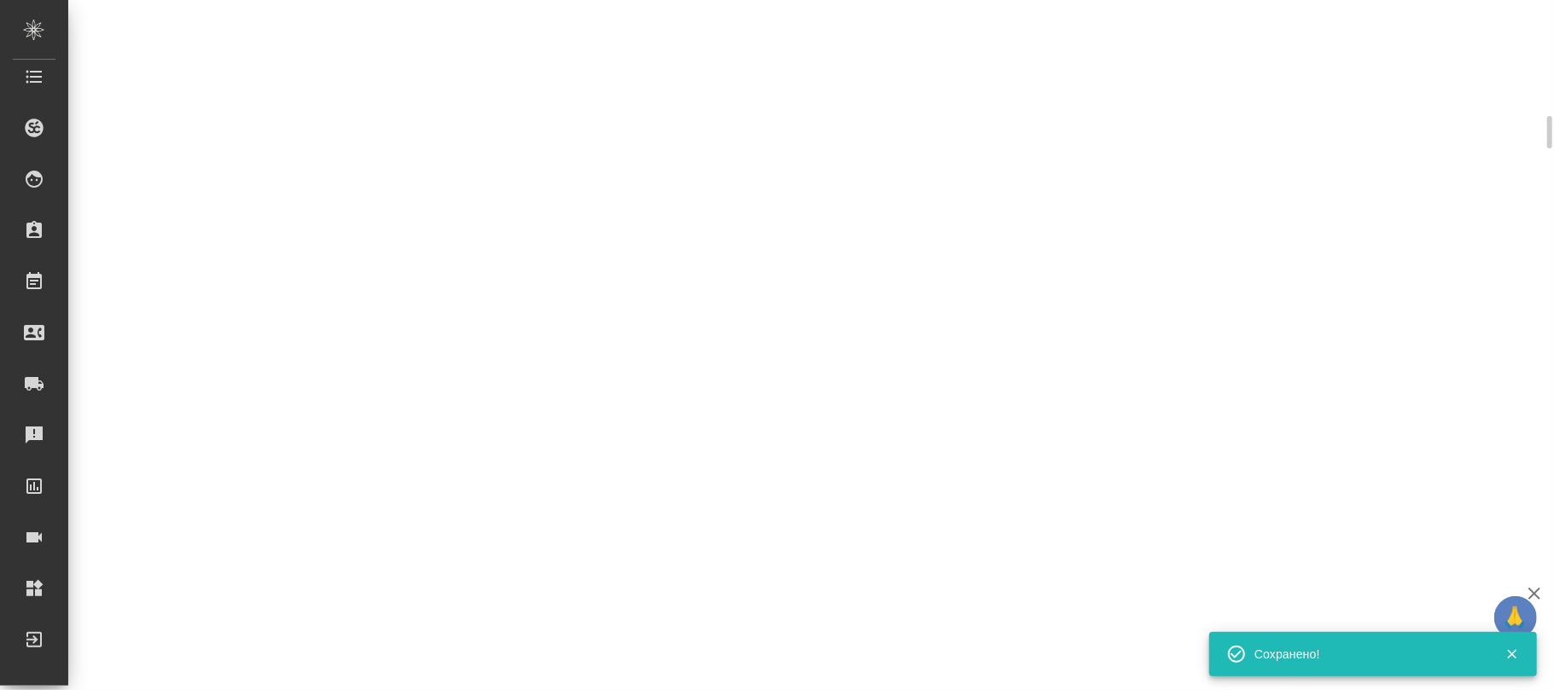
select select "RU"
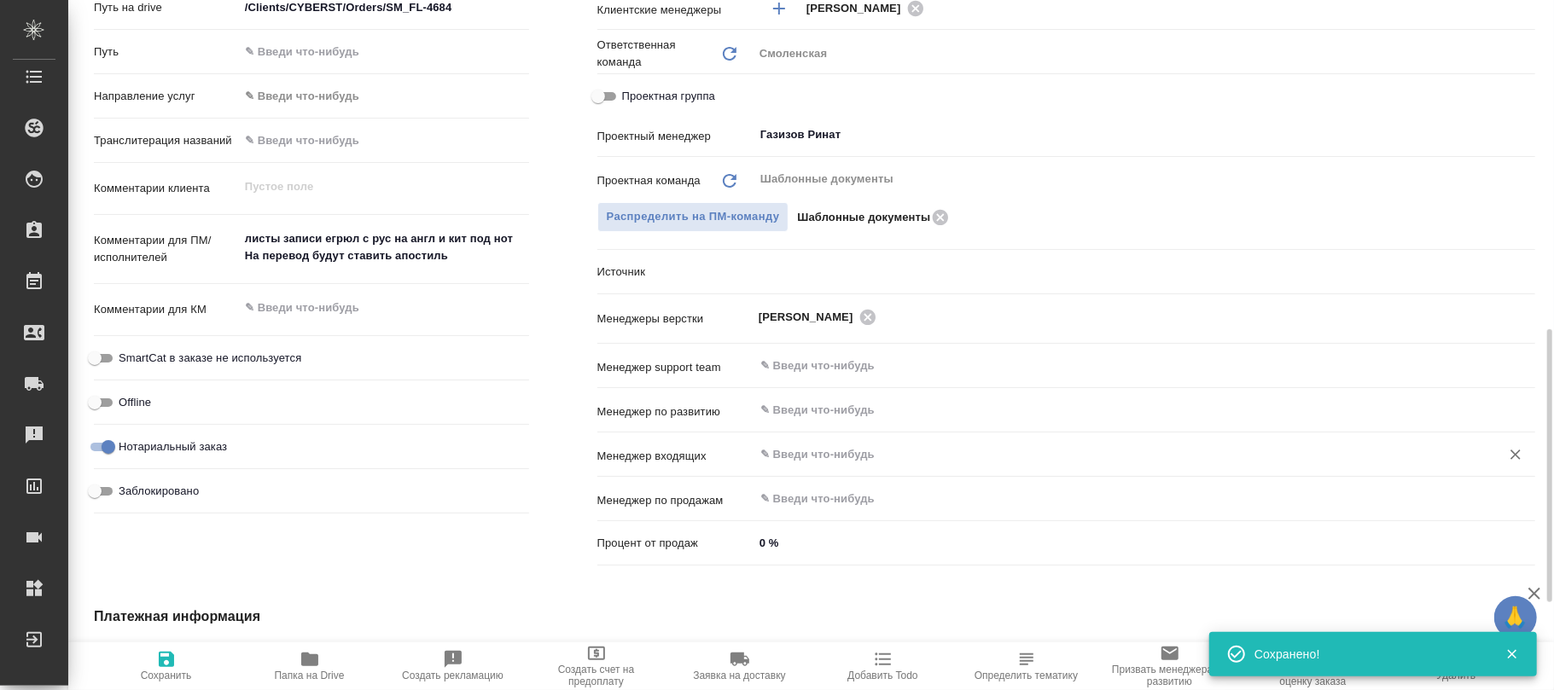
type textarea "x"
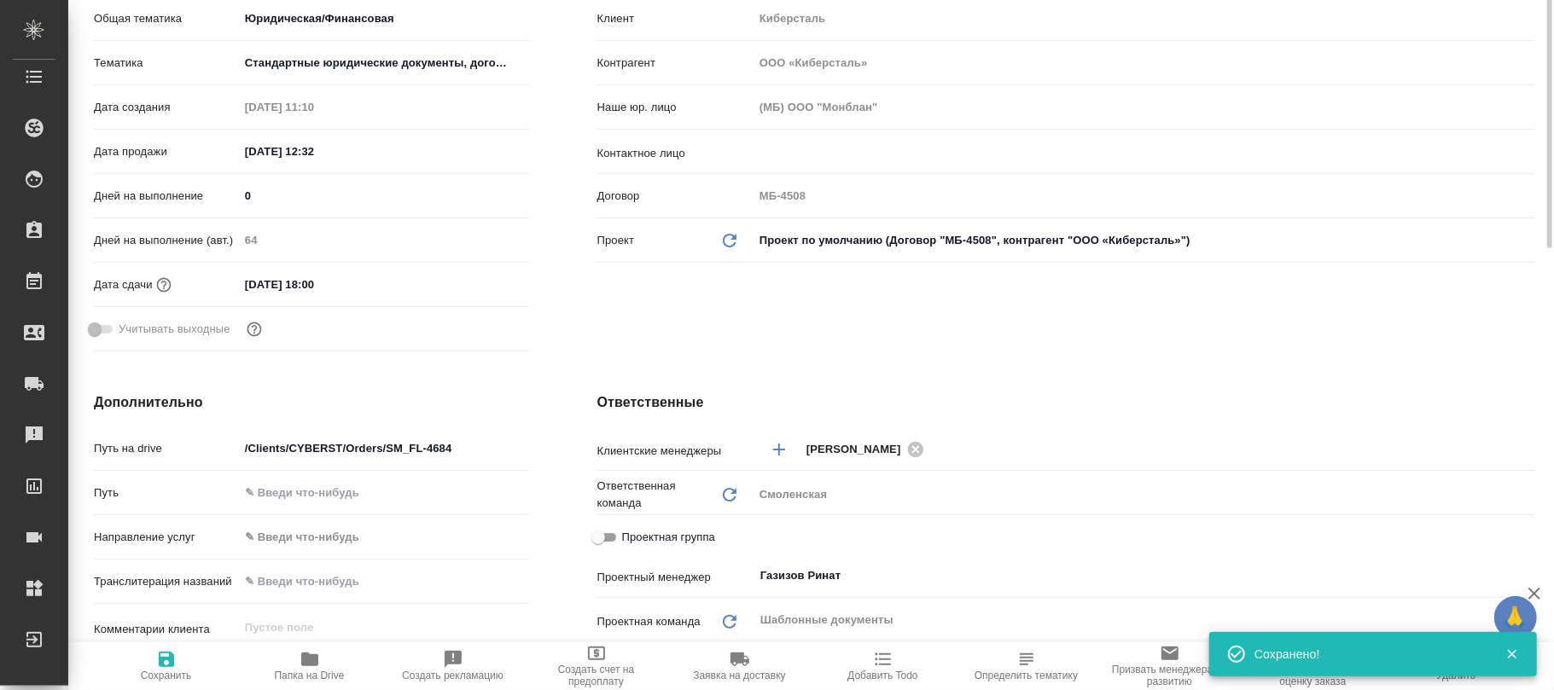
scroll to position [227, 0]
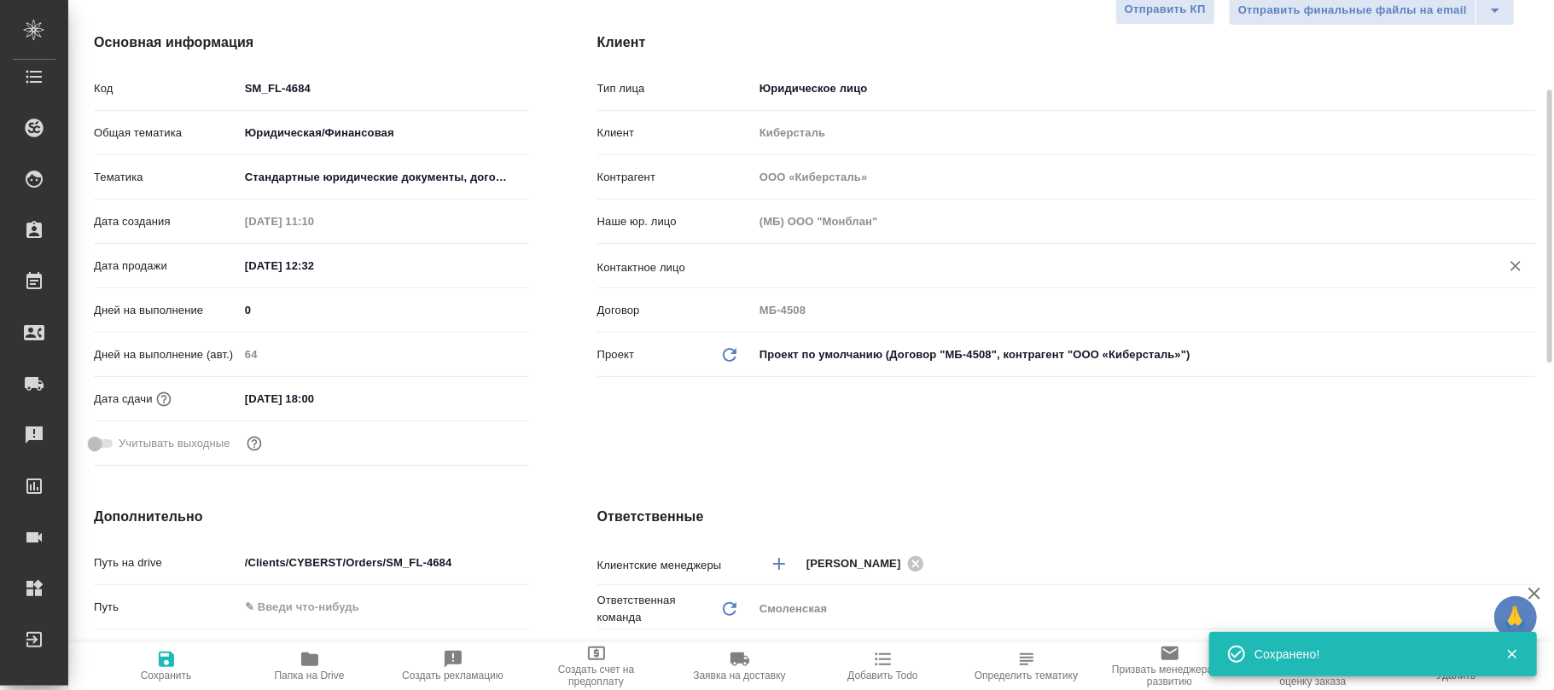
click at [803, 254] on div "​" at bounding box center [1143, 266] width 781 height 31
click at [814, 251] on div "​" at bounding box center [1143, 266] width 781 height 31
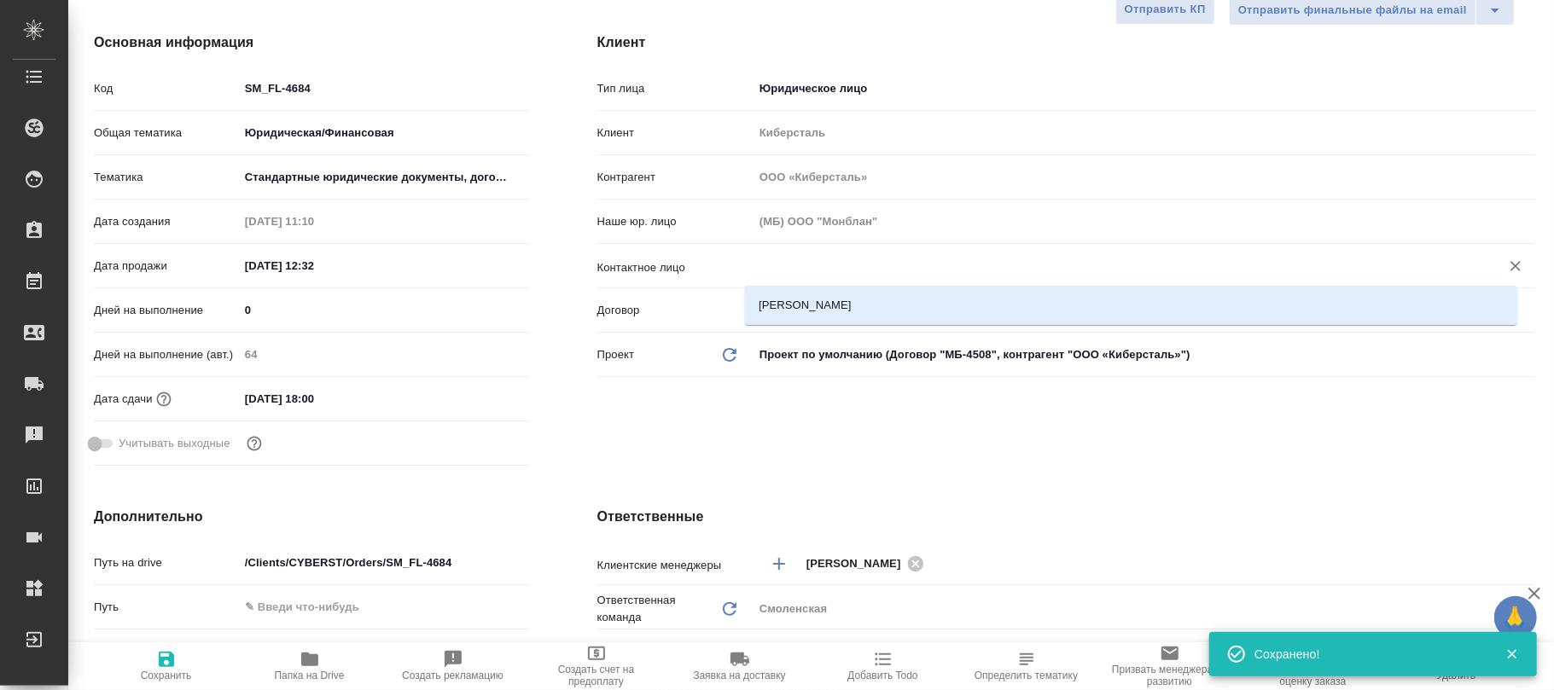
click at [816, 266] on input "text" at bounding box center [1115, 266] width 714 height 20
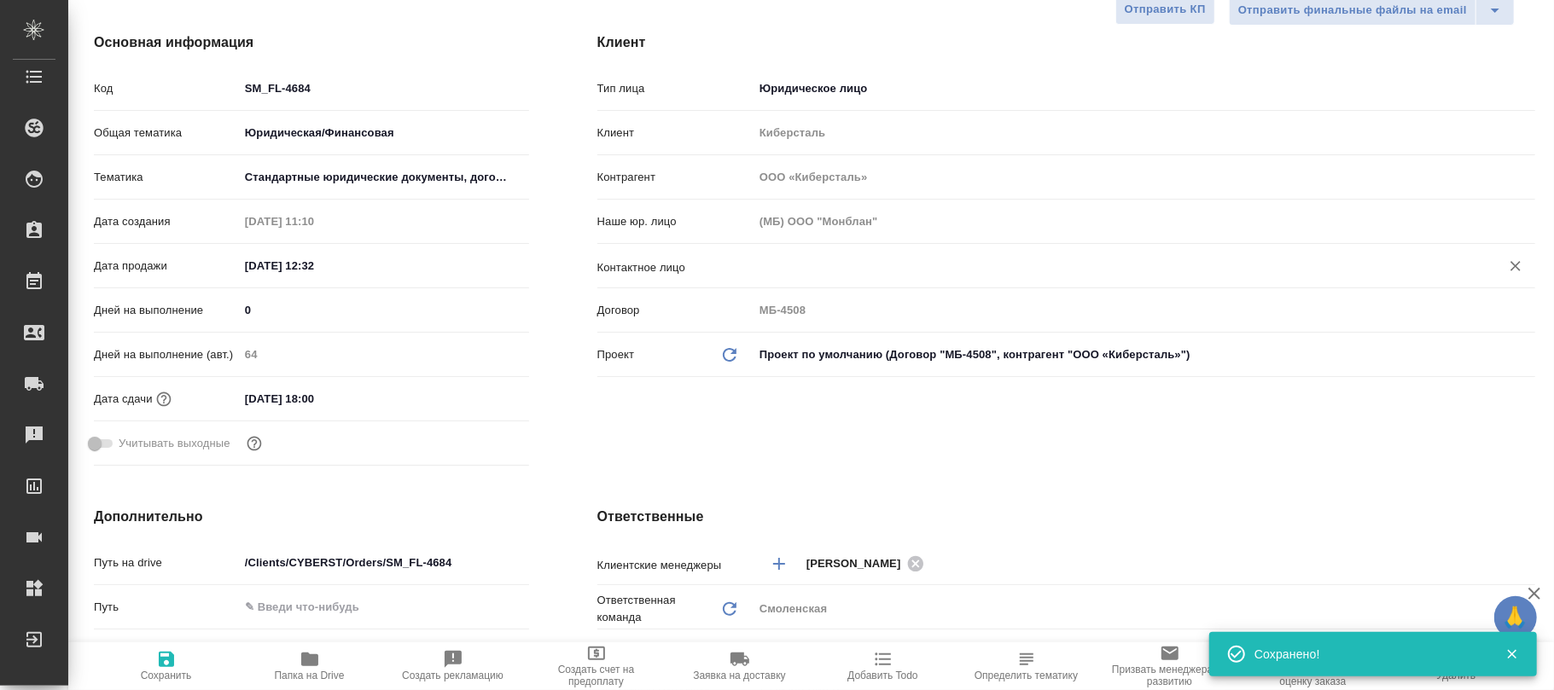
click at [816, 267] on input "text" at bounding box center [1115, 266] width 714 height 20
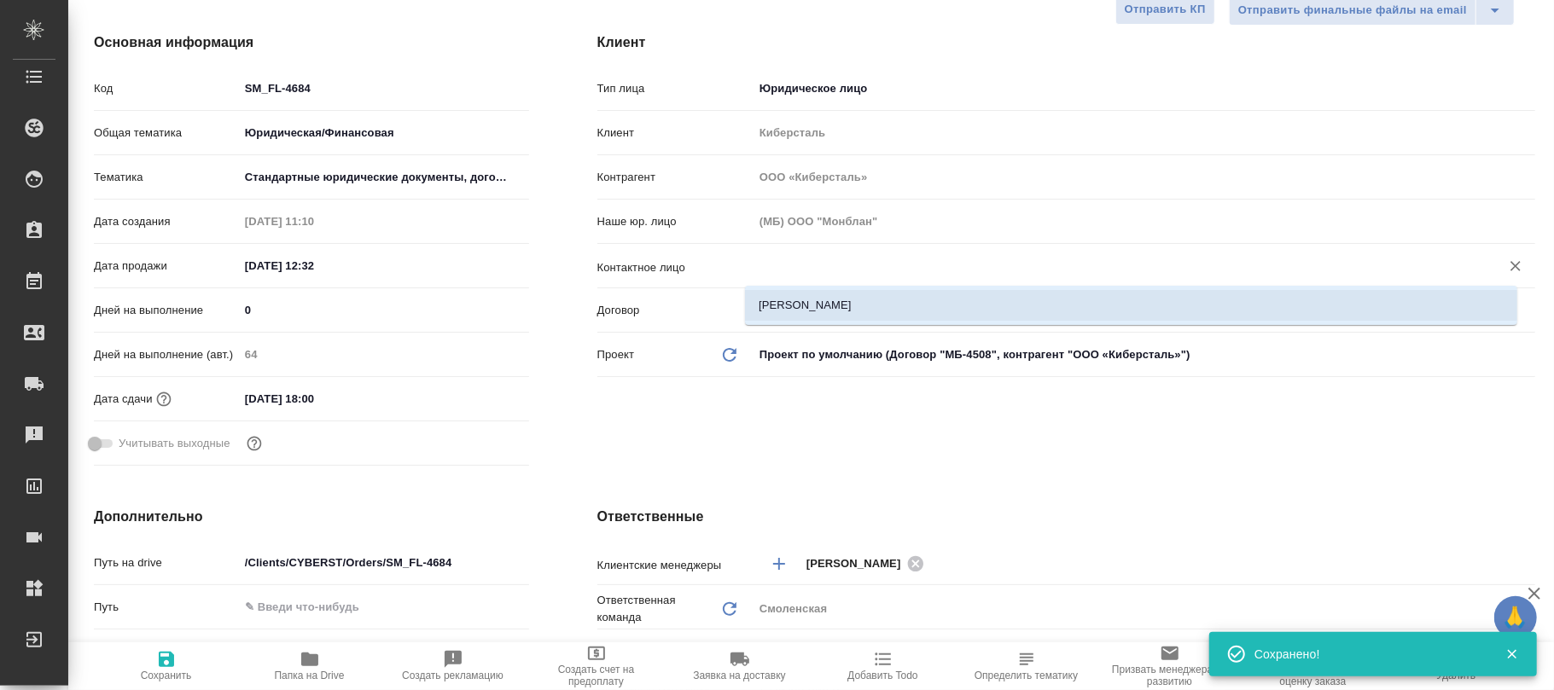
click at [816, 291] on li "[PERSON_NAME]" at bounding box center [1131, 305] width 772 height 31
type input "[PERSON_NAME]"
type textarea "x"
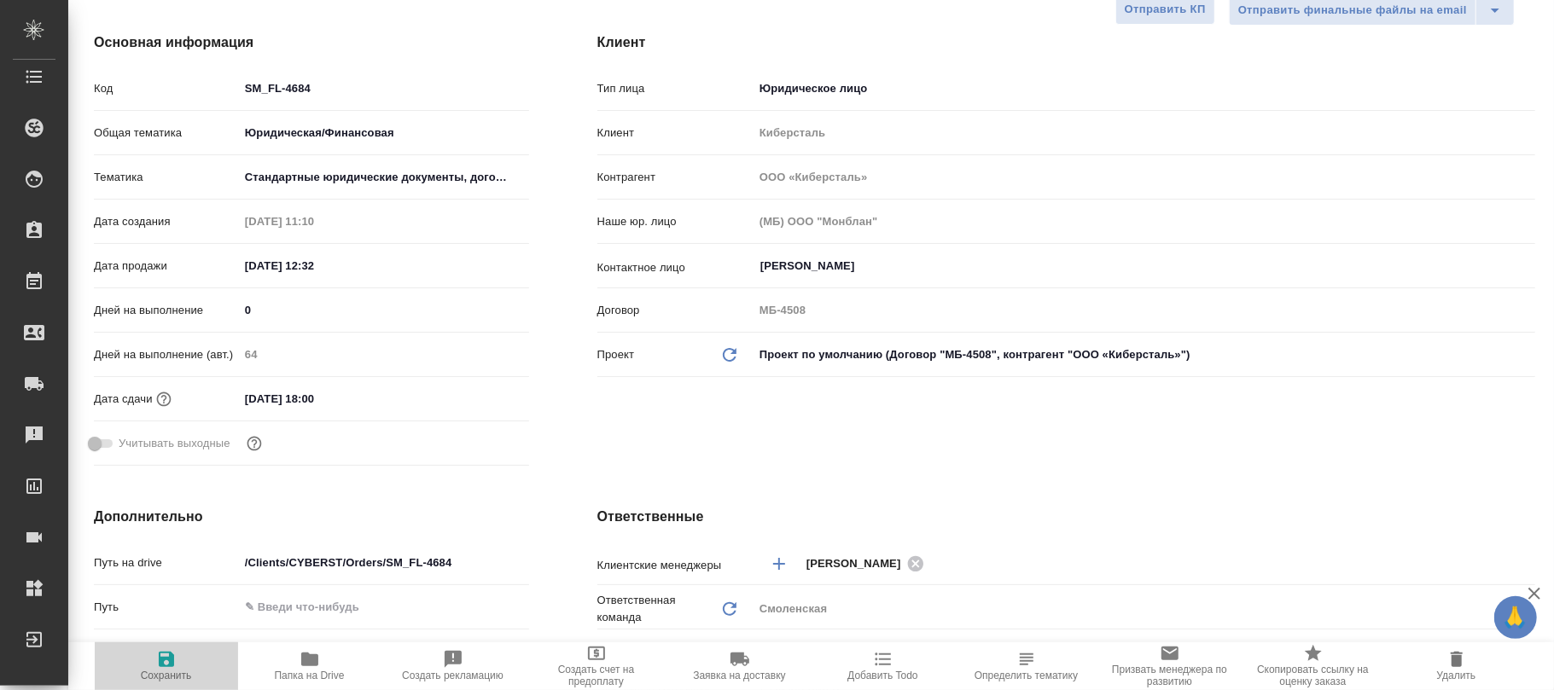
drag, startPoint x: 159, startPoint y: 673, endPoint x: 406, endPoint y: 439, distance: 341.0
click at [159, 672] on span "Сохранить" at bounding box center [166, 676] width 51 height 12
type textarea "x"
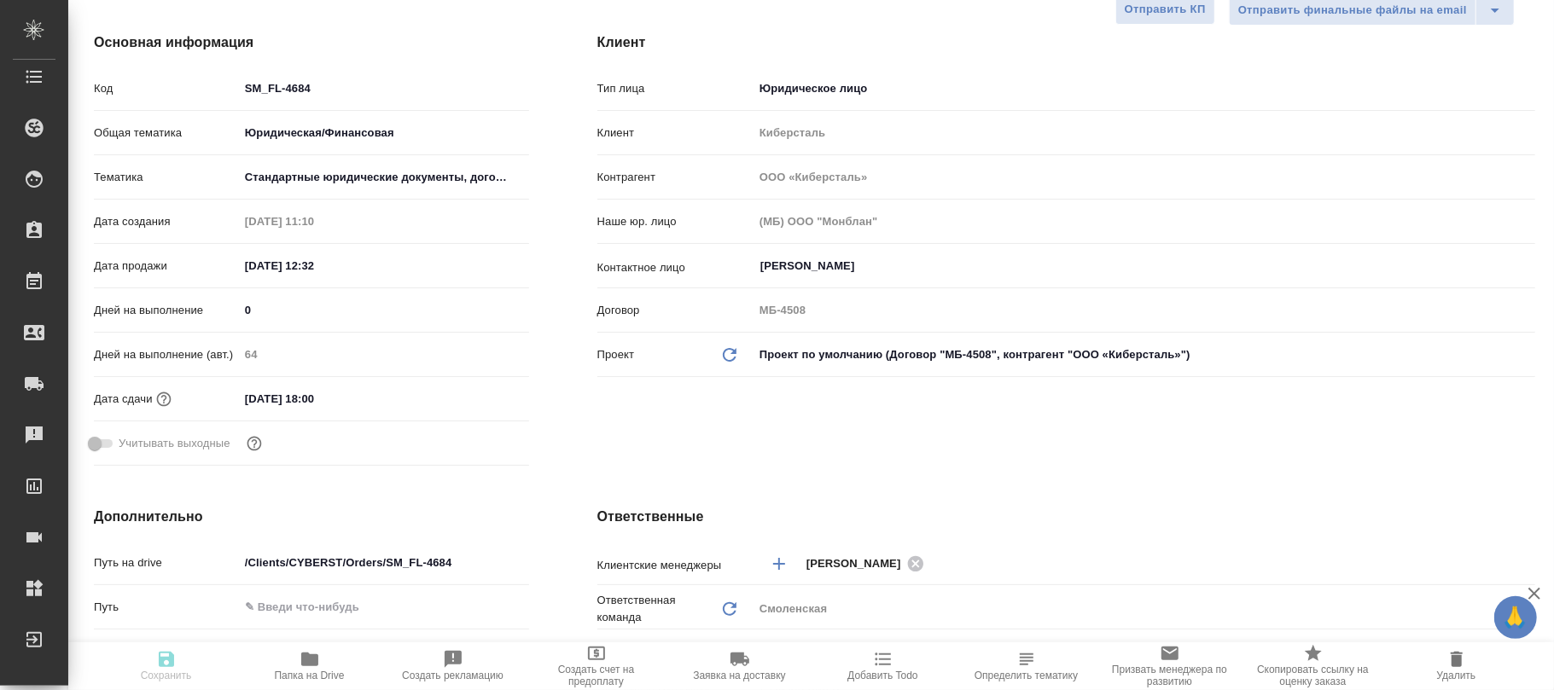
type textarea "x"
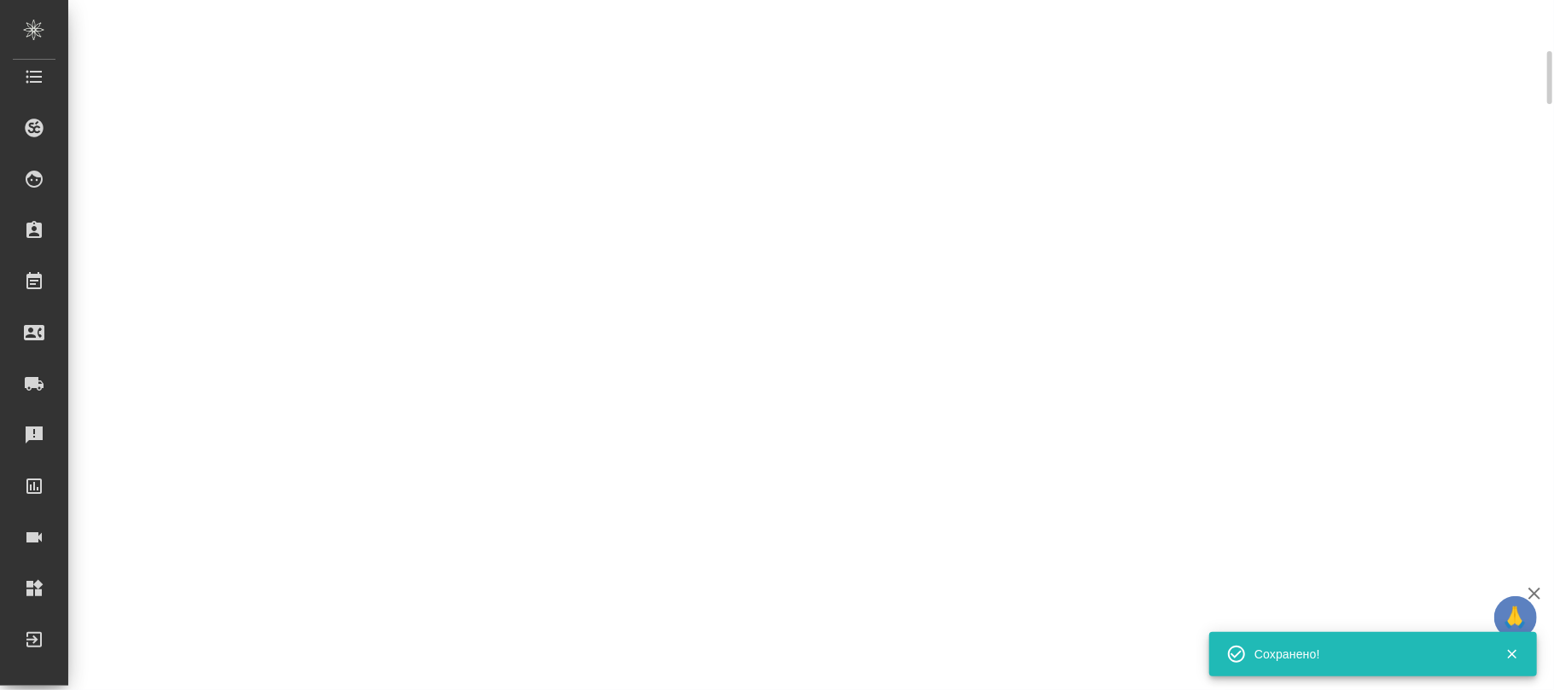
scroll to position [213, 0]
select select "RU"
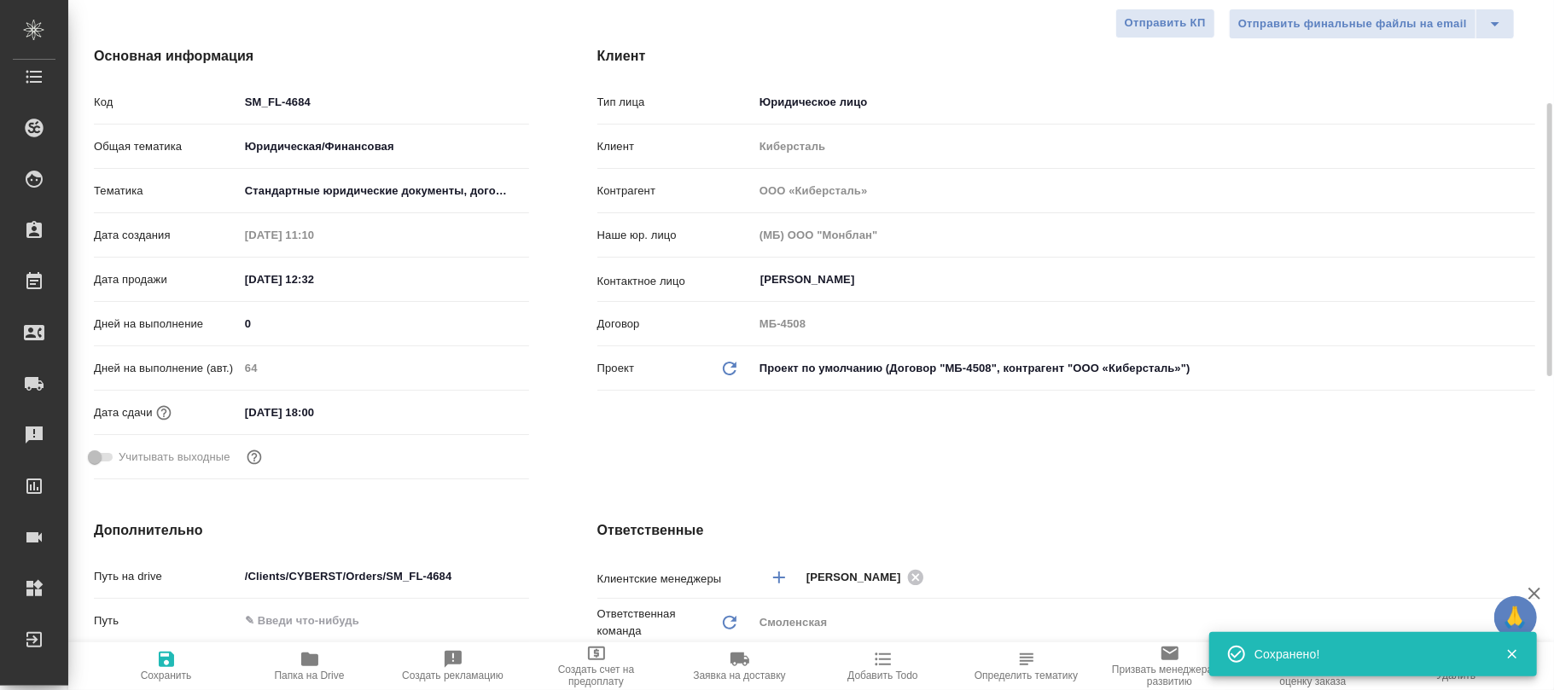
type textarea "x"
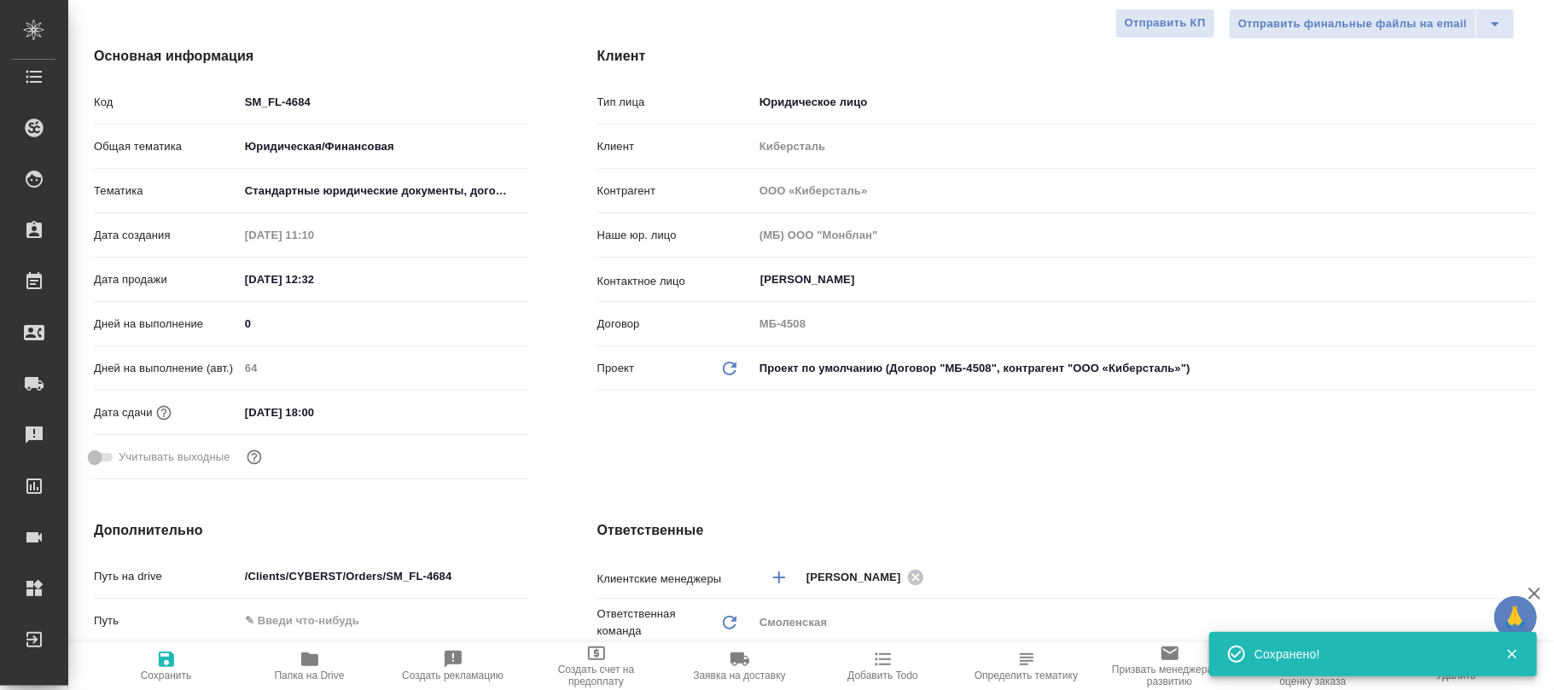
type textarea "x"
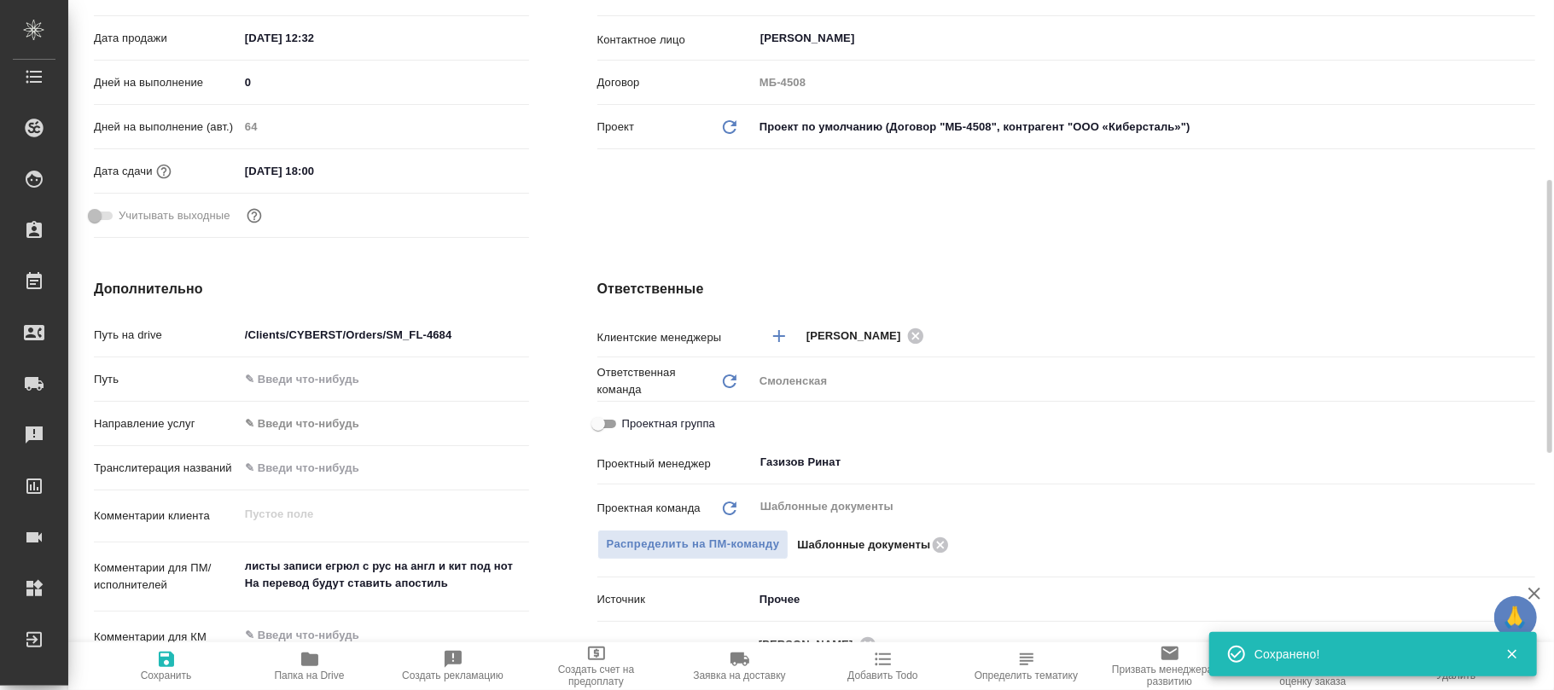
scroll to position [683, 0]
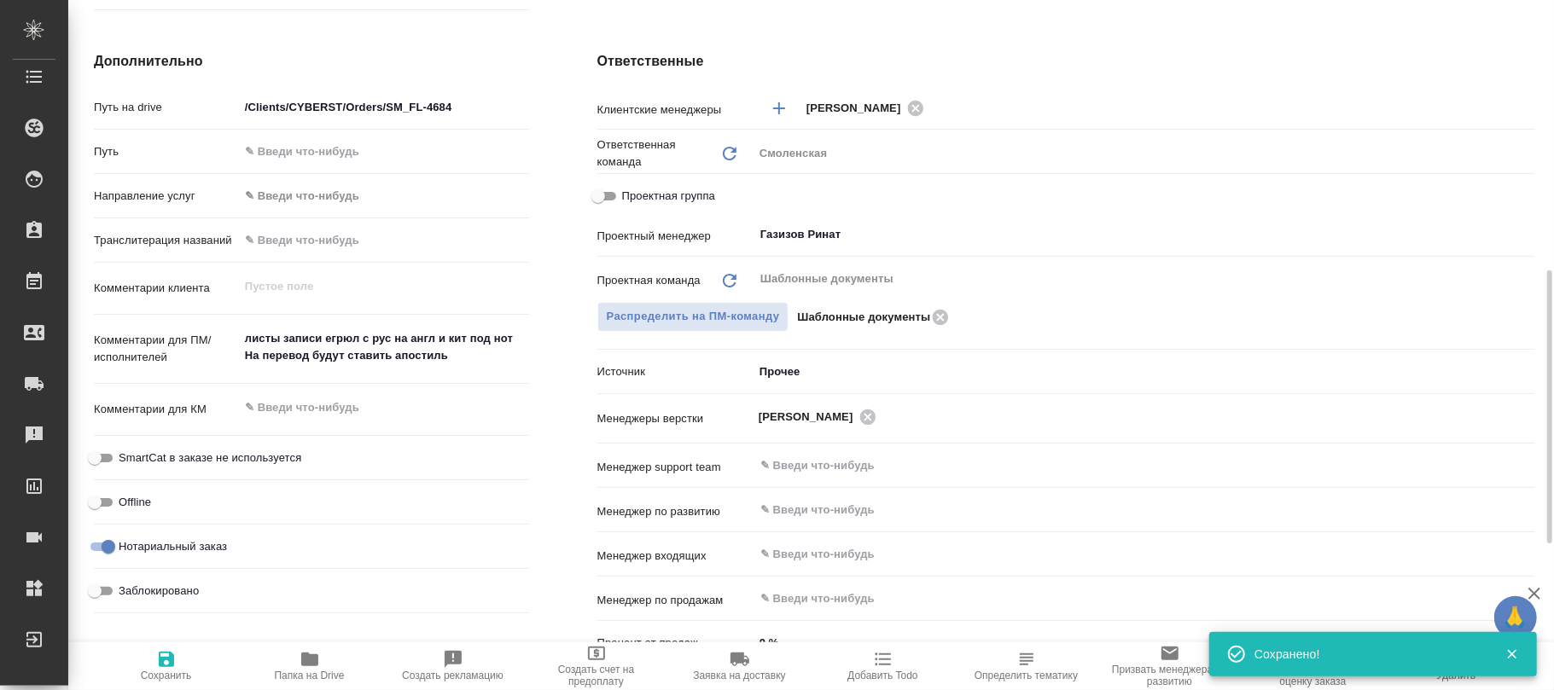
click at [97, 596] on input "Заблокировано" at bounding box center [94, 591] width 61 height 20
checkbox input "true"
type textarea "x"
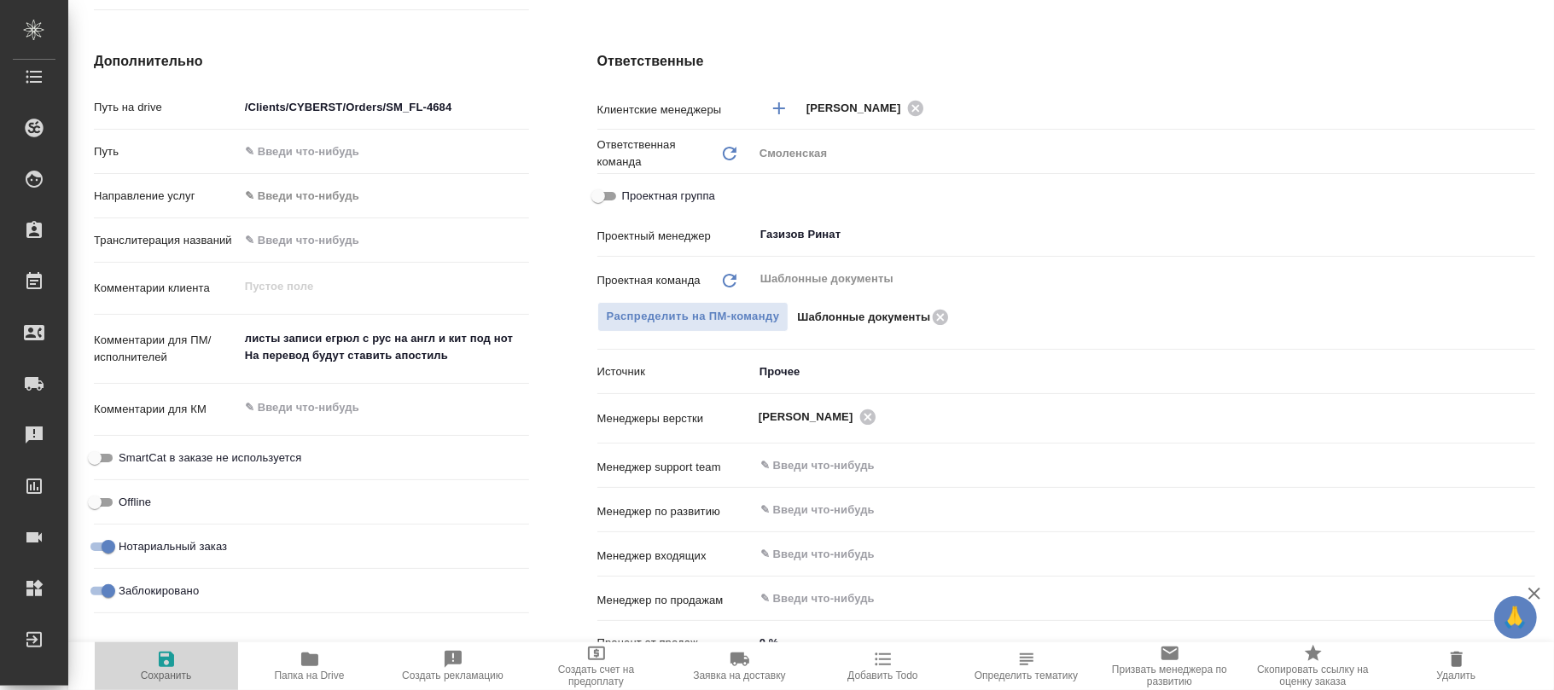
click at [171, 654] on icon "button" at bounding box center [166, 659] width 15 height 15
type textarea "x"
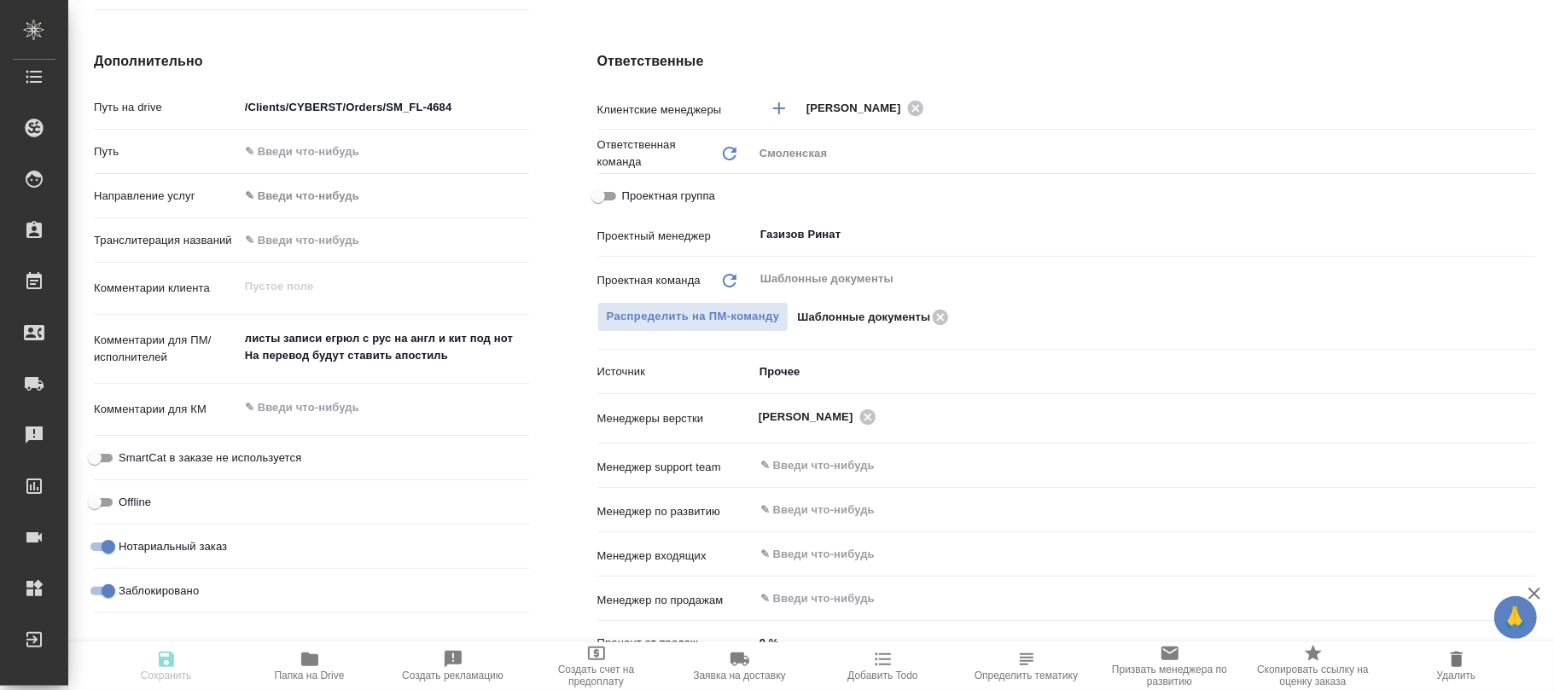
type textarea "x"
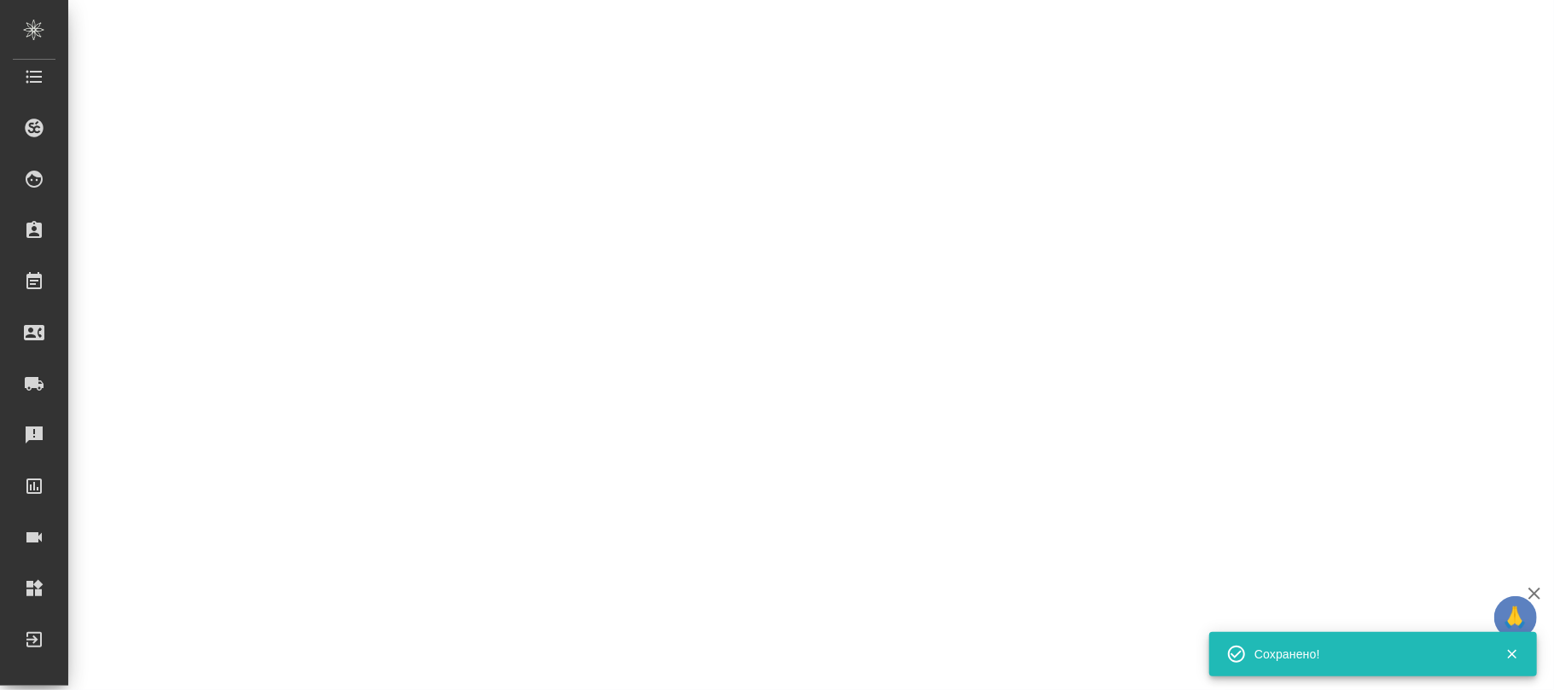
select select "RU"
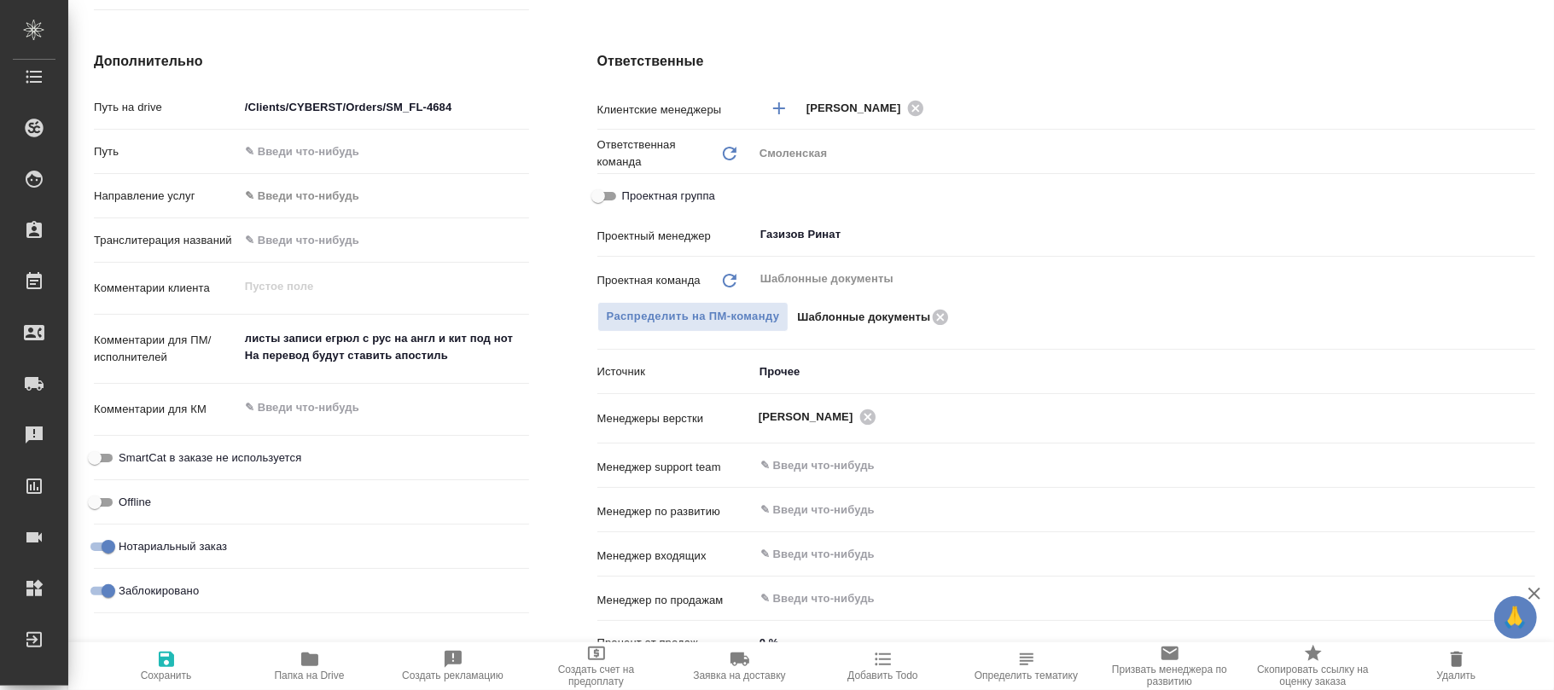
type textarea "x"
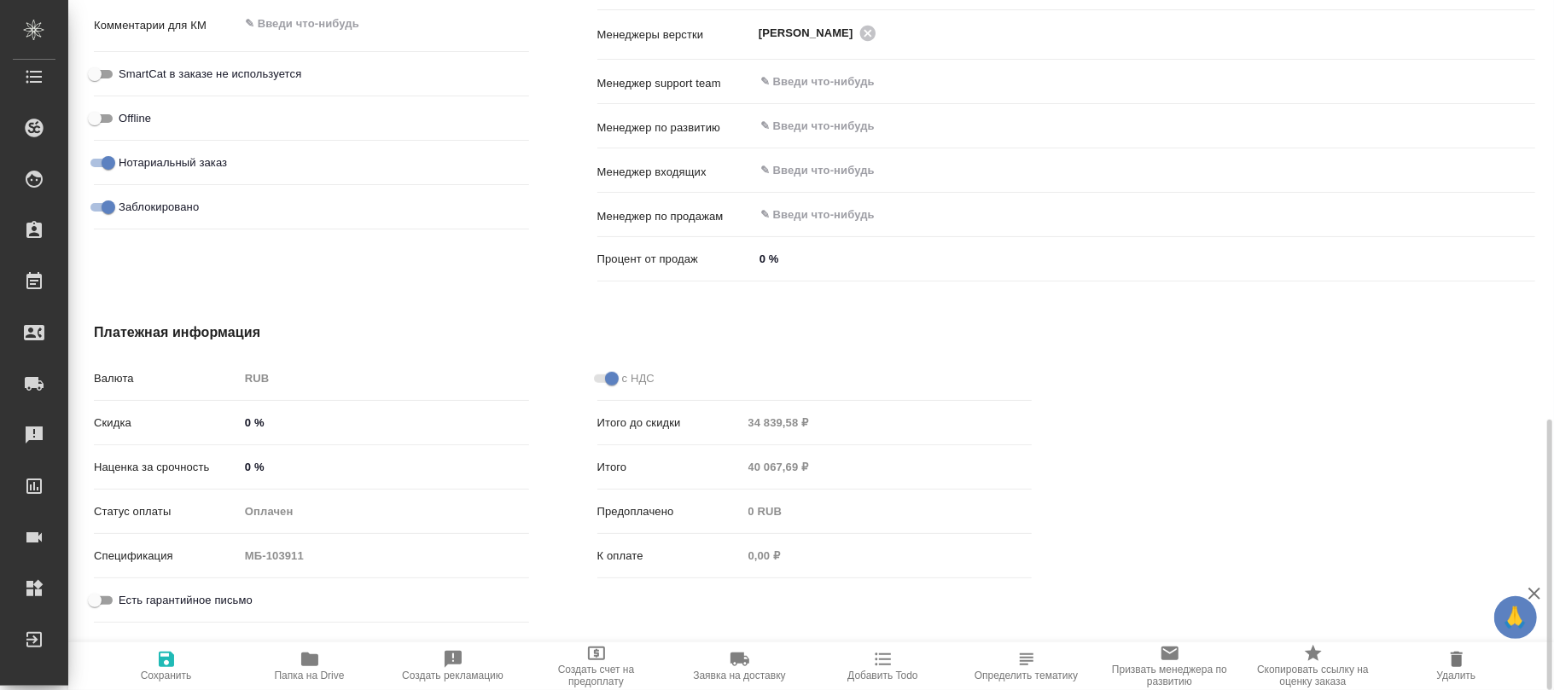
click at [172, 662] on icon "button" at bounding box center [166, 659] width 15 height 15
type textarea "x"
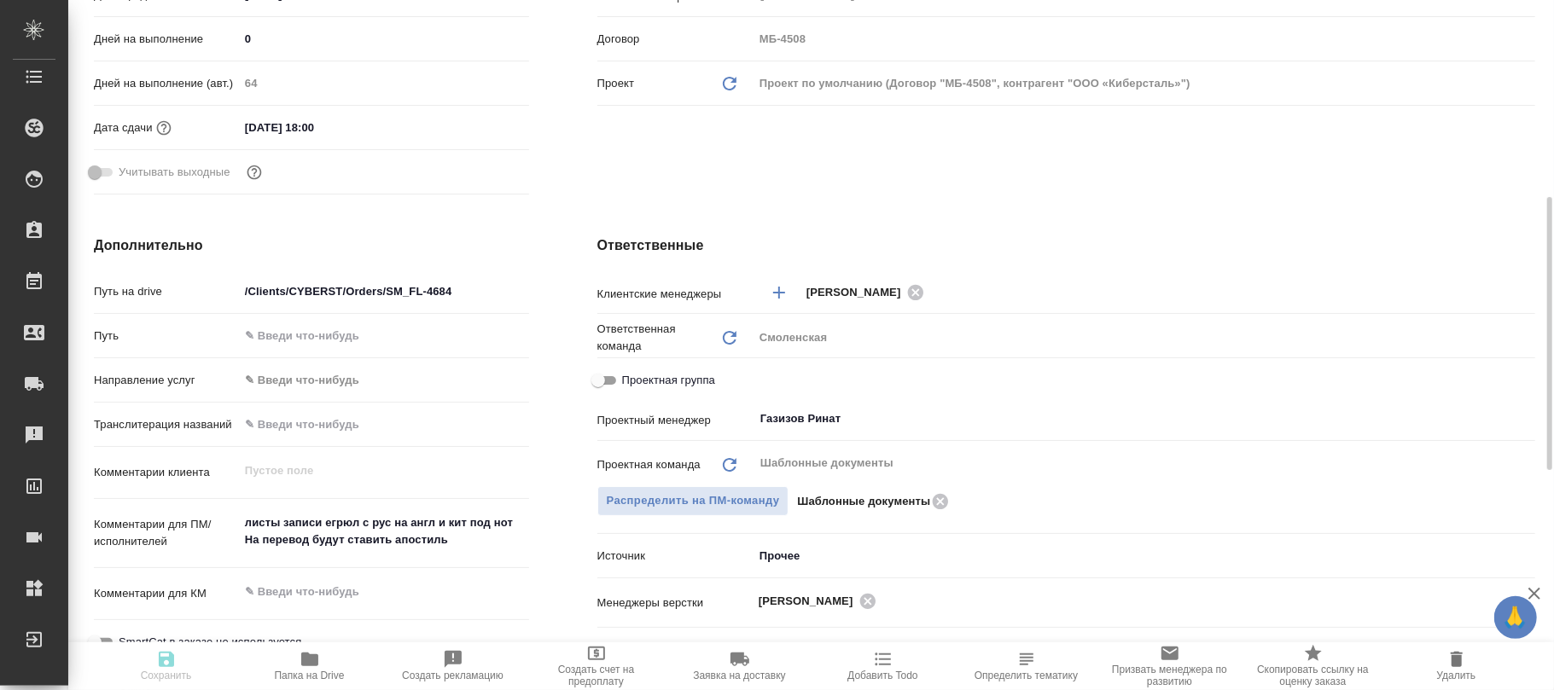
type textarea "x"
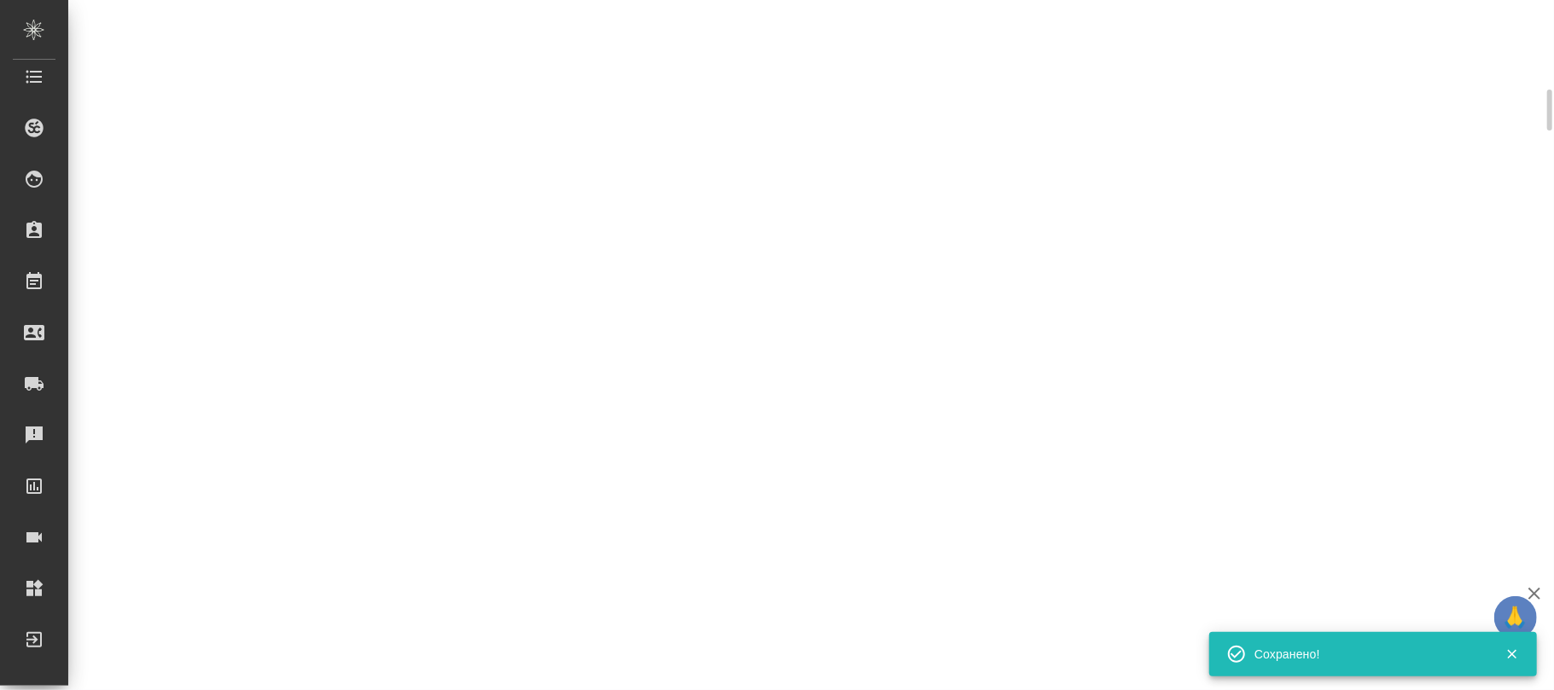
select select "RU"
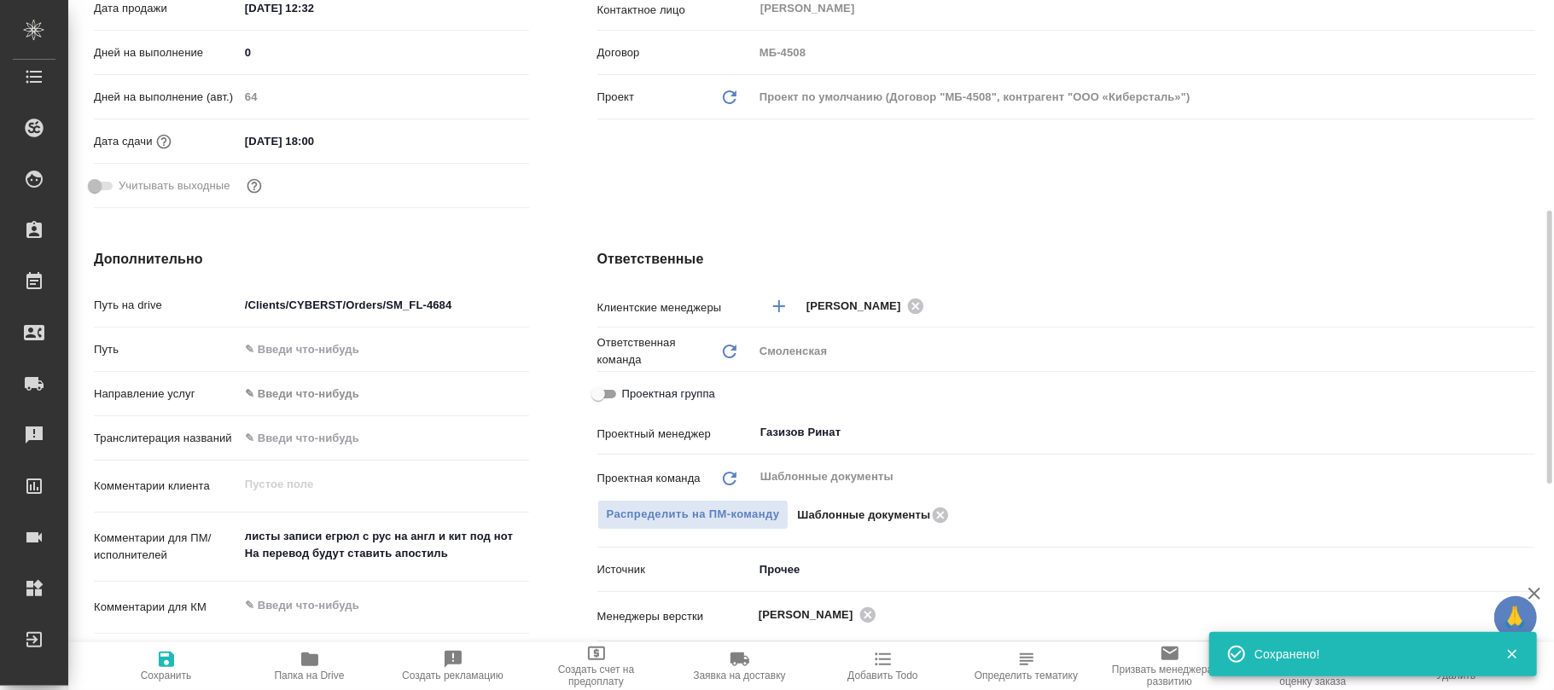
type textarea "x"
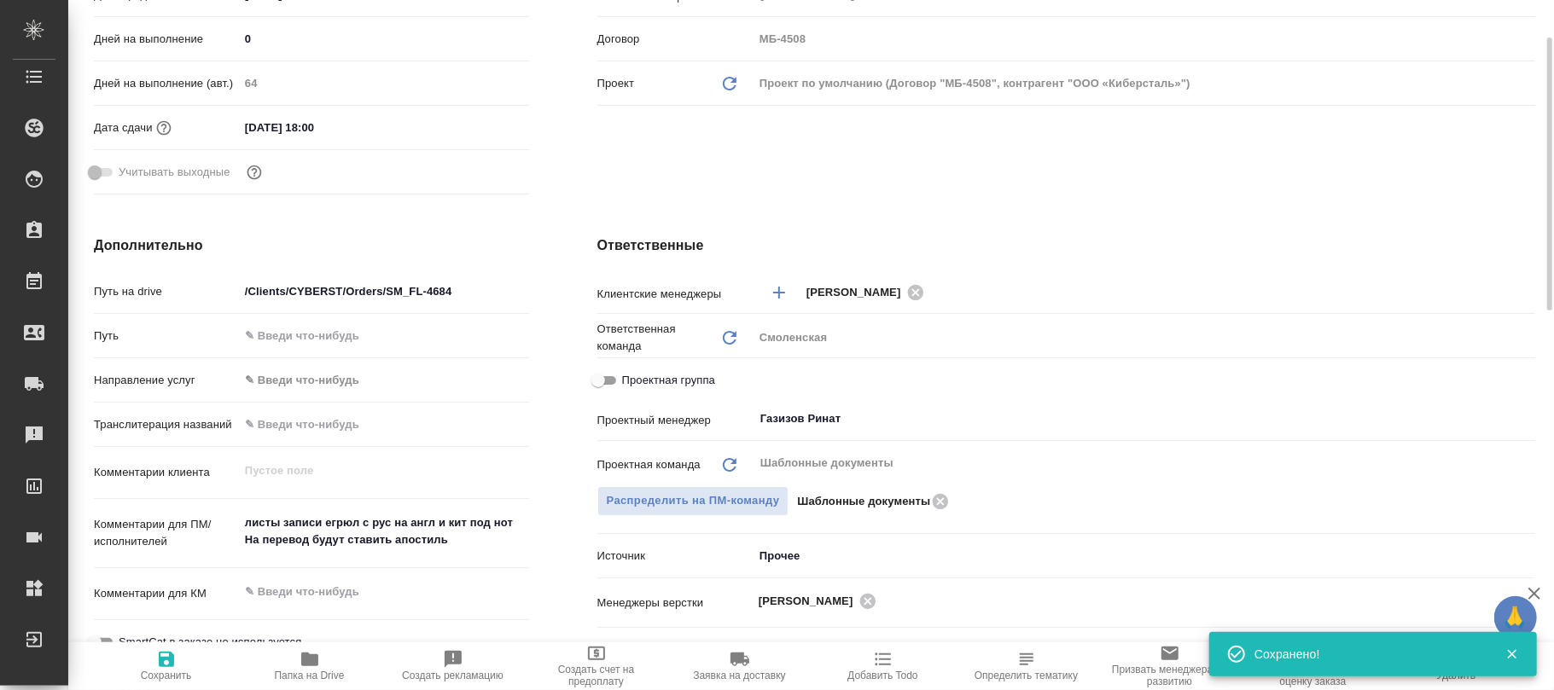
scroll to position [43, 0]
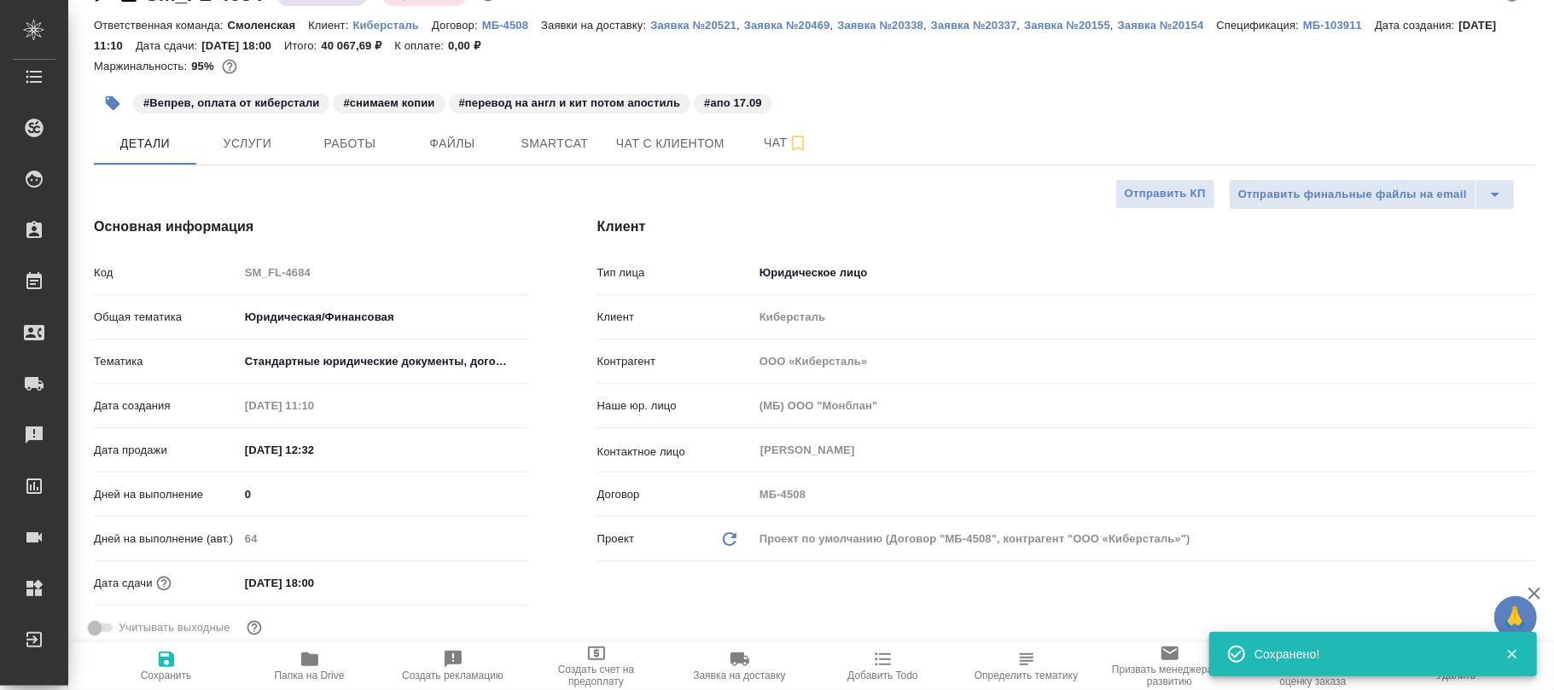
type textarea "x"
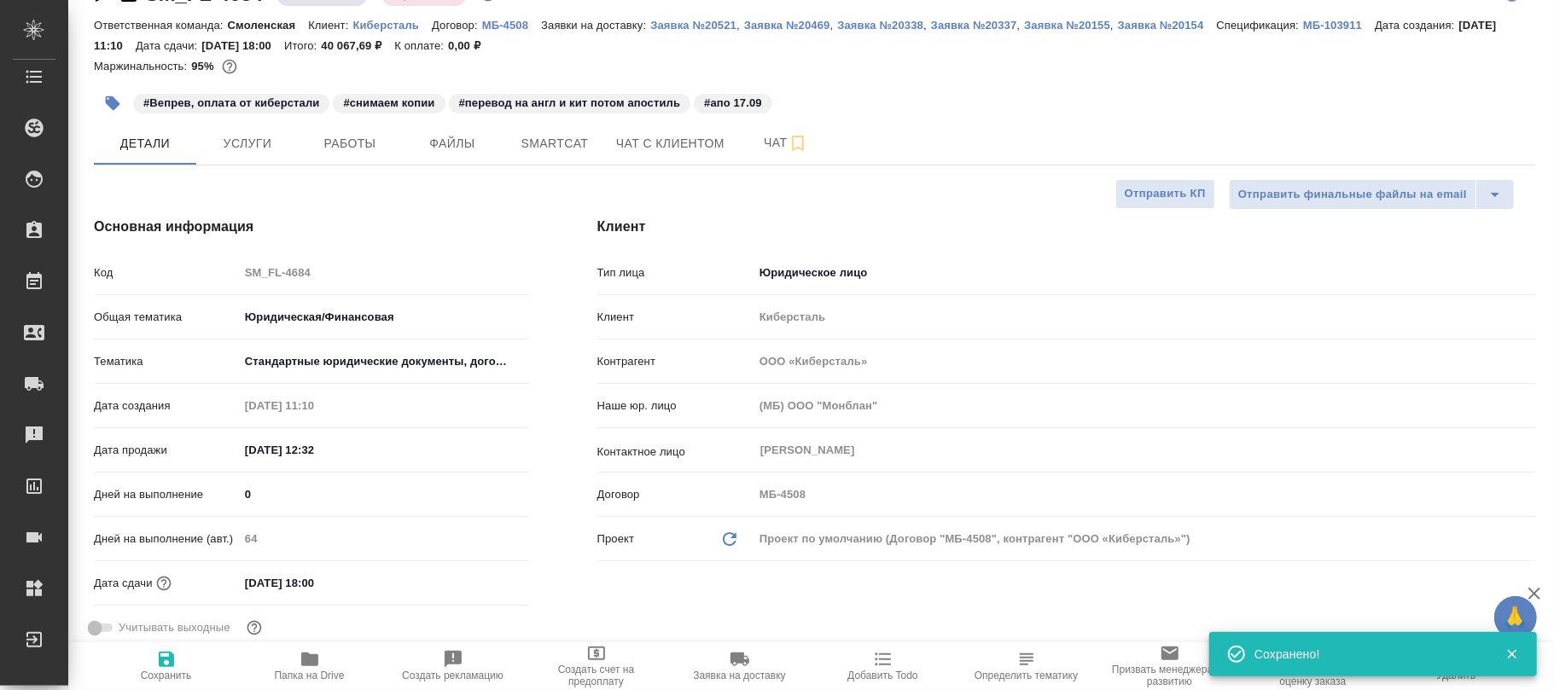
type textarea "x"
